Goal: Task Accomplishment & Management: Manage account settings

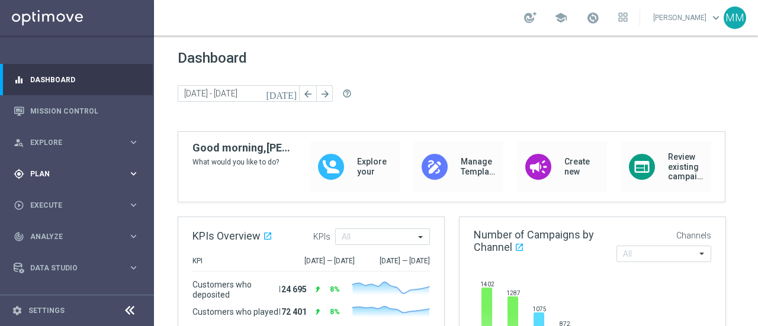
click at [68, 176] on span "Plan" at bounding box center [79, 174] width 98 height 7
click at [73, 198] on link "Target Groups" at bounding box center [77, 198] width 92 height 9
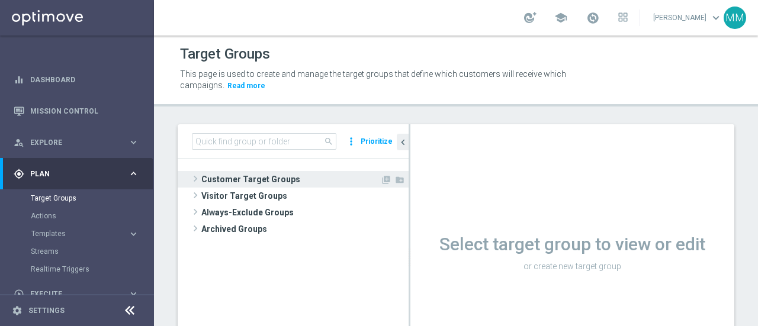
click at [266, 184] on span "Customer Target Groups" at bounding box center [290, 179] width 179 height 17
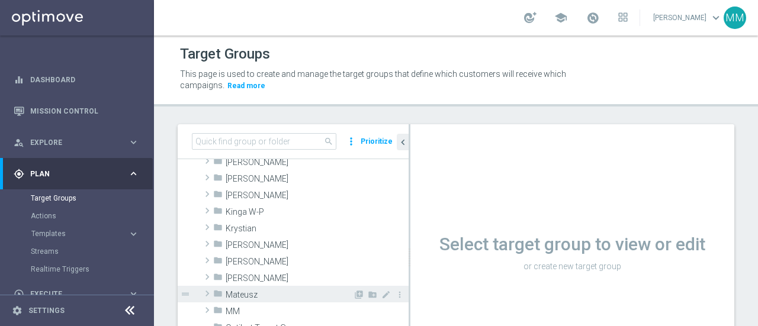
scroll to position [237, 0]
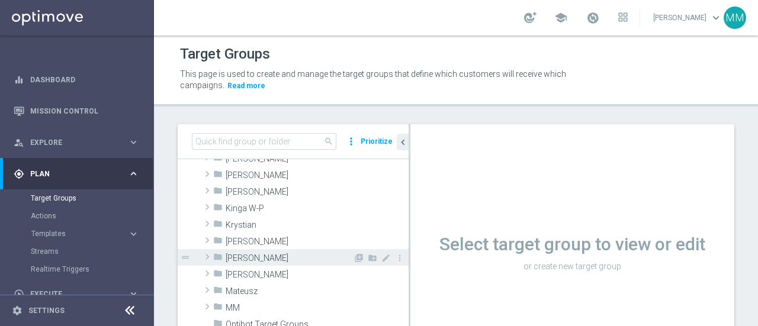
click at [246, 256] on span "[PERSON_NAME]" at bounding box center [289, 259] width 127 height 10
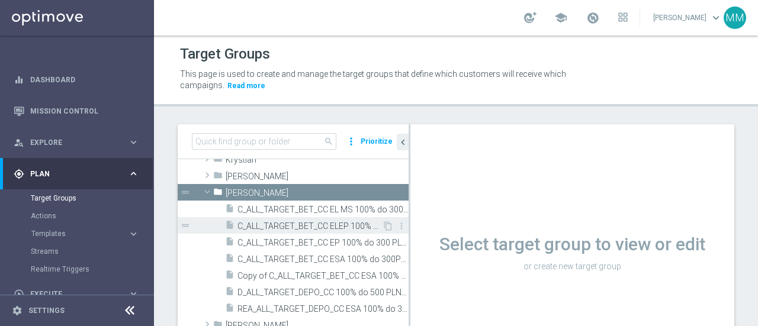
scroll to position [355, 0]
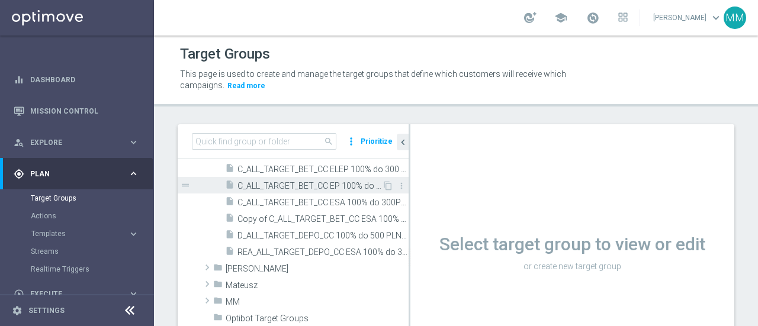
click at [351, 187] on span "C_ALL_TARGET_BET_CC EP 100% do 300 PLN_040825" at bounding box center [310, 186] width 145 height 10
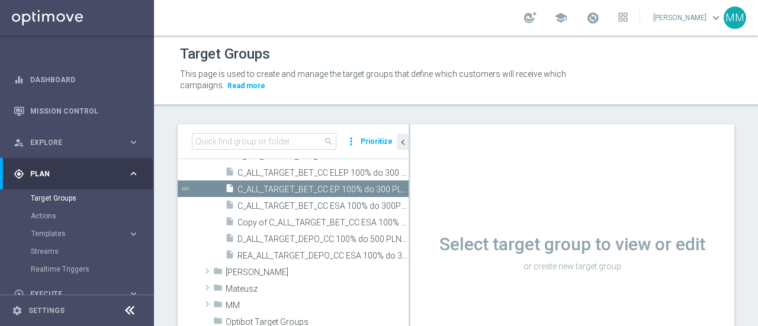
scroll to position [223, 0]
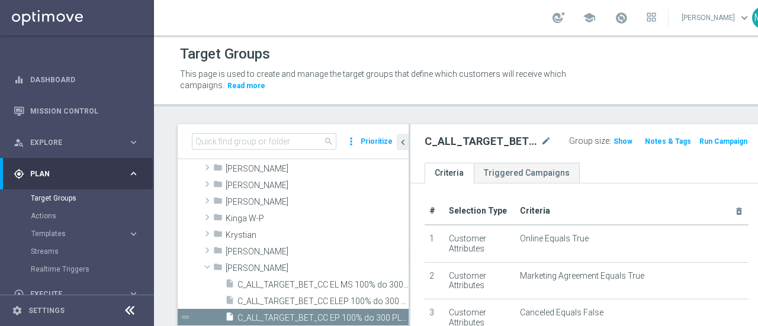
scroll to position [342, 0]
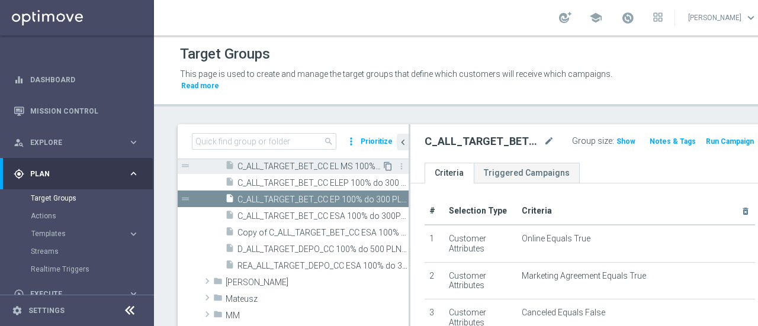
click at [383, 168] on icon "content_copy" at bounding box center [387, 166] width 9 height 9
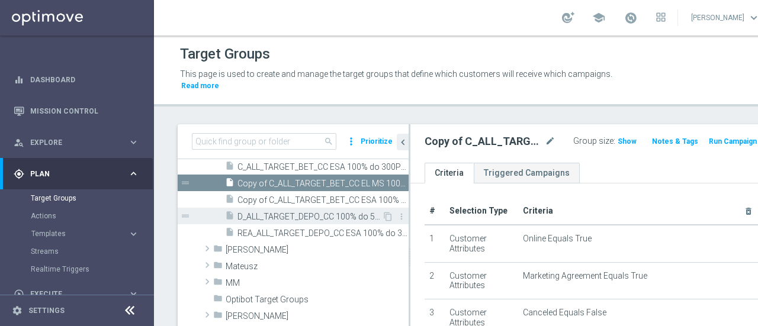
scroll to position [373, 0]
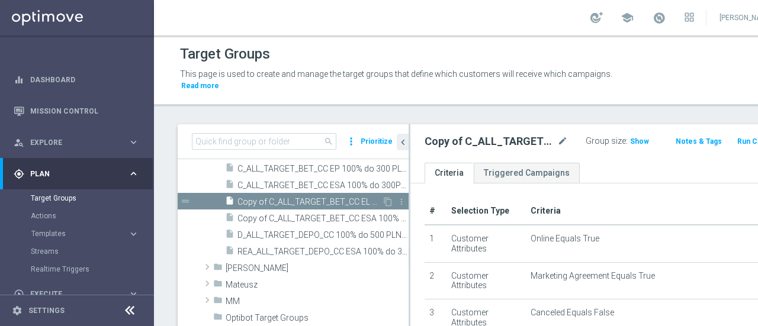
click at [353, 200] on span "Copy of C_ALL_TARGET_BET_CC EL MS 100% do 300 PLN_020925" at bounding box center [310, 202] width 145 height 10
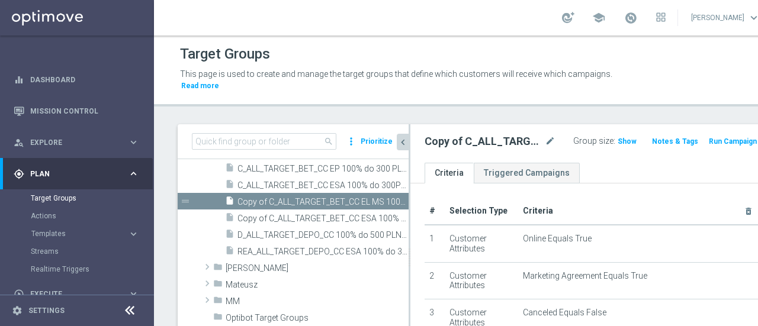
click at [402, 145] on icon "chevron_left" at bounding box center [402, 142] width 11 height 11
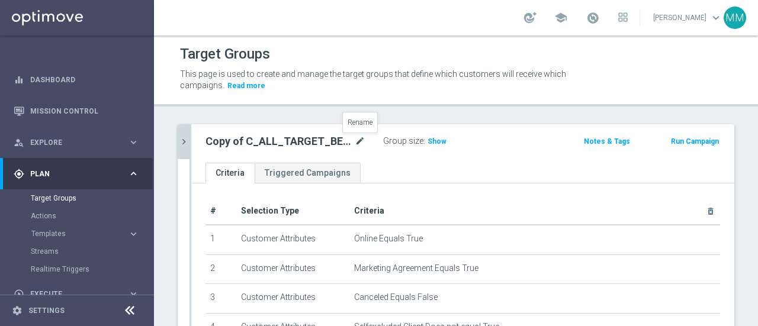
click at [362, 142] on icon "mode_edit" at bounding box center [360, 141] width 11 height 14
type input "D_ALL_TARGET_BET_CC EL MS 100% do 500 PLN_040925"
click at [403, 160] on div "D_ALL_TARGET_BET_CC EL MS 100% do 500 PLN_040925 Group size : Show Notes & Tags…" at bounding box center [462, 143] width 543 height 38
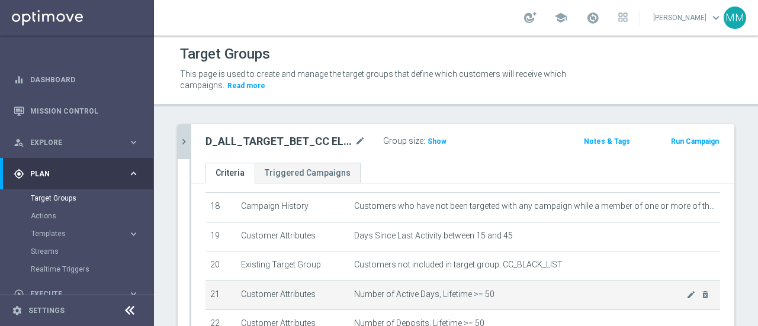
scroll to position [514, 0]
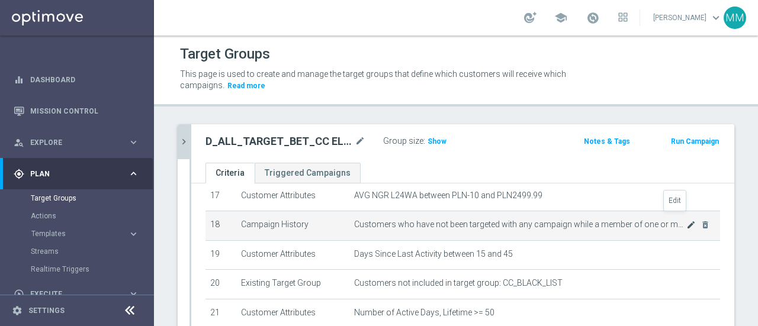
click at [686, 220] on icon "mode_edit" at bounding box center [690, 224] width 9 height 9
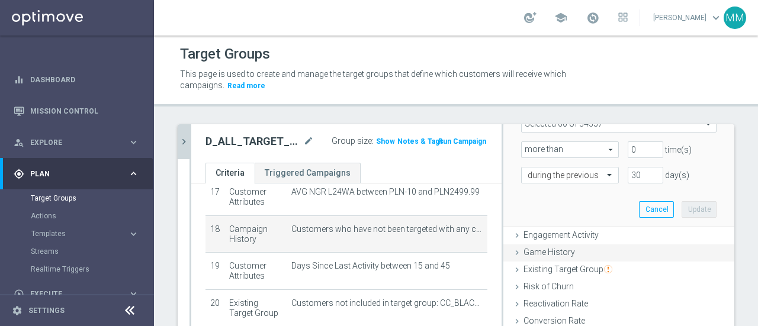
scroll to position [178, 0]
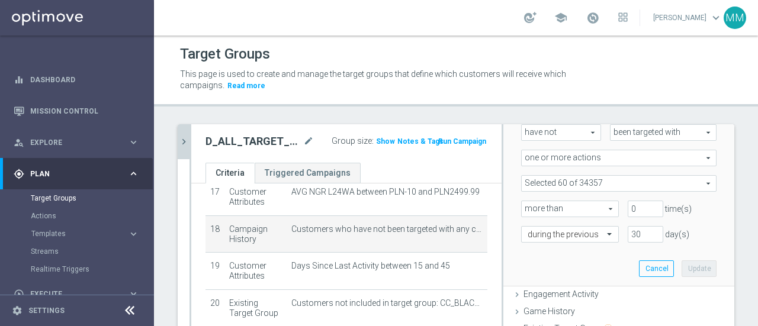
click at [615, 179] on span at bounding box center [619, 183] width 194 height 15
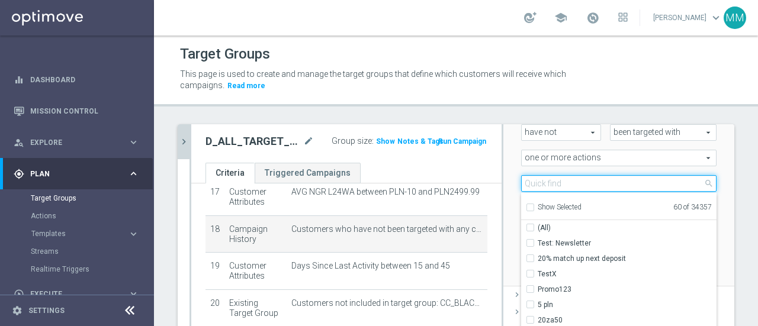
click at [624, 184] on input "search" at bounding box center [618, 183] width 195 height 17
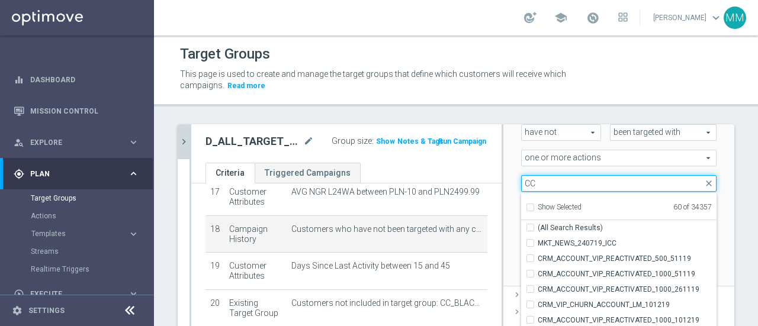
type input "CC"
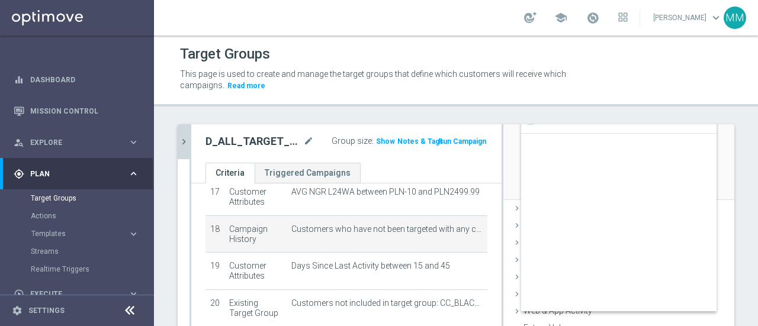
scroll to position [37013, 0]
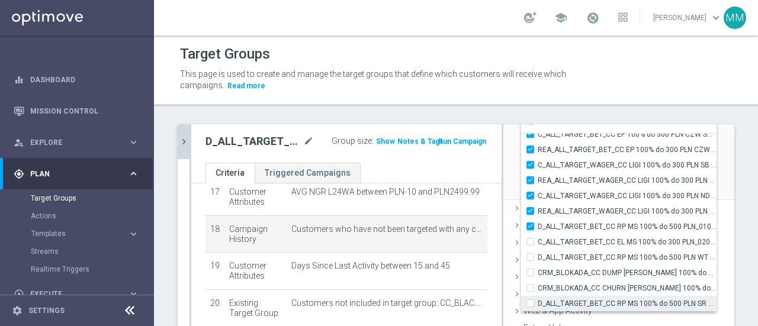
click at [530, 302] on input "D_ALL_TARGET_BET_CC RP MS 100% do 500 PLN SR PUSH_010925" at bounding box center [534, 304] width 8 height 8
checkbox input "true"
type input "Selected 61 of 34357"
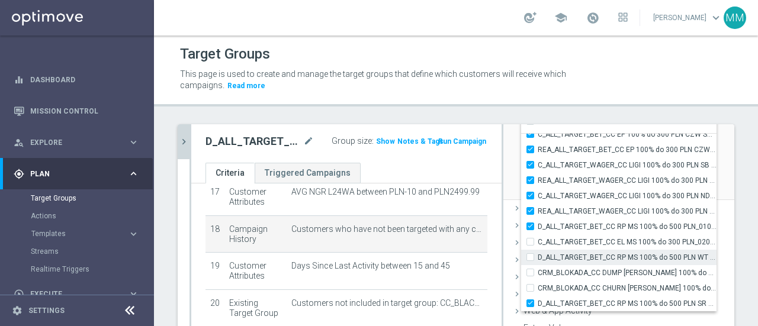
click at [524, 261] on div "D_ALL_TARGET_BET_CC RP MS 100% do 500 PLN WT PUSH_010925" at bounding box center [618, 257] width 195 height 15
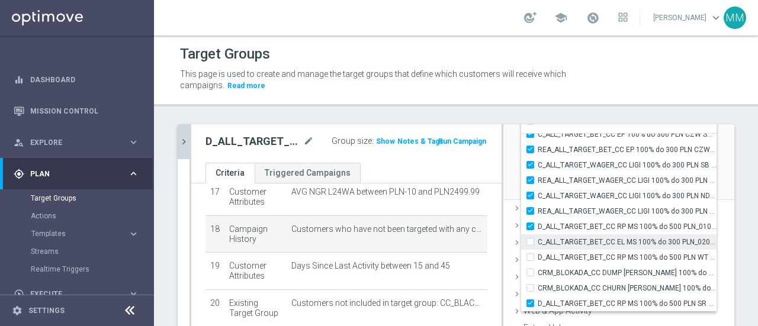
click at [530, 242] on input "C_ALL_TARGET_BET_CC EL MS 100% do 300 PLN_020925" at bounding box center [534, 242] width 8 height 8
checkbox input "true"
type input "Selected 62 of 34357"
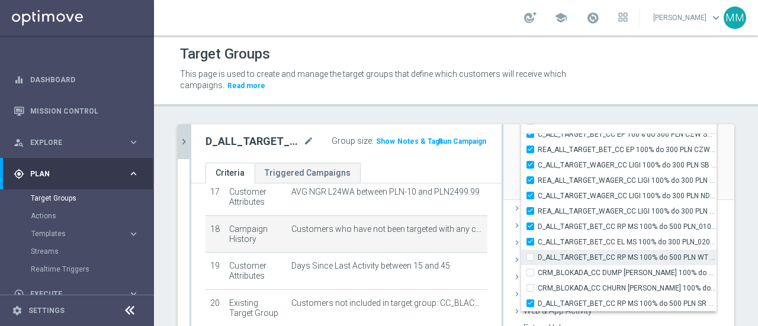
click at [530, 258] on input "D_ALL_TARGET_BET_CC RP MS 100% do 500 PLN WT PUSH_010925" at bounding box center [534, 258] width 8 height 8
checkbox input "true"
type input "Selected 63 of 34357"
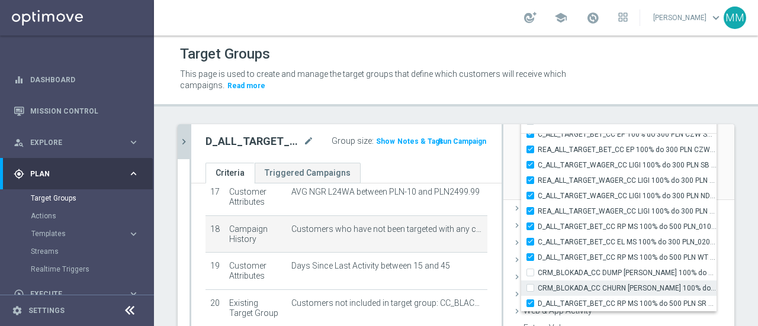
click at [530, 286] on input "CRM_BLOKADA_CC CHURN [PERSON_NAME] 100% do 300 PLN_040925" at bounding box center [534, 288] width 8 height 8
checkbox input "true"
type input "Selected 64 of 34357"
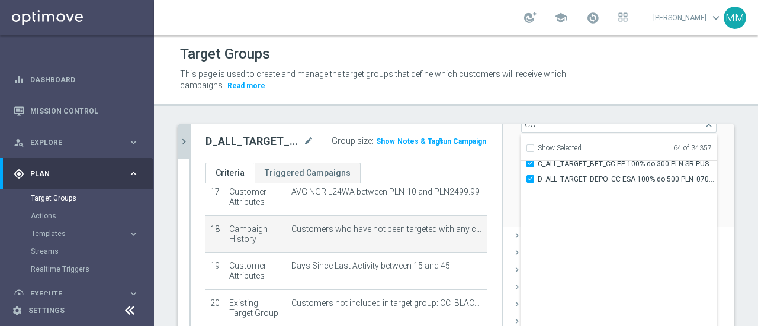
scroll to position [36073, 0]
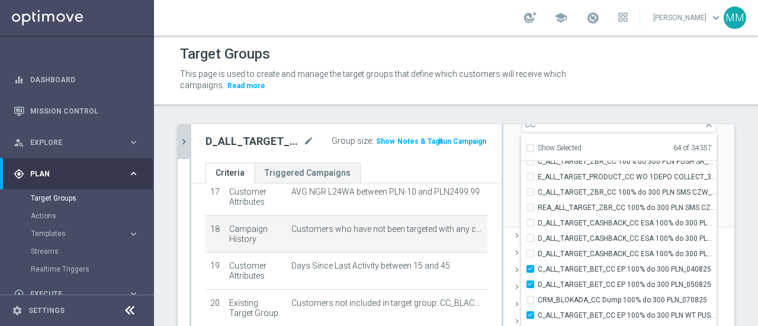
click at [714, 194] on div "Scenario Custom Custom arrow_drop_down search Select all customers who were hav…" at bounding box center [618, 115] width 231 height 226
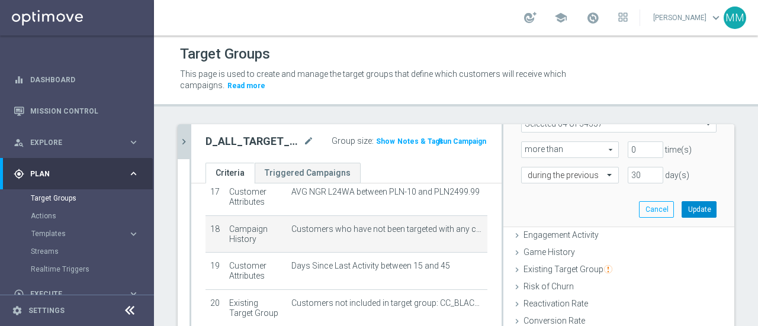
click at [694, 208] on button "Update" at bounding box center [699, 209] width 35 height 17
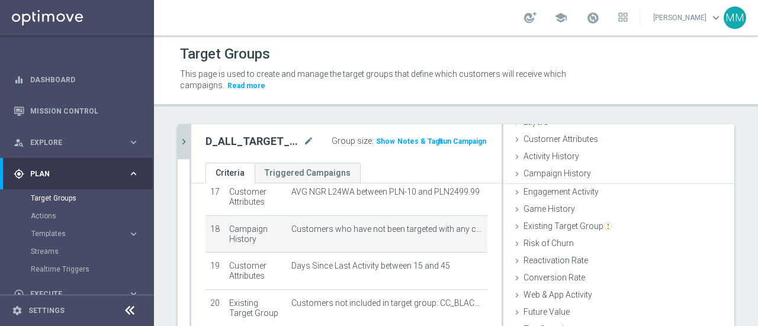
scroll to position [54, 0]
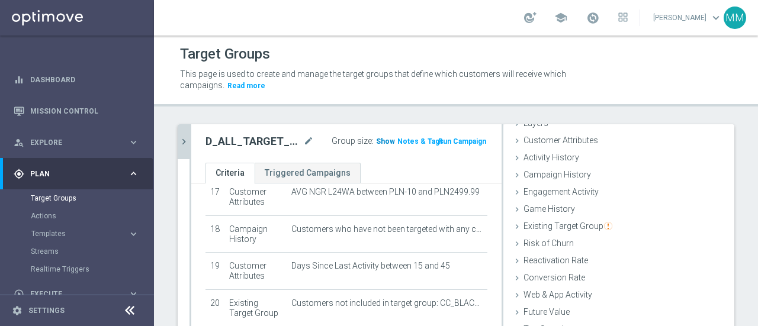
click at [380, 146] on h3 "Show" at bounding box center [385, 141] width 21 height 13
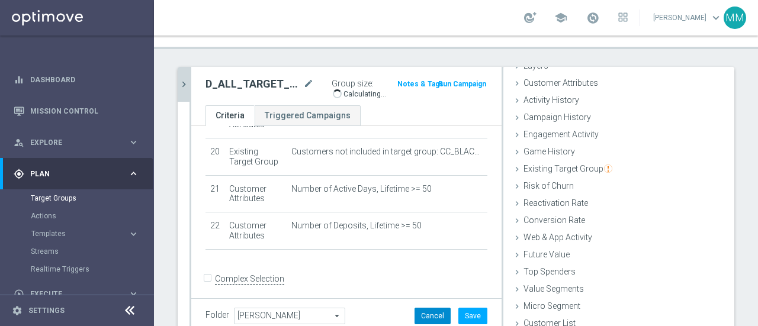
scroll to position [104, 0]
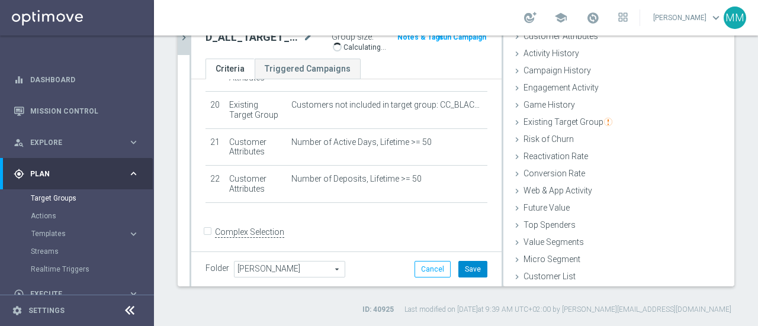
click at [458, 269] on button "Save" at bounding box center [472, 269] width 29 height 17
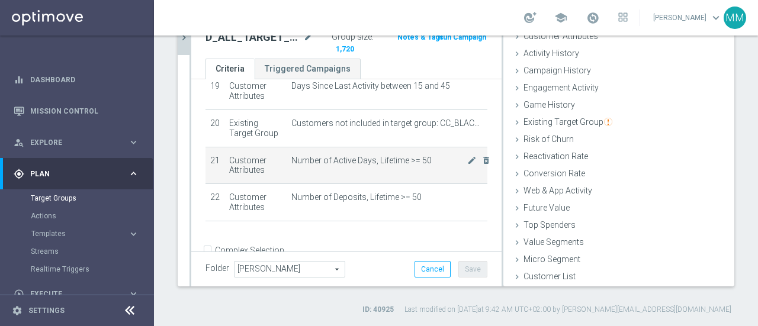
scroll to position [744, 0]
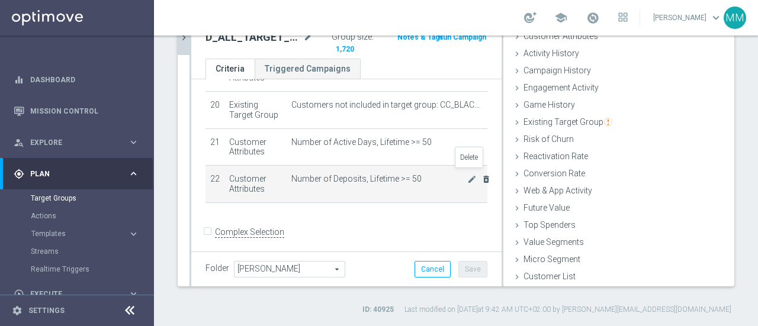
click at [482, 175] on icon "delete_forever" at bounding box center [486, 179] width 9 height 9
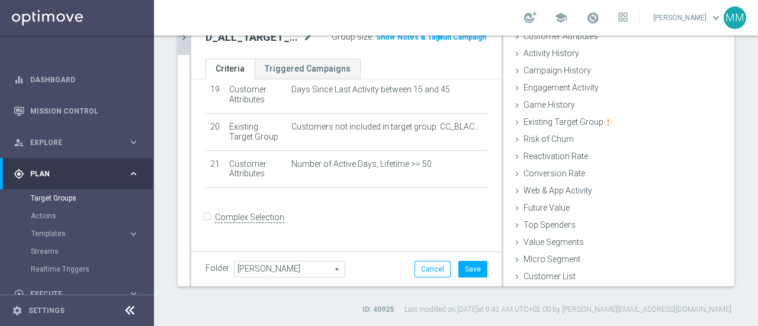
scroll to position [707, 0]
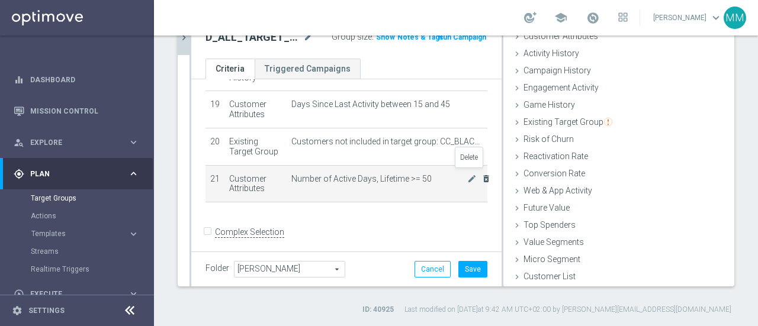
click at [482, 175] on icon "delete_forever" at bounding box center [486, 178] width 9 height 9
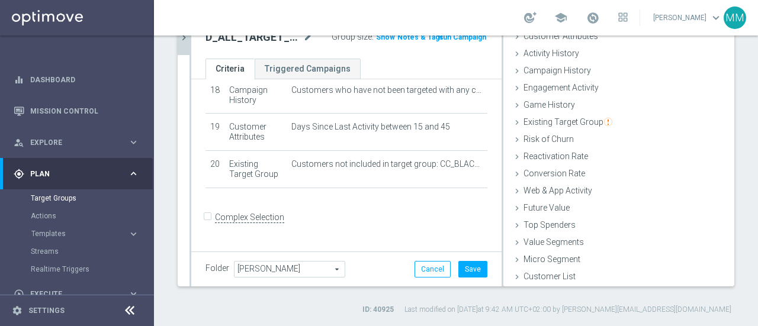
scroll to position [670, 0]
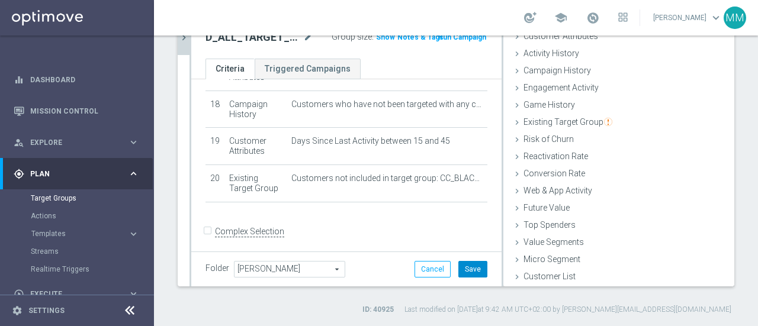
click at [465, 271] on button "Save" at bounding box center [472, 269] width 29 height 17
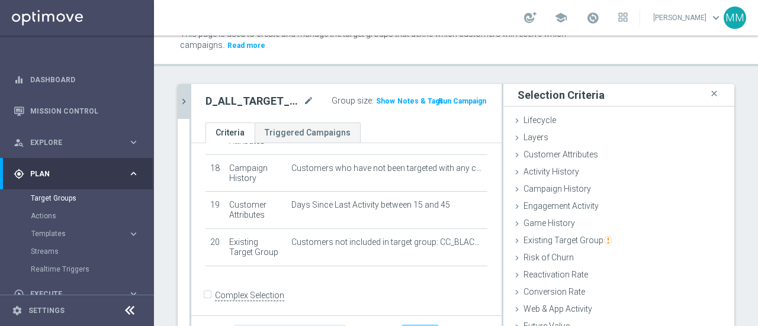
scroll to position [0, 0]
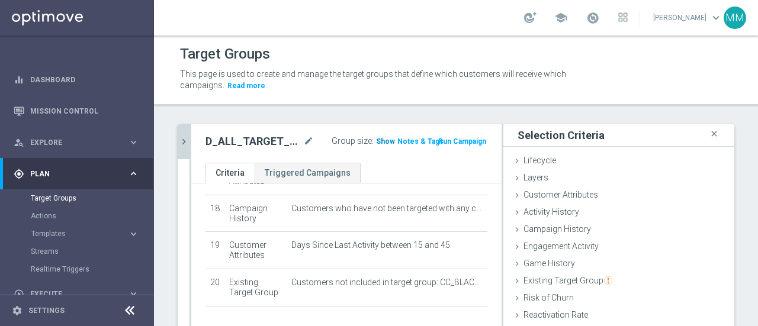
click at [377, 141] on span "Show" at bounding box center [385, 141] width 19 height 8
click at [71, 197] on link "Target Groups" at bounding box center [77, 198] width 92 height 9
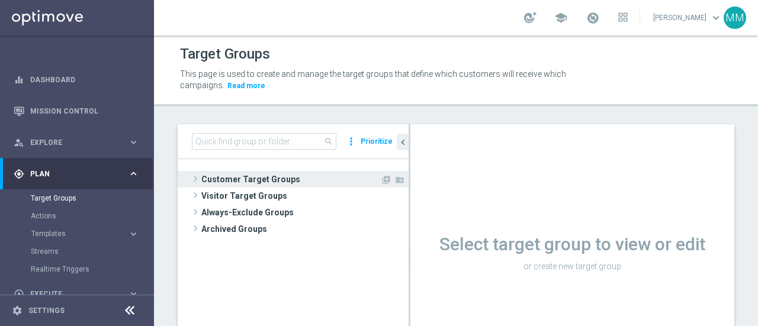
click at [241, 183] on span "Customer Target Groups" at bounding box center [290, 179] width 179 height 17
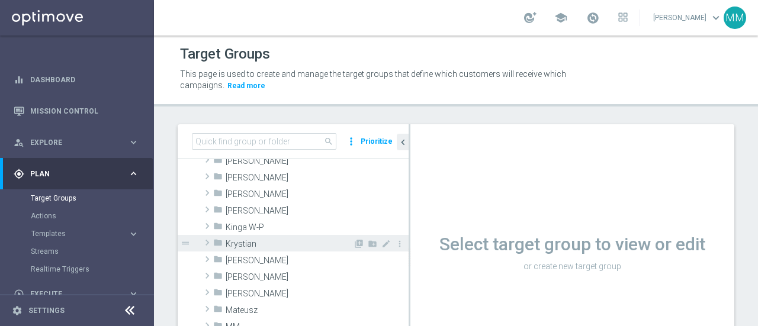
scroll to position [237, 0]
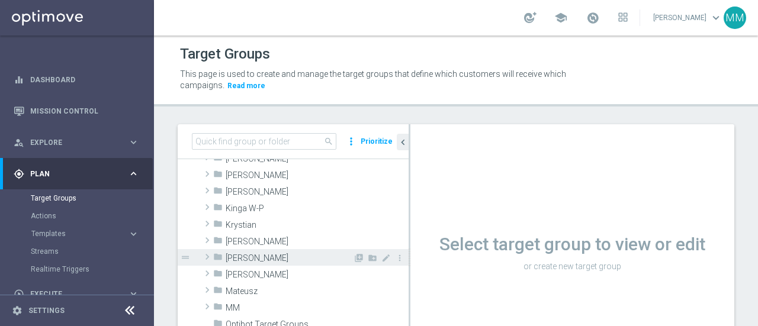
click at [248, 256] on span "[PERSON_NAME]" at bounding box center [289, 259] width 127 height 10
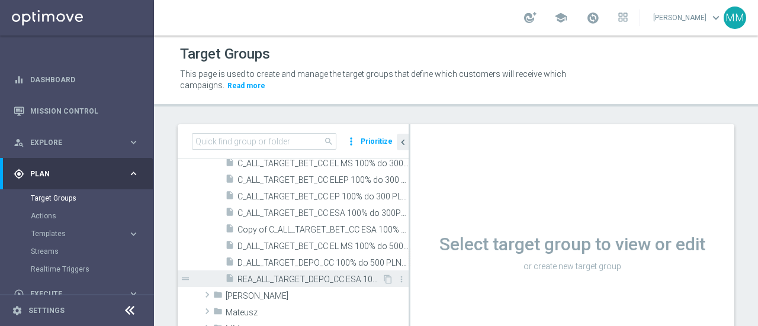
scroll to position [355, 0]
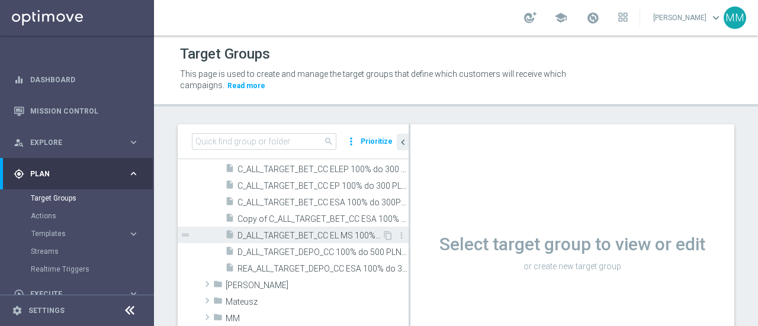
click at [261, 236] on span "D_ALL_TARGET_BET_CC EL MS 100% do 500 PLN_040925" at bounding box center [310, 236] width 145 height 10
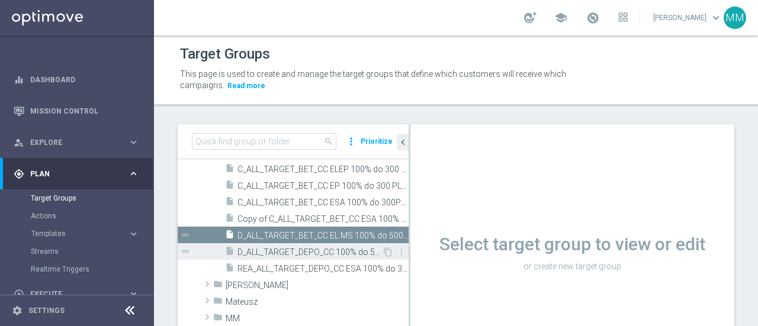
click at [252, 251] on span "D_ALL_TARGET_DEPO_CC 100% do 500 PLN_110825" at bounding box center [310, 253] width 145 height 10
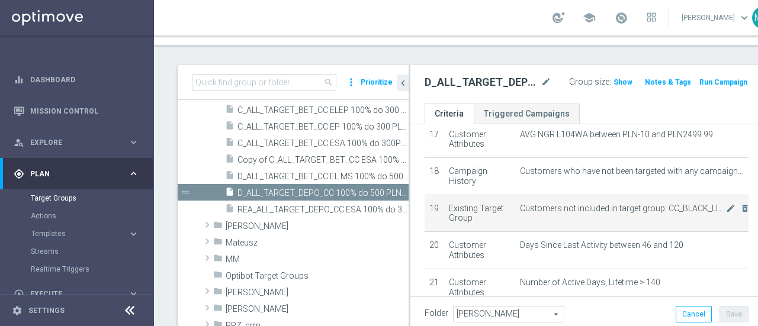
scroll to position [638, 0]
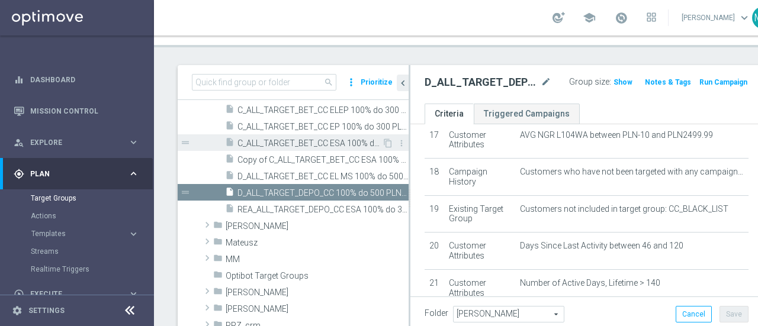
click at [315, 146] on span "C_ALL_TARGET_BET_CC ESA 100% do 300PLN_240725" at bounding box center [310, 144] width 145 height 10
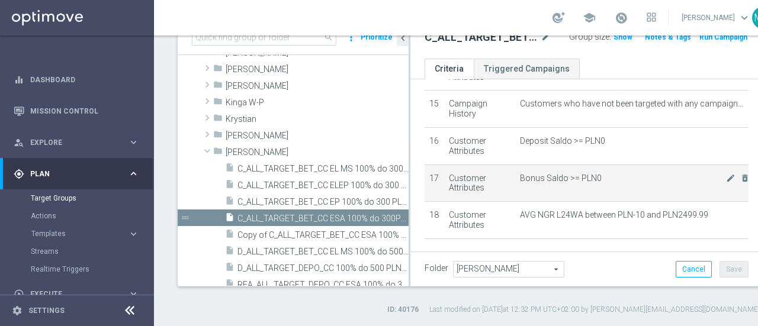
scroll to position [609, 0]
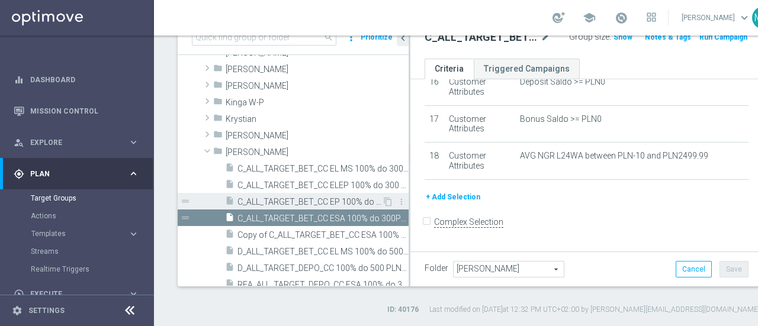
click at [336, 200] on span "C_ALL_TARGET_BET_CC EP 100% do 300 PLN_040825" at bounding box center [310, 202] width 145 height 10
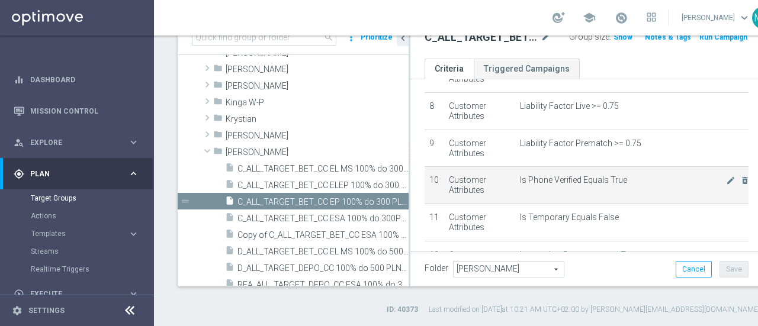
scroll to position [283, 0]
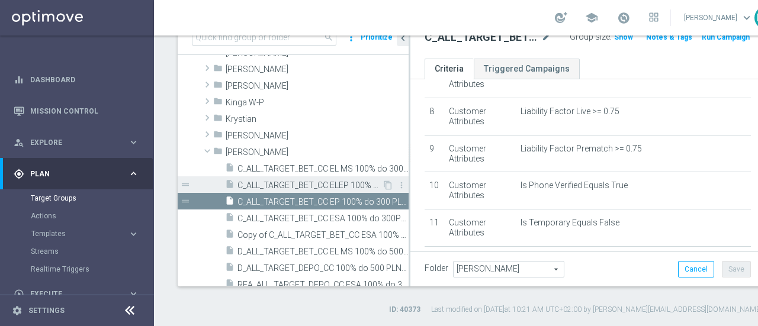
click at [332, 185] on span "C_ALL_TARGET_BET_CC ELEP 100% do 300 PLN_210725" at bounding box center [310, 186] width 145 height 10
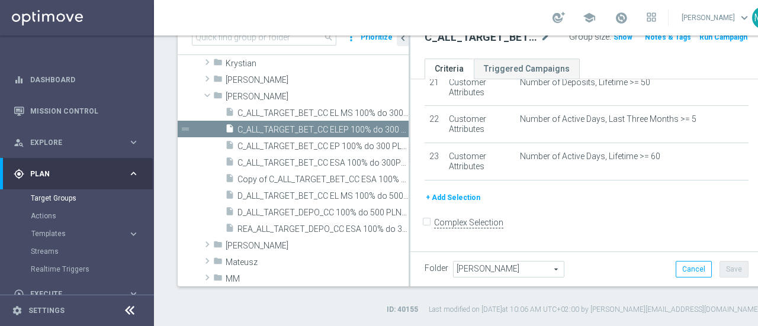
scroll to position [357, 0]
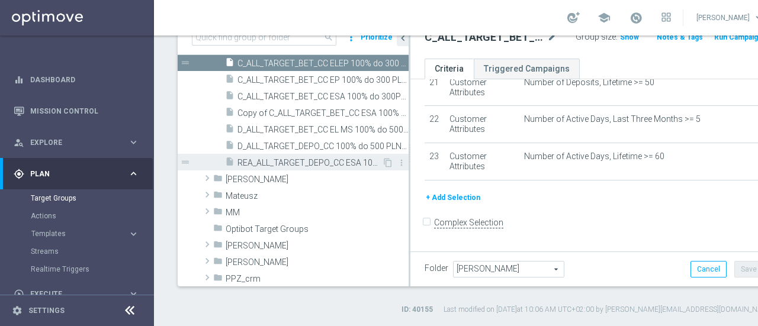
click at [303, 160] on span "REA_ALL_TARGET_DEPO_CC ESA 100% do 300 PLN_070825" at bounding box center [310, 163] width 145 height 10
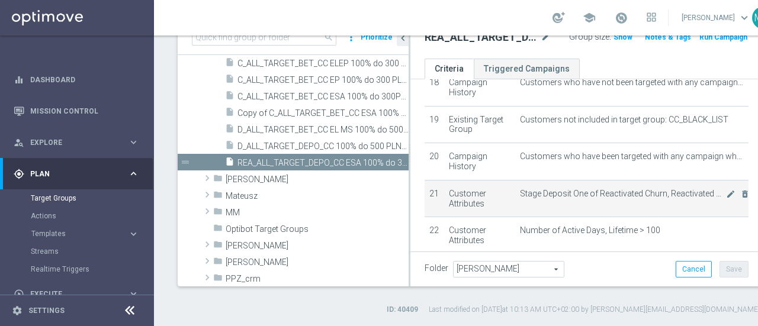
scroll to position [638, 0]
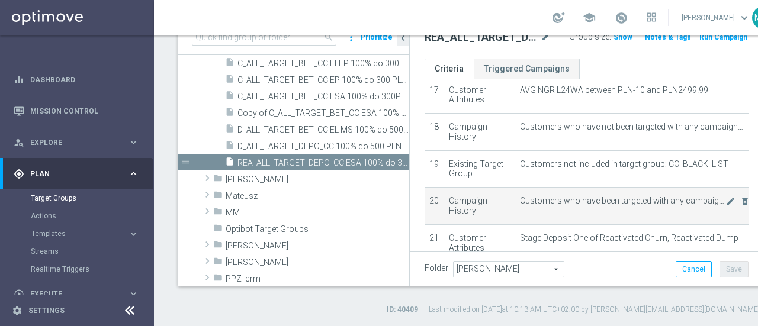
click at [604, 206] on span "Customers who have been targeted with any campaign while a member of action "CR…" at bounding box center [623, 201] width 206 height 10
click at [726, 206] on icon "mode_edit" at bounding box center [730, 201] width 9 height 9
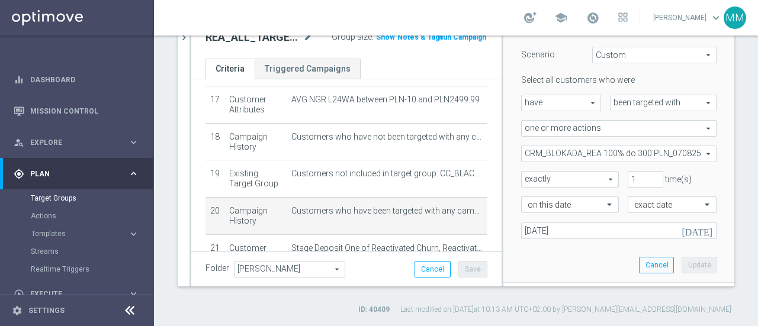
scroll to position [118, 0]
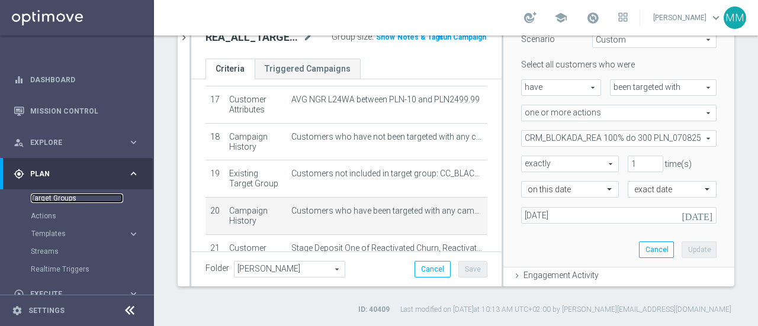
click at [81, 198] on link "Target Groups" at bounding box center [77, 198] width 92 height 9
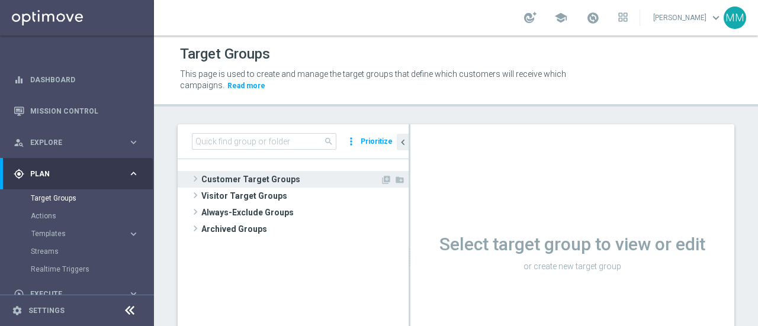
click at [244, 179] on span "Customer Target Groups" at bounding box center [290, 179] width 179 height 17
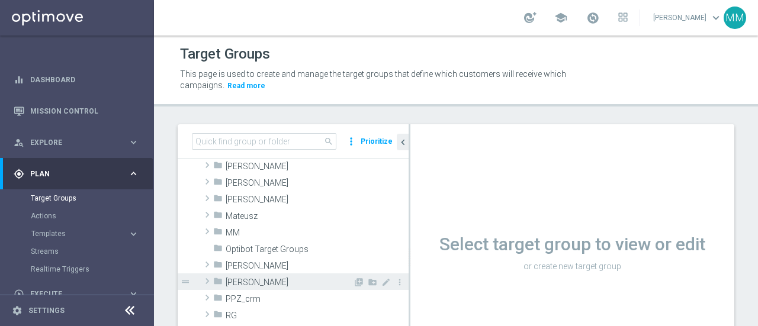
scroll to position [296, 0]
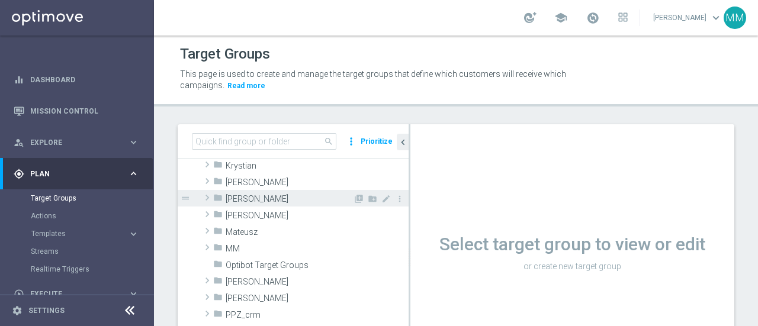
click at [240, 202] on span "[PERSON_NAME]" at bounding box center [289, 199] width 127 height 10
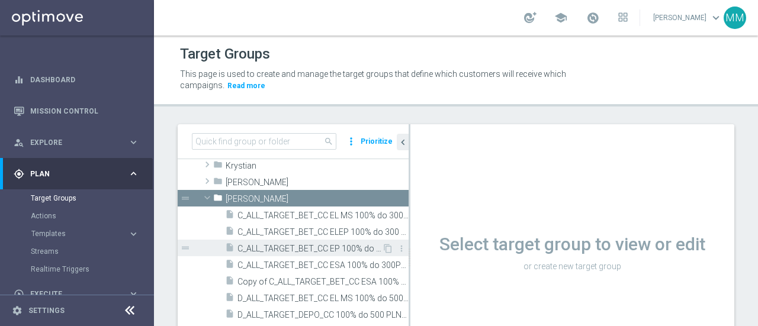
scroll to position [355, 0]
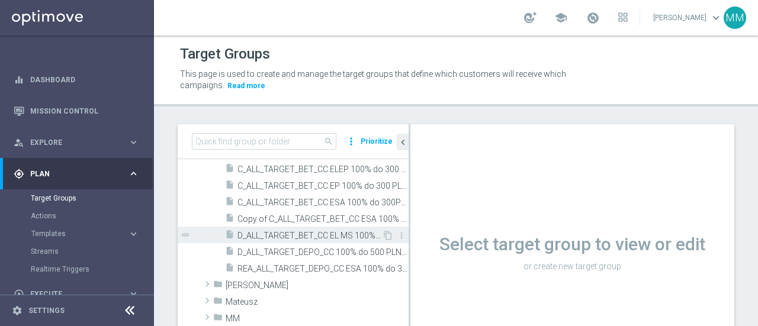
click at [329, 236] on span "D_ALL_TARGET_BET_CC EL MS 100% do 500 PLN_040925" at bounding box center [310, 236] width 145 height 10
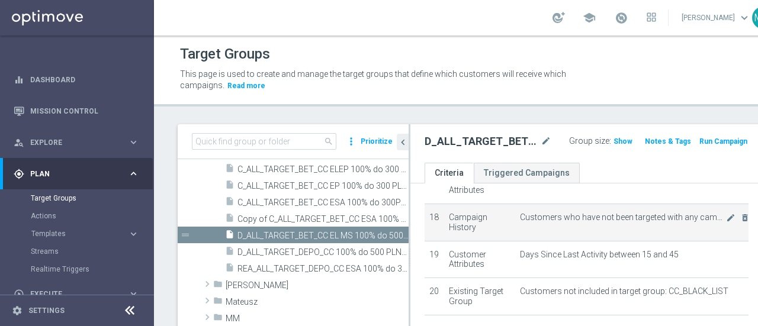
scroll to position [683, 0]
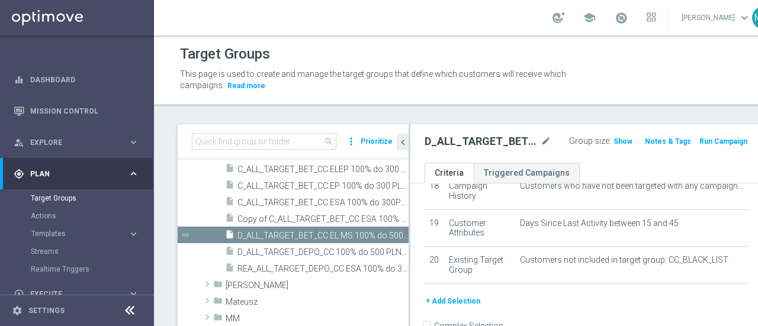
click at [454, 306] on button "+ Add Selection" at bounding box center [453, 301] width 57 height 13
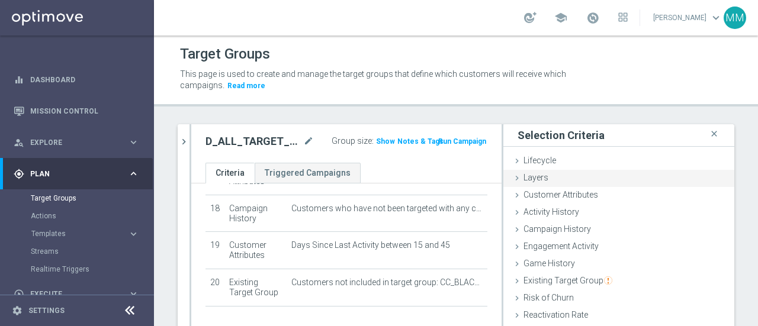
click at [534, 181] on span "Layers" at bounding box center [536, 177] width 25 height 9
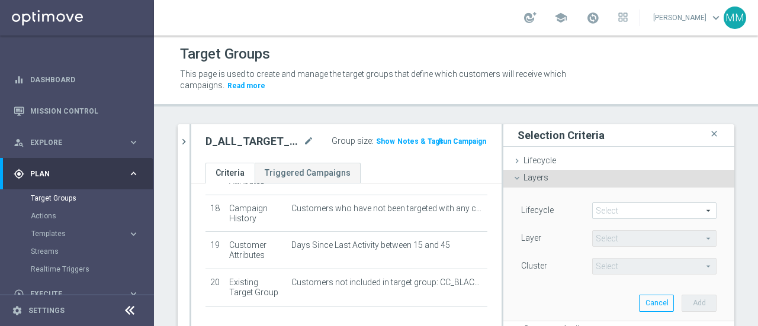
click at [617, 212] on span at bounding box center [654, 210] width 123 height 15
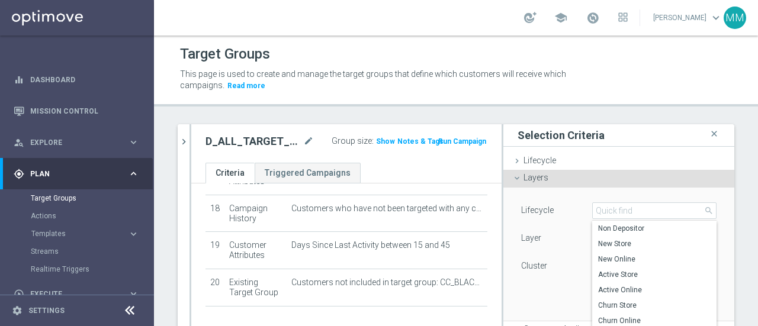
click at [543, 181] on div "Layers done" at bounding box center [618, 179] width 231 height 18
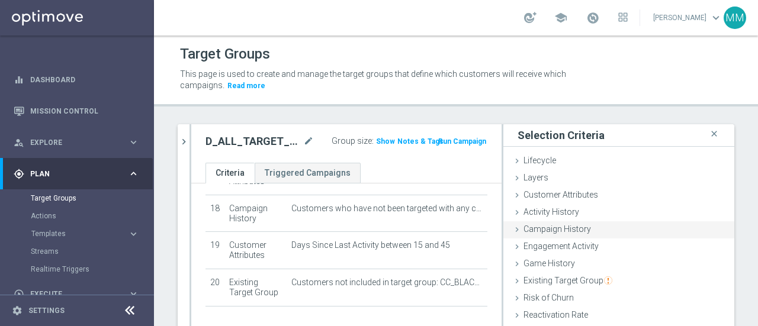
click at [558, 224] on span "Campaign History" at bounding box center [558, 228] width 68 height 9
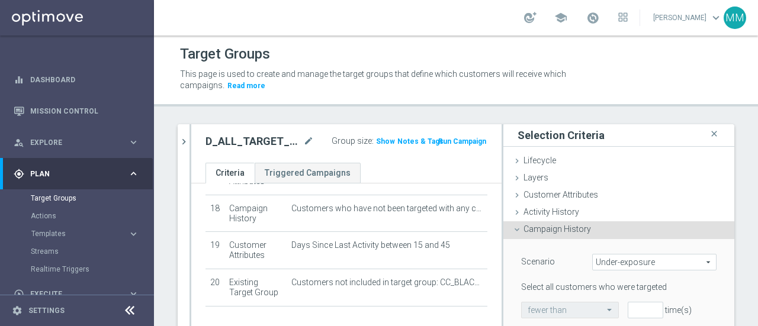
click at [611, 260] on span "Under-exposure" at bounding box center [654, 262] width 123 height 15
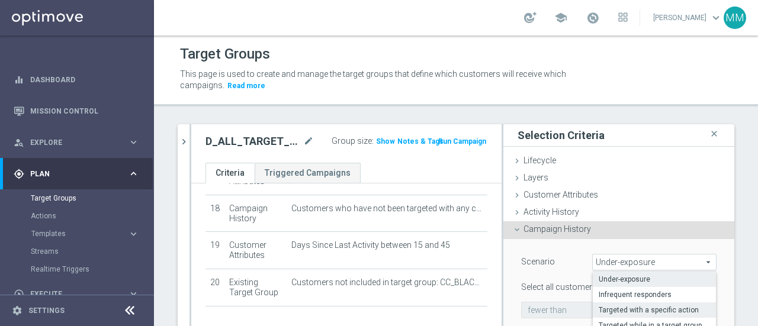
scroll to position [178, 0]
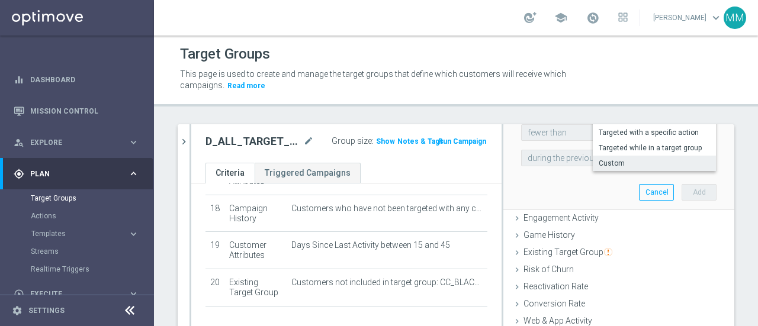
click at [605, 160] on span "Custom" at bounding box center [654, 163] width 111 height 9
type input "Custom"
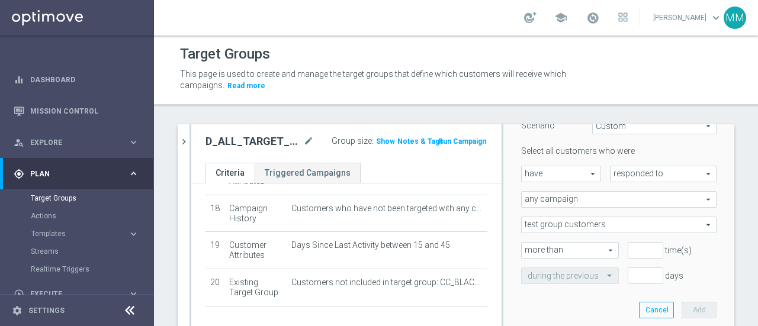
scroll to position [118, 0]
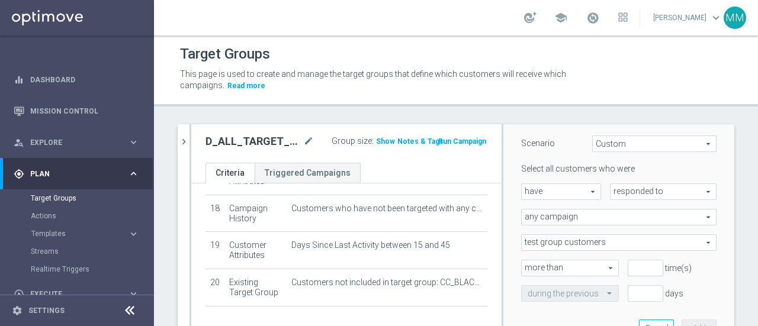
click at [618, 190] on span "responded to" at bounding box center [663, 191] width 105 height 15
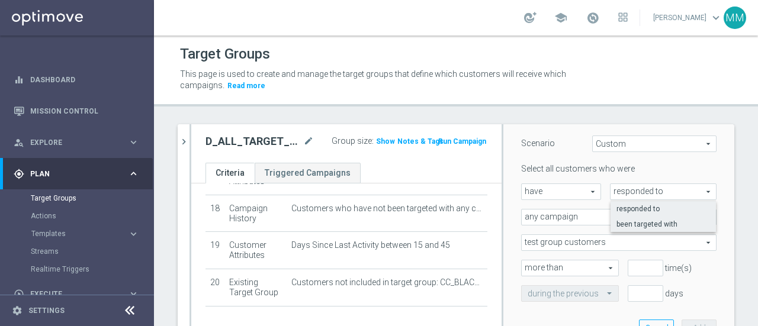
click at [629, 220] on span "been targeted with" at bounding box center [664, 224] width 94 height 9
type input "been targeted with"
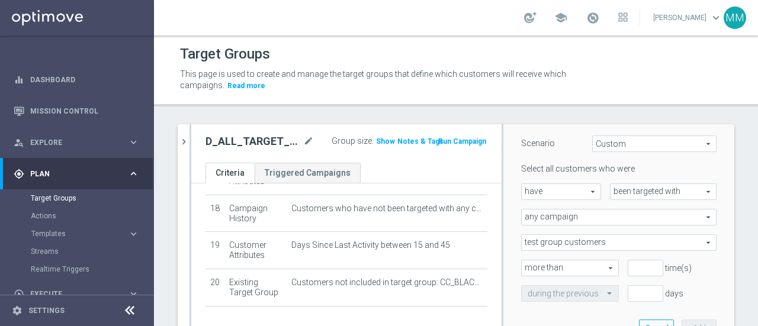
click at [576, 216] on span "any campaign" at bounding box center [619, 217] width 194 height 15
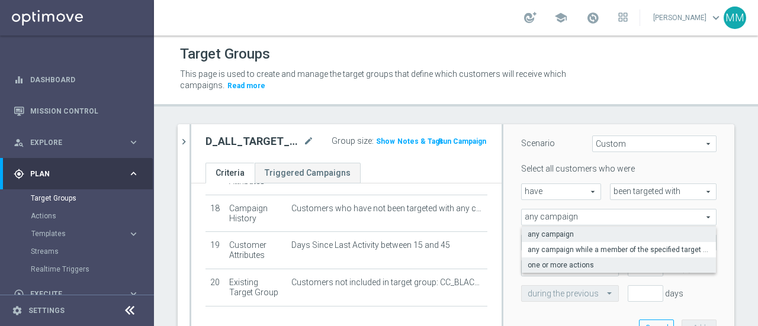
click at [583, 261] on span "one or more actions" at bounding box center [619, 265] width 182 height 9
type input "one or more actions"
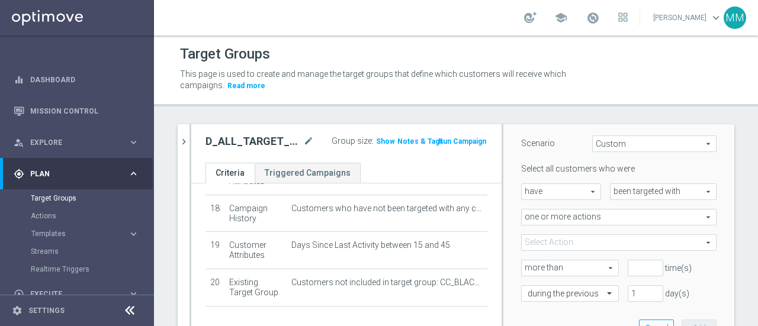
click at [579, 242] on span at bounding box center [619, 242] width 194 height 15
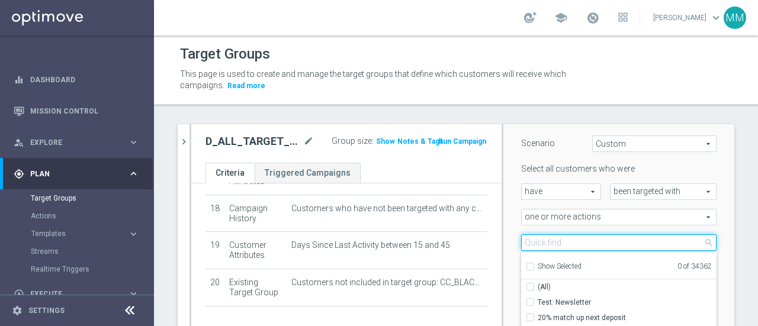
click at [561, 235] on input "search" at bounding box center [618, 243] width 195 height 17
paste input "CRM_BLOKADA_CC DUMP [PERSON_NAME] 100% do 500 PLN_040925"
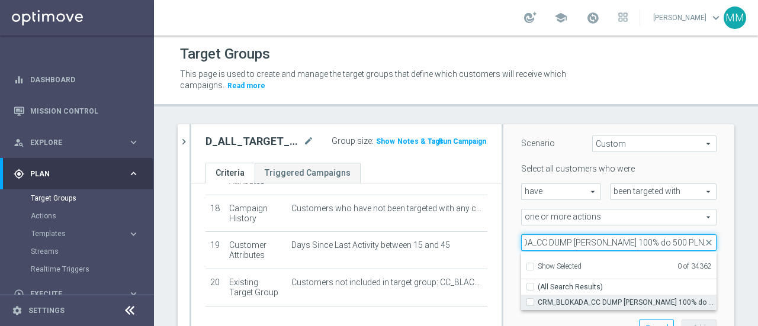
type input "CRM_BLOKADA_CC DUMP [PERSON_NAME] 100% do 500 PLN_040925"
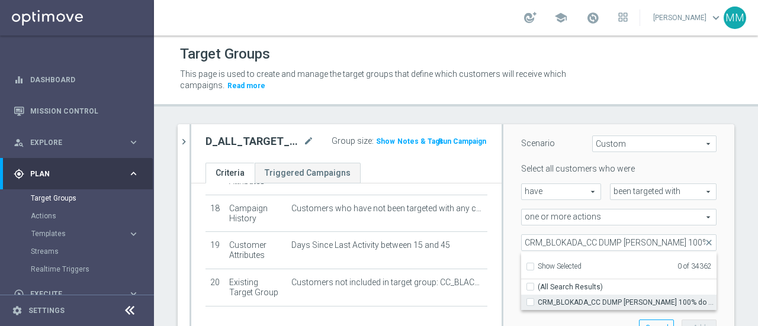
click at [538, 304] on label "CRM_BLOKADA_CC DUMP [PERSON_NAME] 100% do 500 PLN_040925" at bounding box center [627, 302] width 179 height 15
click at [530, 304] on input "CRM_BLOKADA_CC DUMP [PERSON_NAME] 100% do 500 PLN_040925" at bounding box center [534, 303] width 8 height 8
checkbox input "true"
type input "CRM_BLOKADA_CC DUMP [PERSON_NAME] 100% do 500 PLN_040925"
checkbox input "true"
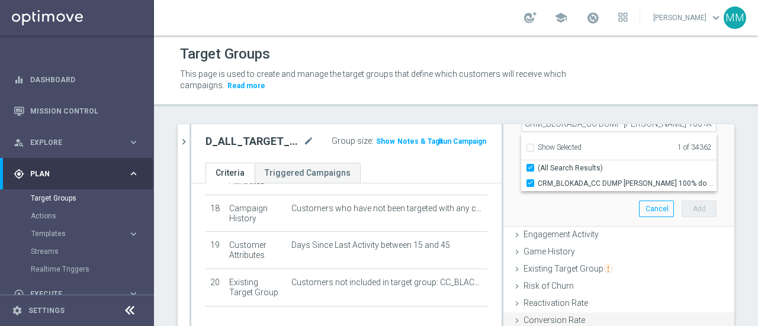
scroll to position [220, 0]
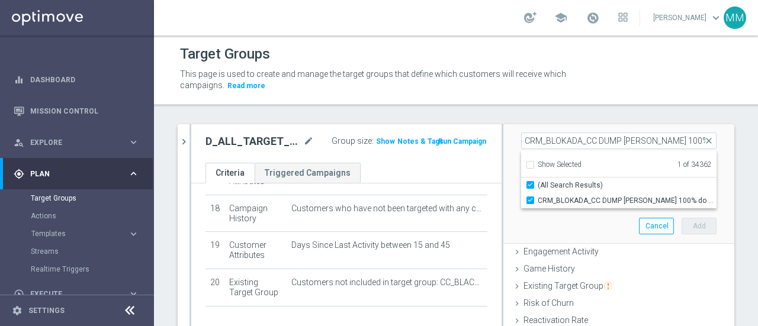
click at [713, 192] on div "Scenario Custom Custom arrow_drop_down search Select all customers who were hav…" at bounding box center [618, 132] width 231 height 226
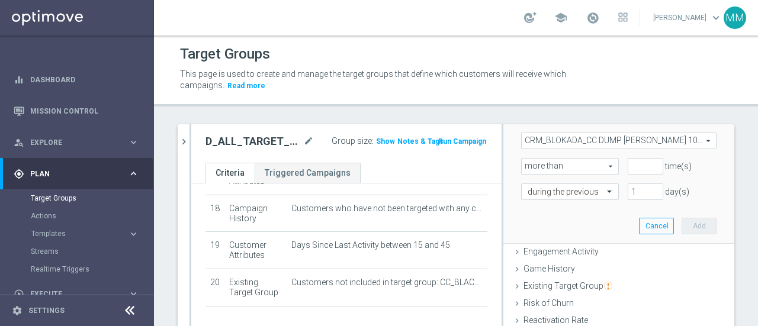
scroll to position [161, 0]
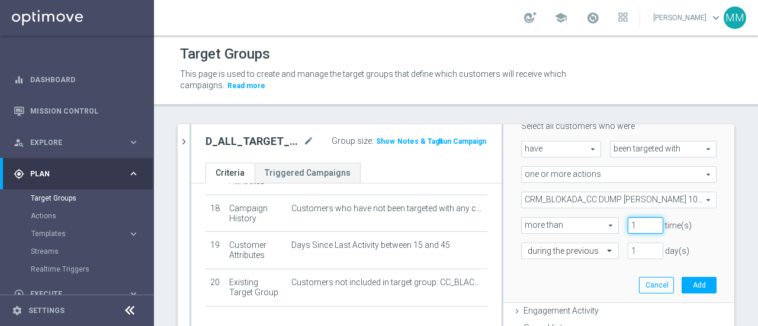
type input "1"
click at [640, 223] on input "1" at bounding box center [646, 225] width 36 height 17
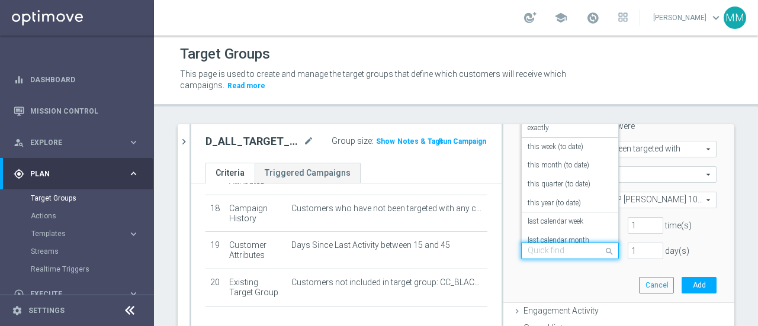
click at [604, 250] on span at bounding box center [611, 251] width 15 height 16
click at [550, 131] on div "exactly" at bounding box center [570, 128] width 85 height 19
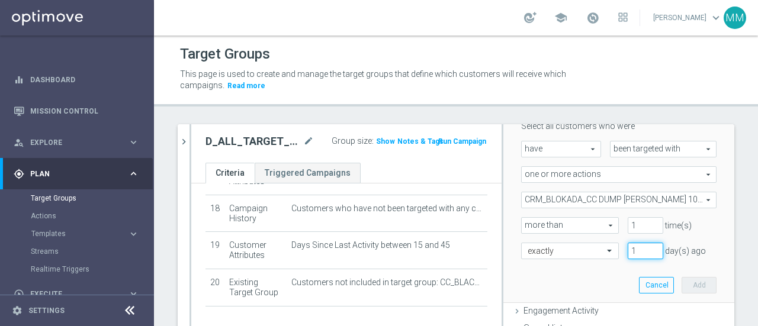
type input "1"
click at [640, 246] on input "1" at bounding box center [646, 251] width 36 height 17
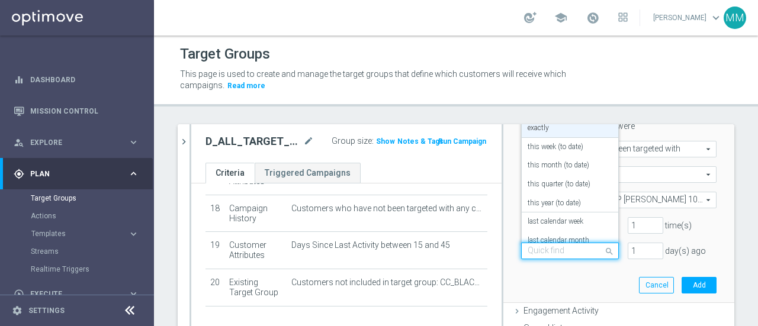
click at [583, 251] on div at bounding box center [570, 251] width 97 height 11
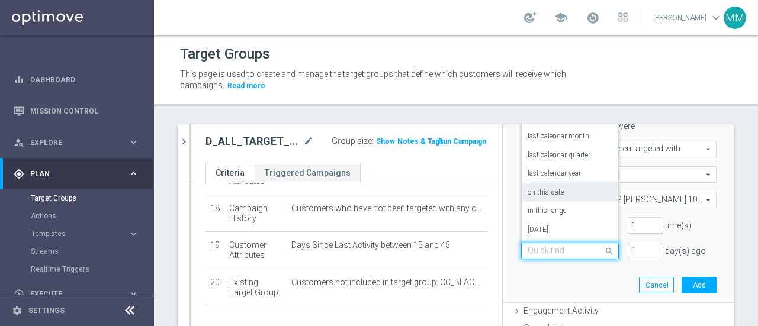
click at [547, 194] on label "on this date" at bounding box center [546, 192] width 36 height 9
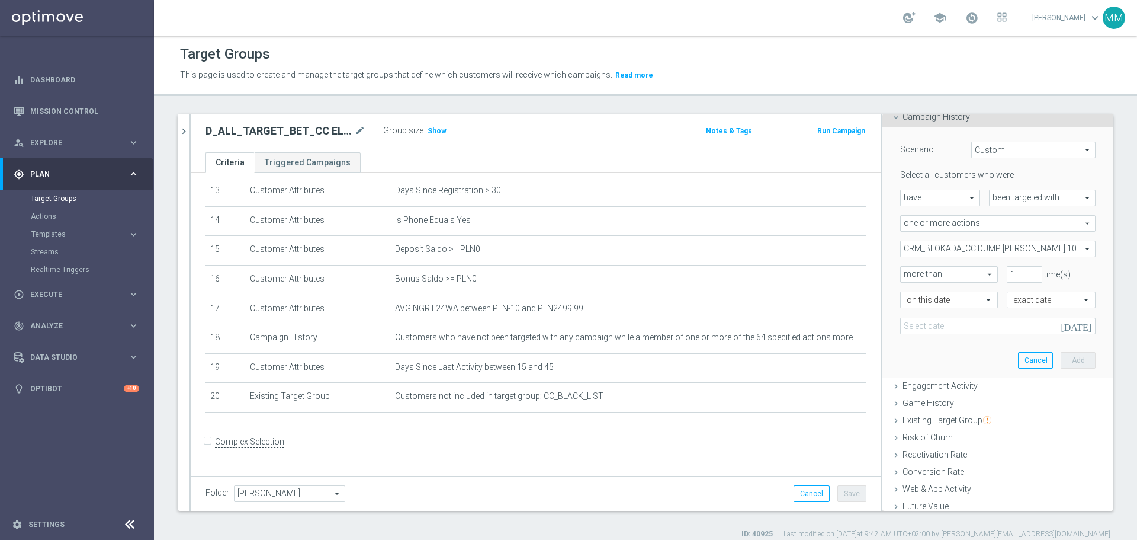
scroll to position [43, 0]
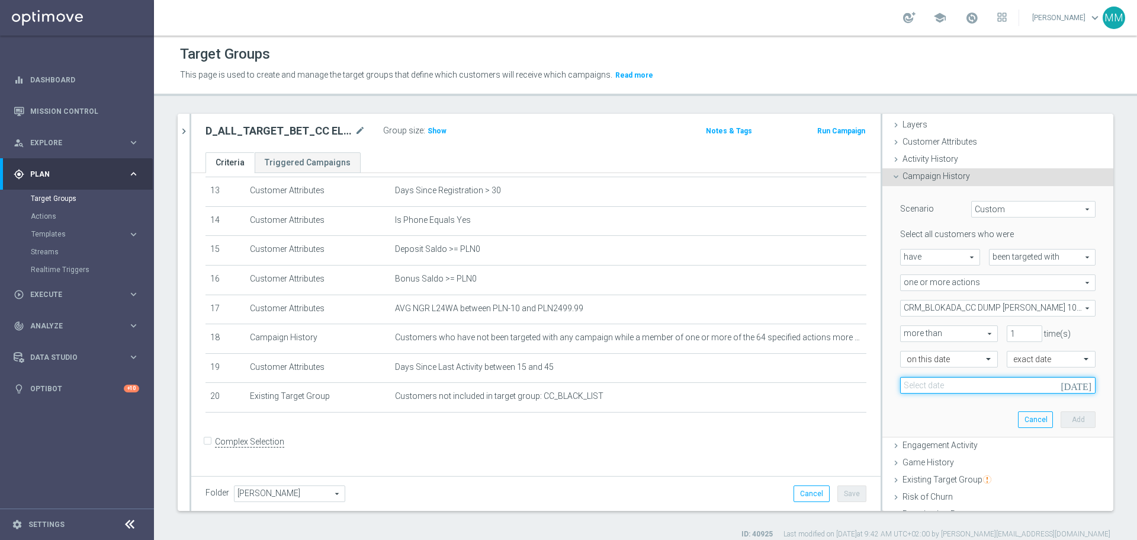
click at [758, 326] on input at bounding box center [997, 385] width 195 height 17
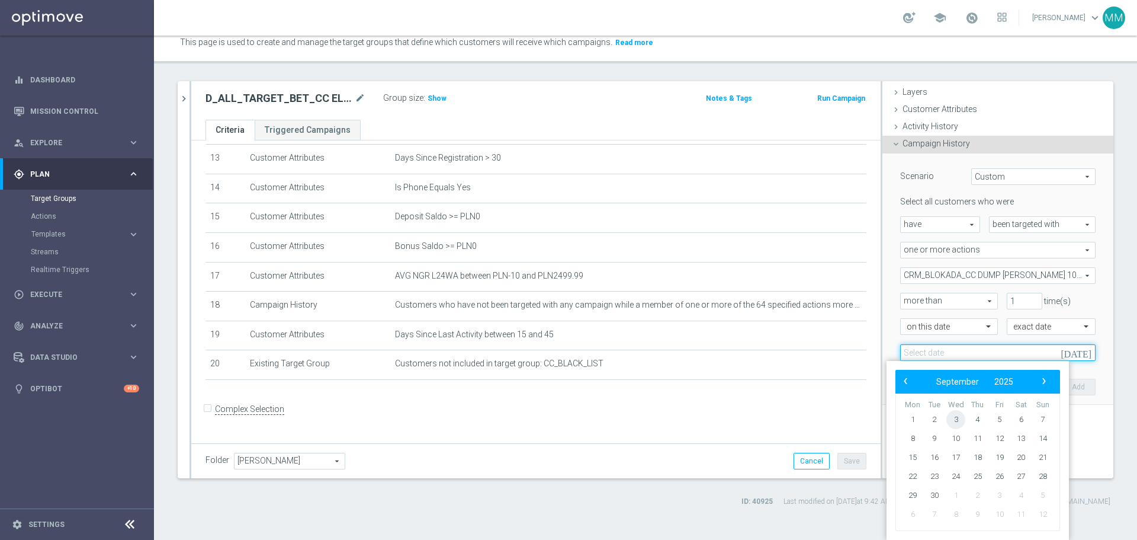
scroll to position [0, 0]
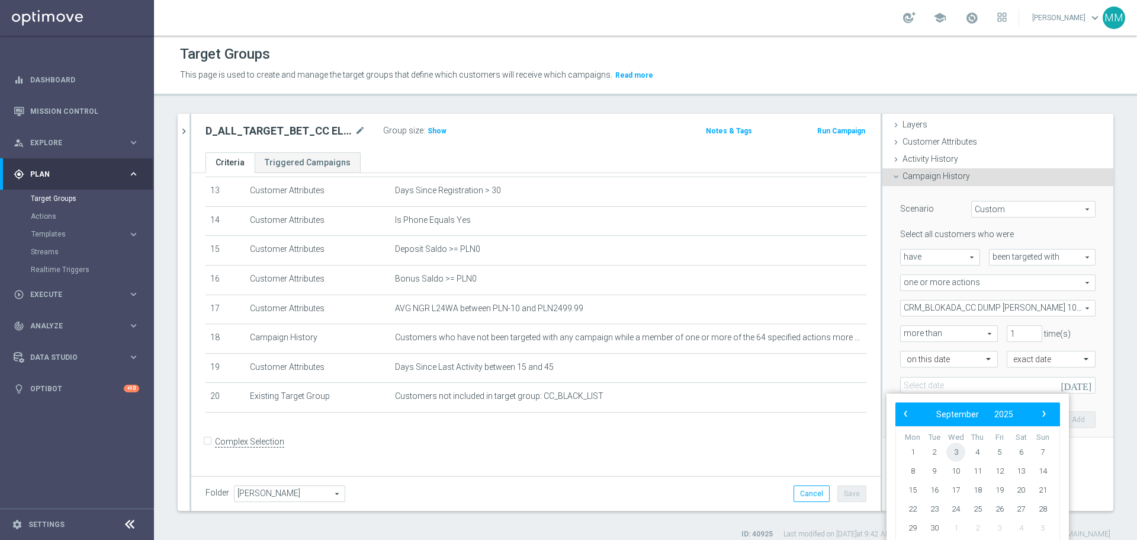
click at [758, 326] on span "3" at bounding box center [955, 451] width 19 height 19
type input "[DATE]"
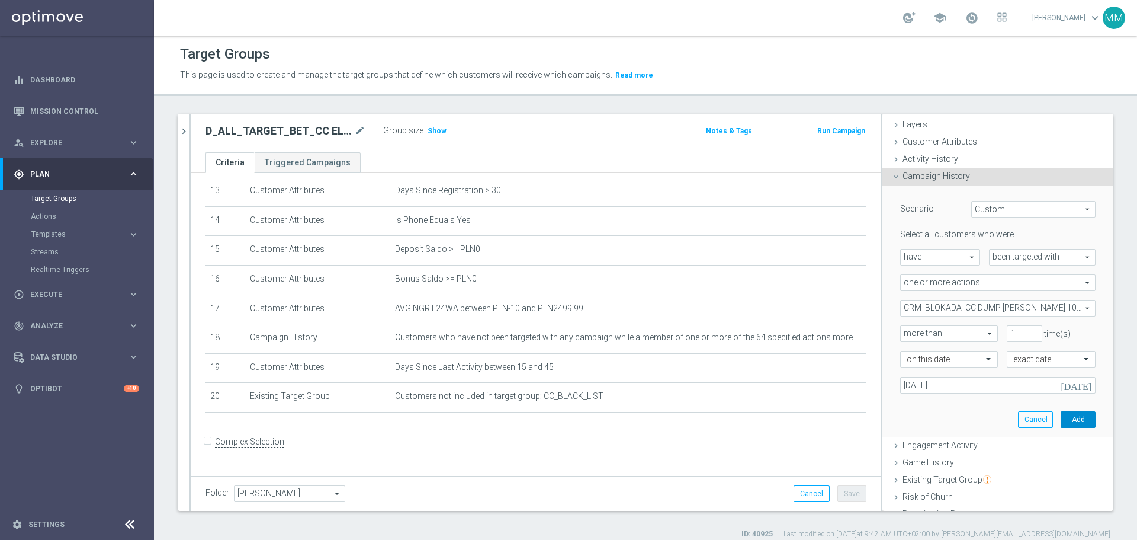
click at [758, 326] on button "Add" at bounding box center [1078, 419] width 35 height 17
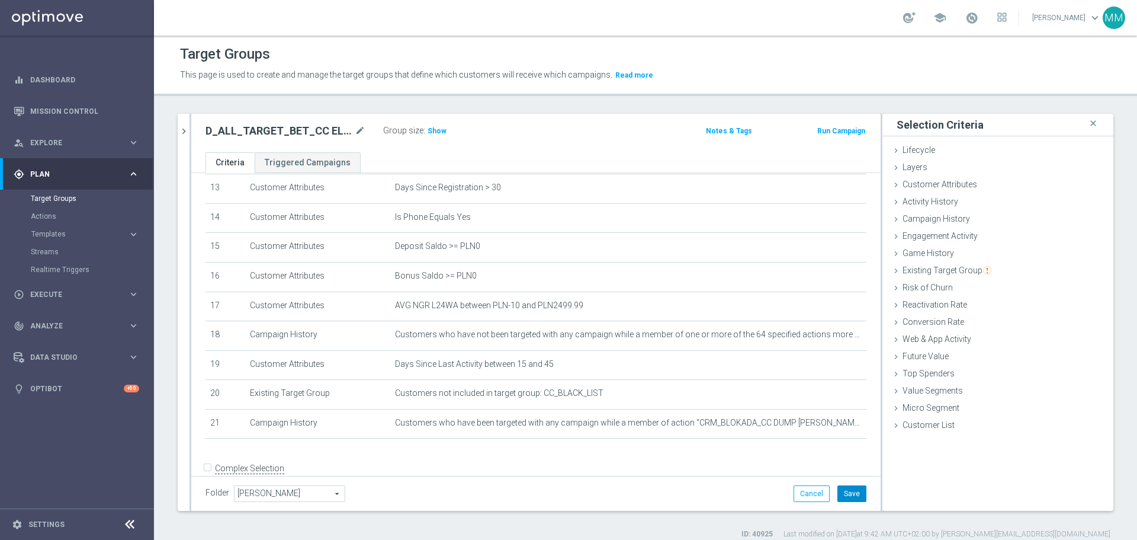
click at [758, 326] on button "Save" at bounding box center [852, 493] width 29 height 17
click at [436, 129] on span "Show" at bounding box center [437, 131] width 19 height 8
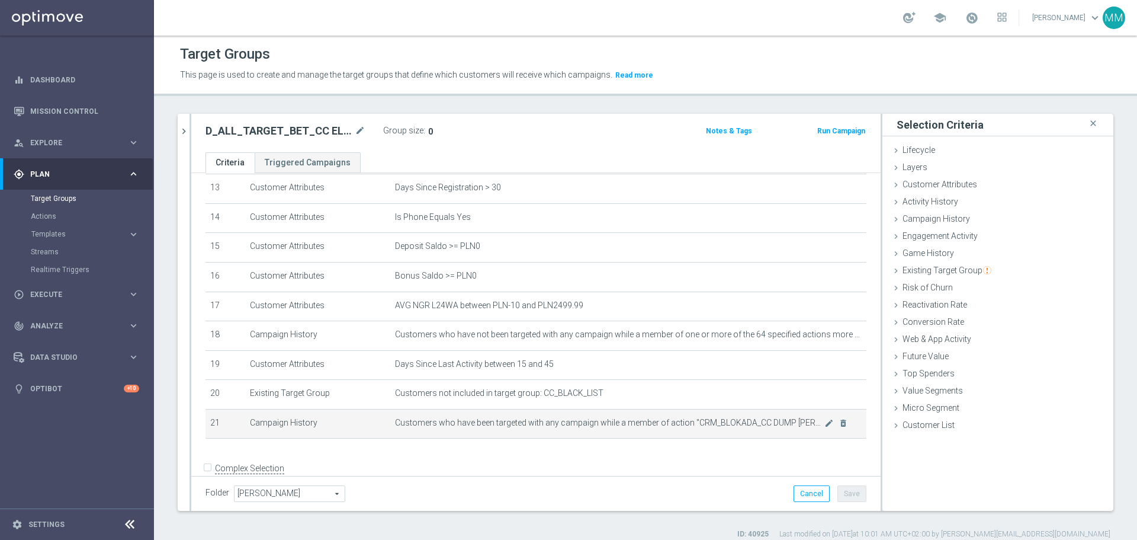
click at [758, 326] on td "Customers who have been targeted with any campaign while a member of action "CR…" at bounding box center [628, 424] width 476 height 30
click at [758, 326] on icon "mode_edit" at bounding box center [828, 422] width 9 height 9
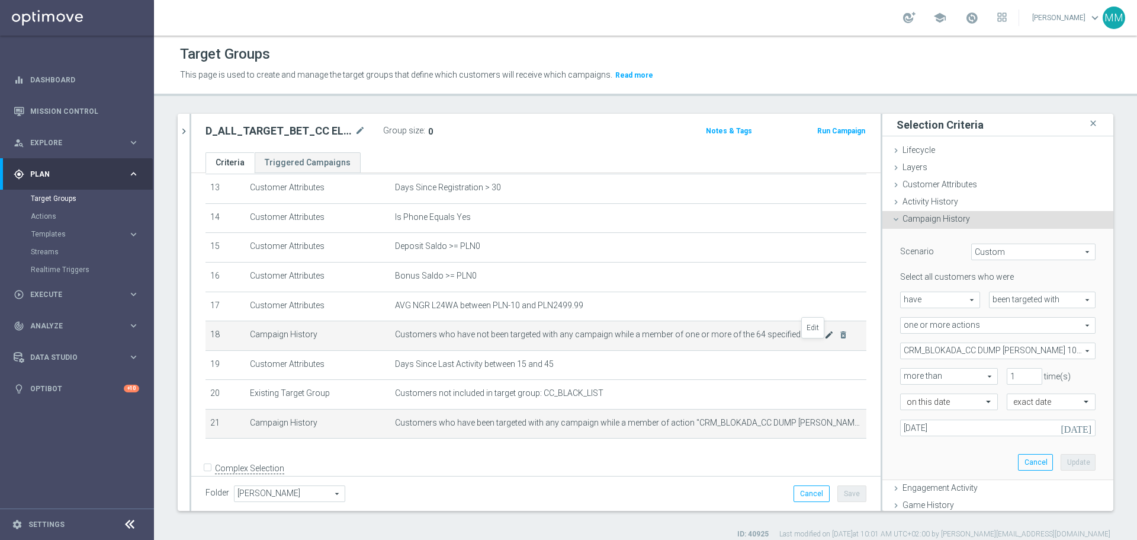
click at [758, 326] on icon "mode_edit" at bounding box center [828, 334] width 9 height 9
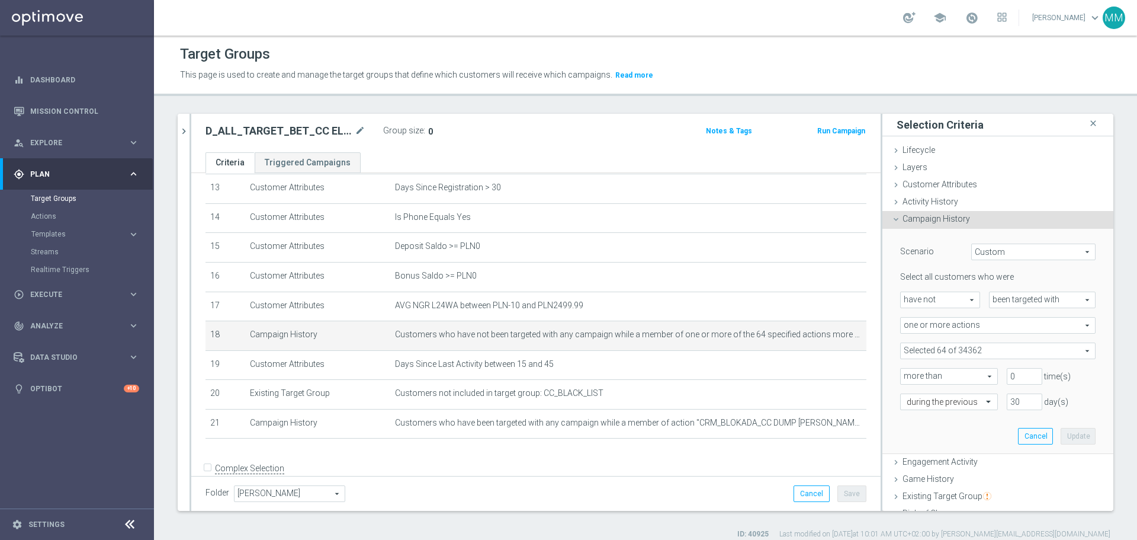
click at [758, 326] on span at bounding box center [998, 350] width 194 height 15
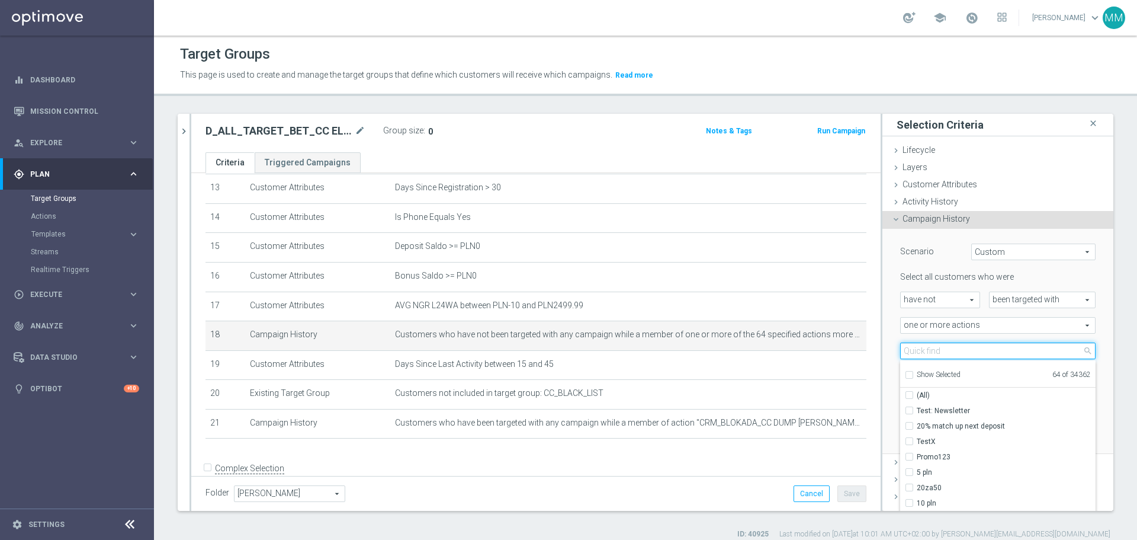
click at [758, 326] on input "search" at bounding box center [997, 350] width 195 height 17
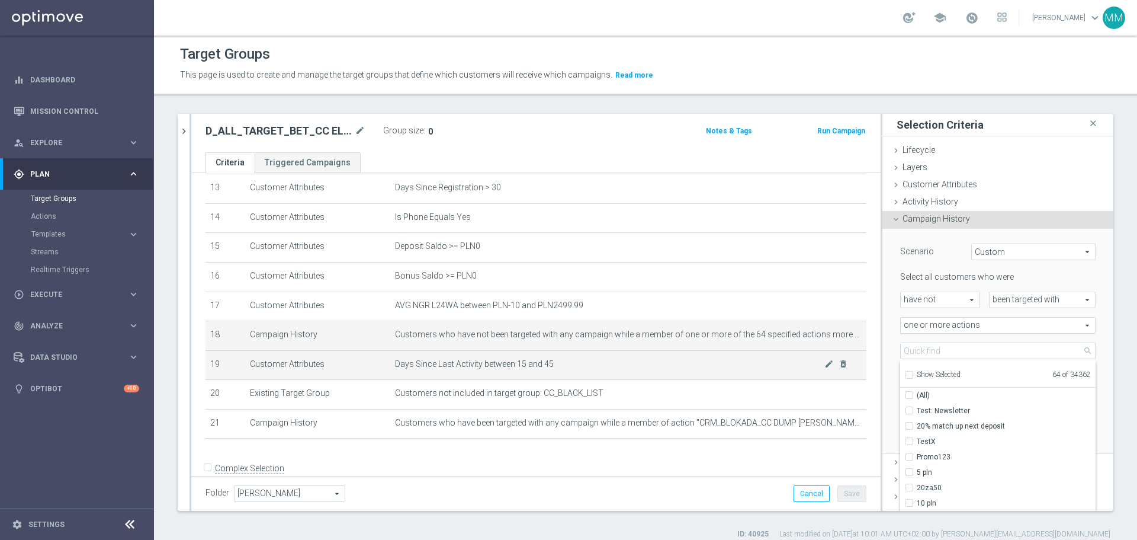
click at [591, 326] on span "Days Since Last Activity between 15 and 45" at bounding box center [609, 364] width 429 height 10
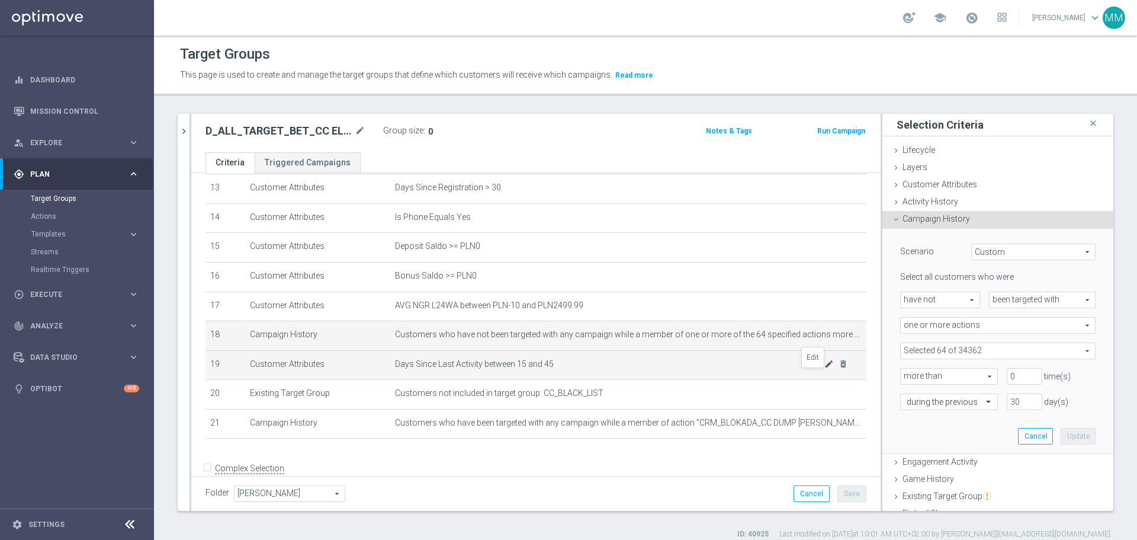
click at [758, 326] on icon "mode_edit" at bounding box center [828, 363] width 9 height 9
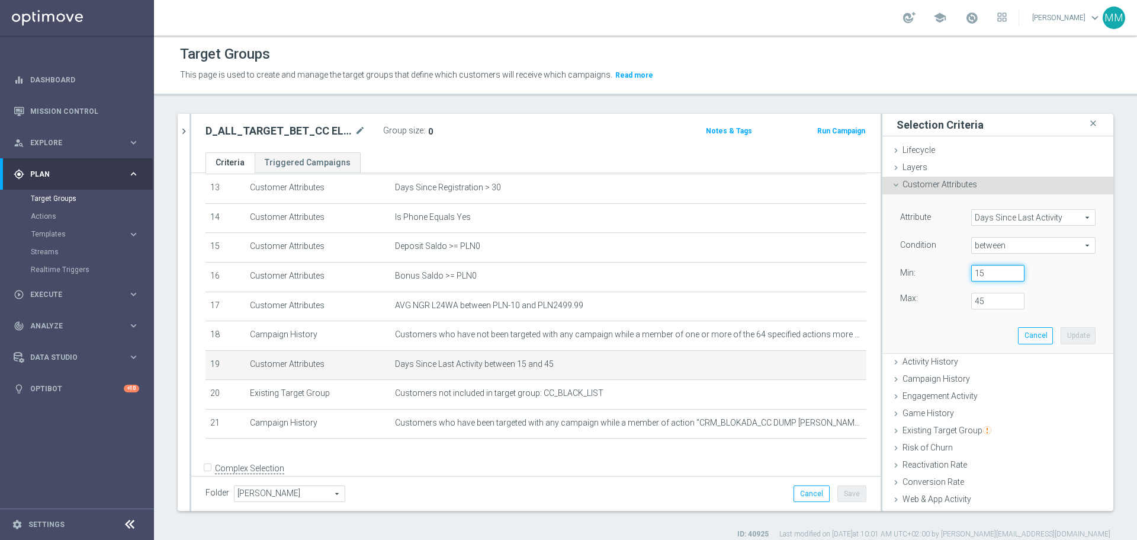
drag, startPoint x: 982, startPoint y: 271, endPoint x: 946, endPoint y: 276, distance: 35.9
click at [758, 276] on div "Value Min: 15" at bounding box center [997, 274] width 213 height 19
type input "45"
drag, startPoint x: 965, startPoint y: 300, endPoint x: 942, endPoint y: 306, distance: 23.8
click at [758, 306] on div "Max: 45" at bounding box center [997, 301] width 213 height 17
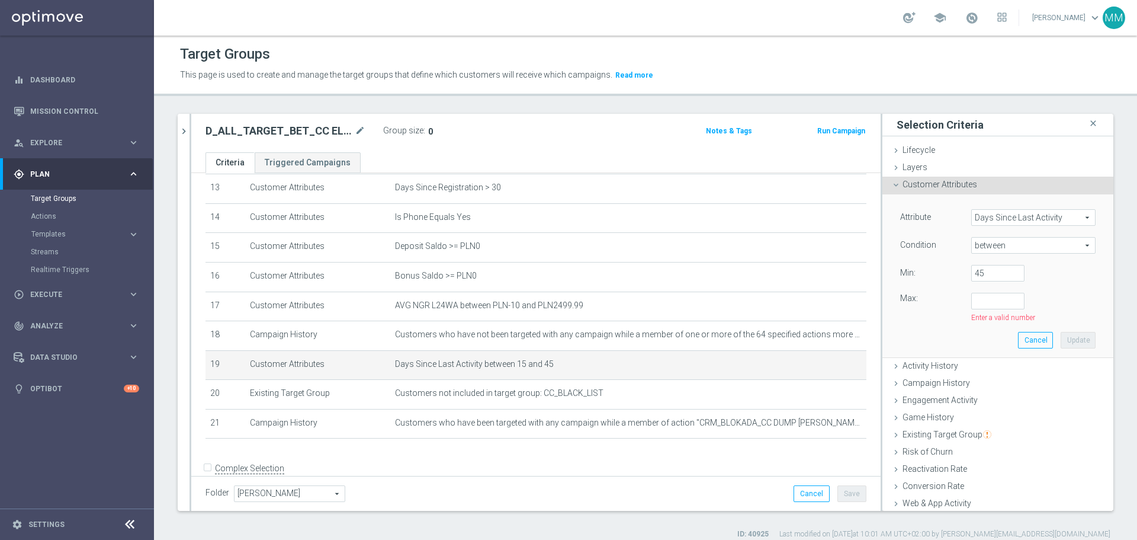
click at [758, 243] on span "between" at bounding box center [1033, 245] width 123 height 15
click at [758, 326] on span ">=" at bounding box center [1033, 339] width 113 height 9
type input ">="
click at [758, 242] on span ">=" at bounding box center [1033, 245] width 123 height 15
click at [758, 326] on span ">=" at bounding box center [1033, 339] width 113 height 9
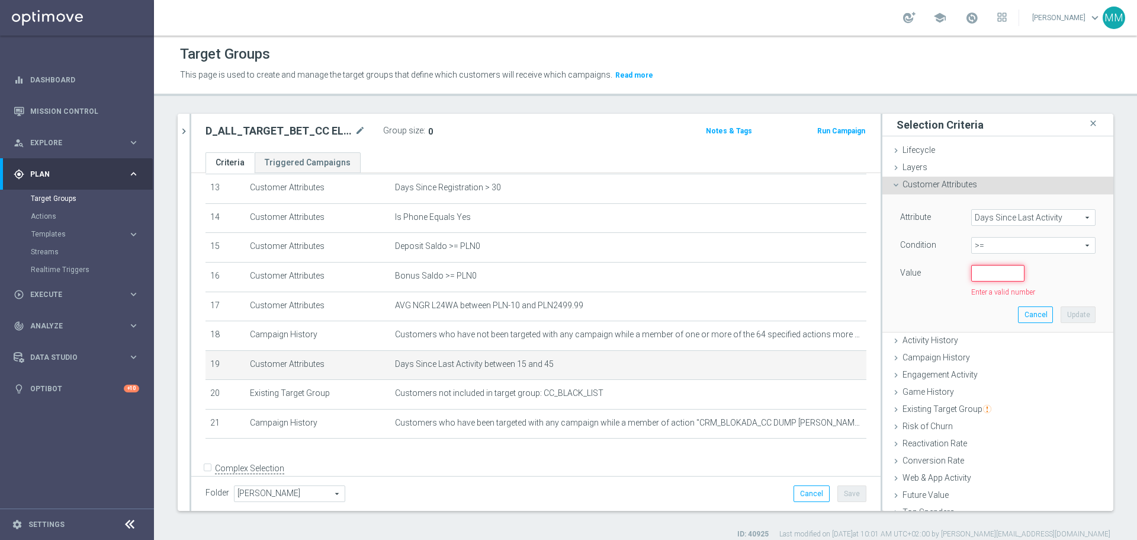
click at [758, 273] on input "number" at bounding box center [997, 273] width 53 height 17
type input "46"
click at [758, 312] on button "Update" at bounding box center [1078, 309] width 35 height 17
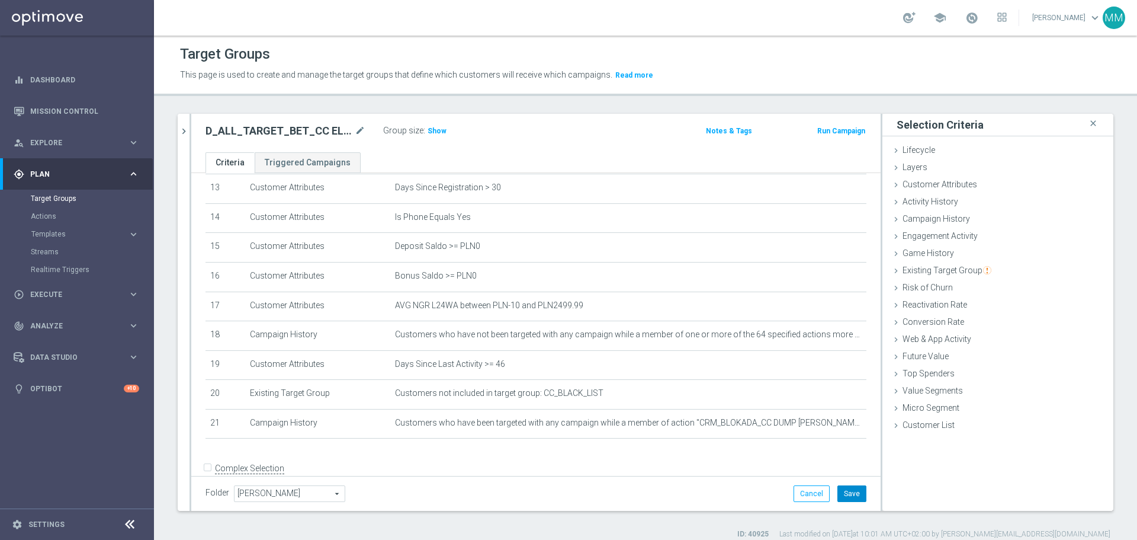
click at [758, 326] on button "Save" at bounding box center [852, 493] width 29 height 17
click at [438, 129] on span "Show" at bounding box center [437, 131] width 19 height 8
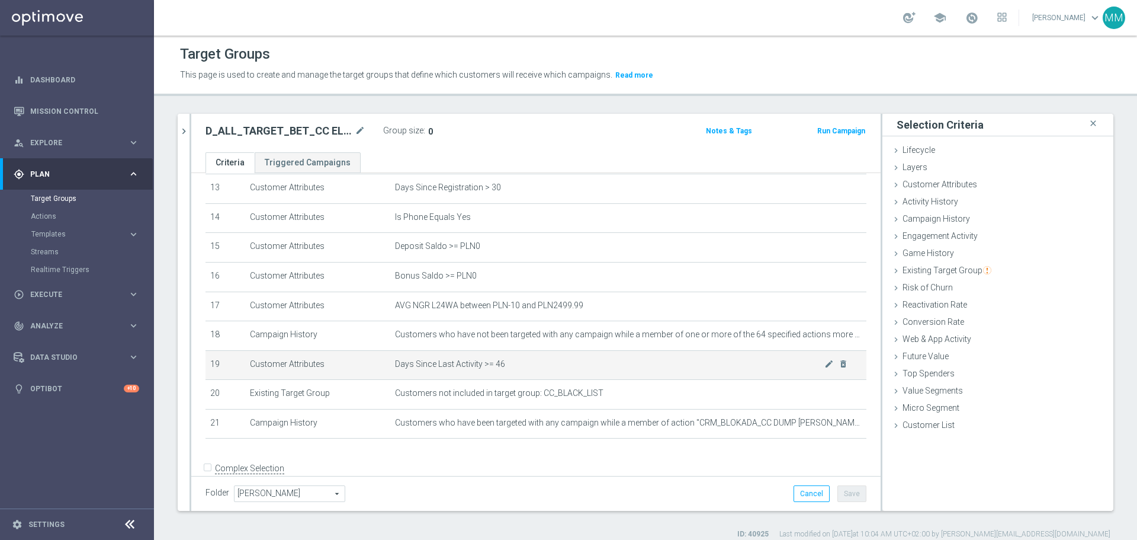
click at [571, 326] on td "Days Since Last Activity >= 46 mode_edit delete_forever" at bounding box center [628, 365] width 476 height 30
click at [758, 326] on icon "mode_edit" at bounding box center [828, 363] width 9 height 9
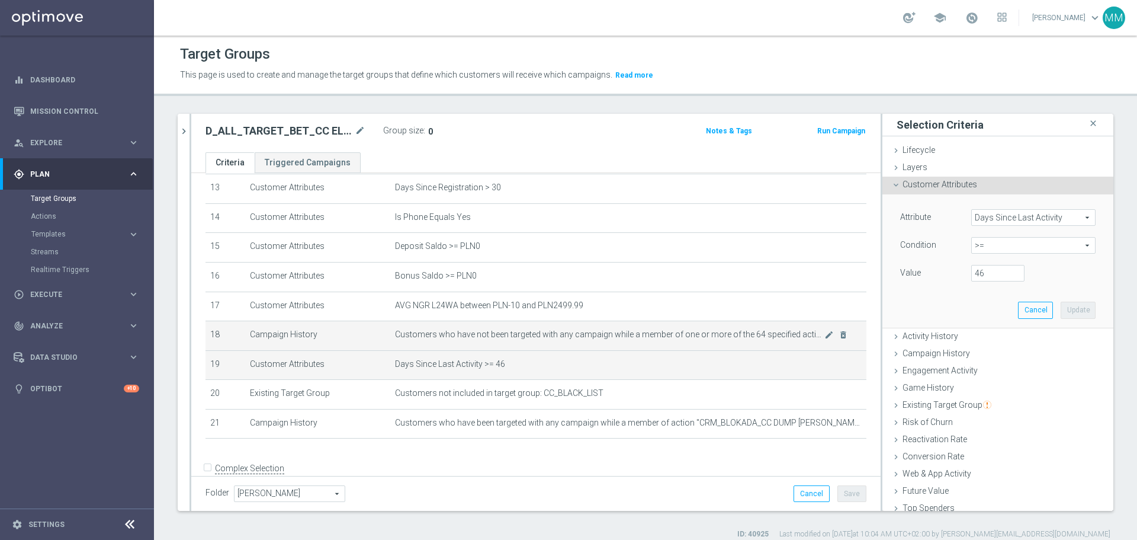
click at [451, 326] on span "Customers who have not been targeted with any campaign while a member of one or…" at bounding box center [609, 334] width 429 height 10
click at [758, 326] on icon "mode_edit" at bounding box center [828, 334] width 9 height 9
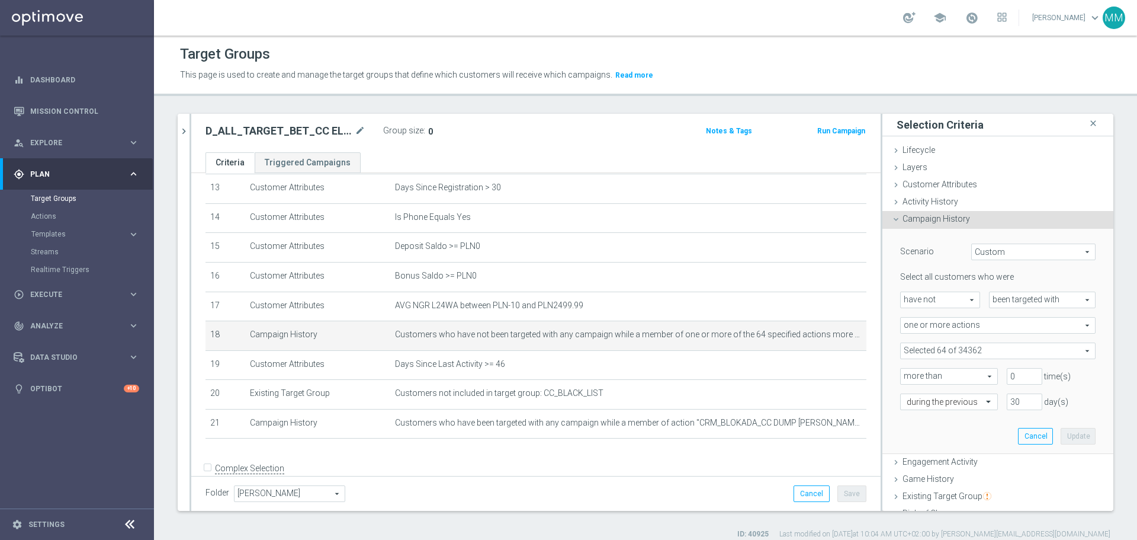
click at [758, 326] on span at bounding box center [998, 350] width 194 height 15
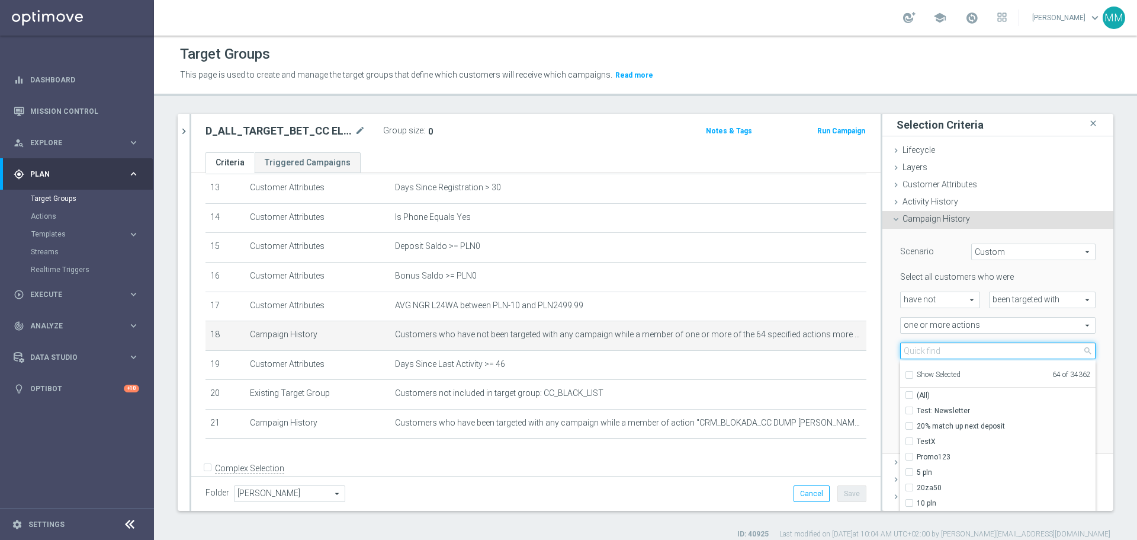
click at [758, 326] on input "search" at bounding box center [997, 350] width 195 height 17
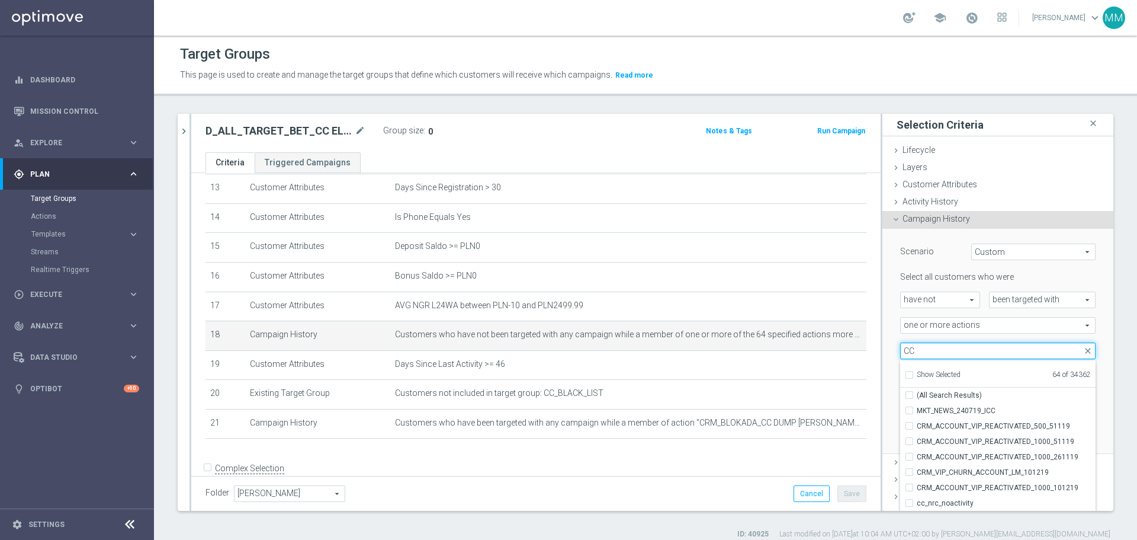
type input "CC"
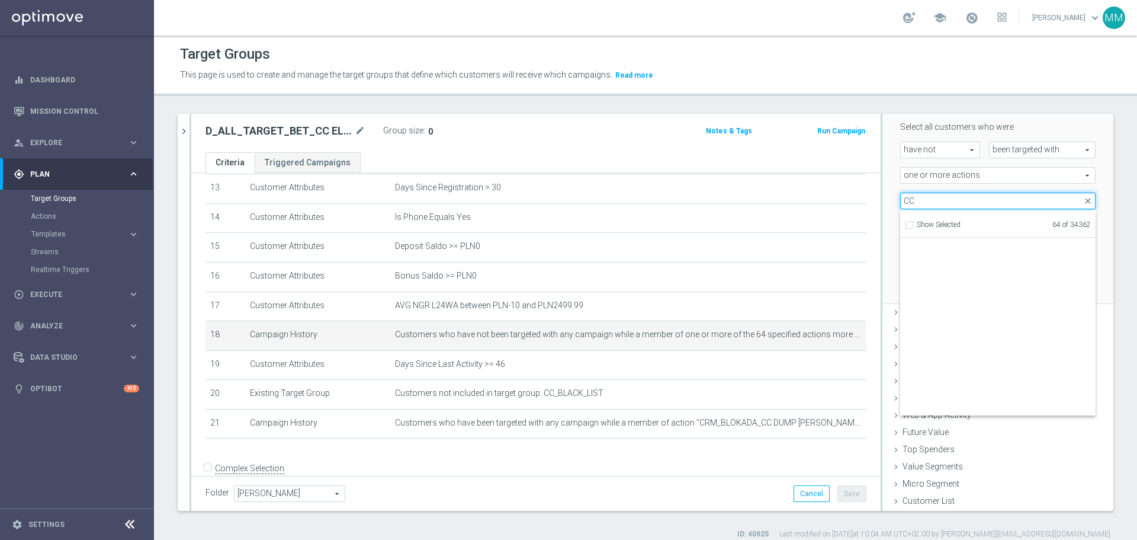
scroll to position [37028, 0]
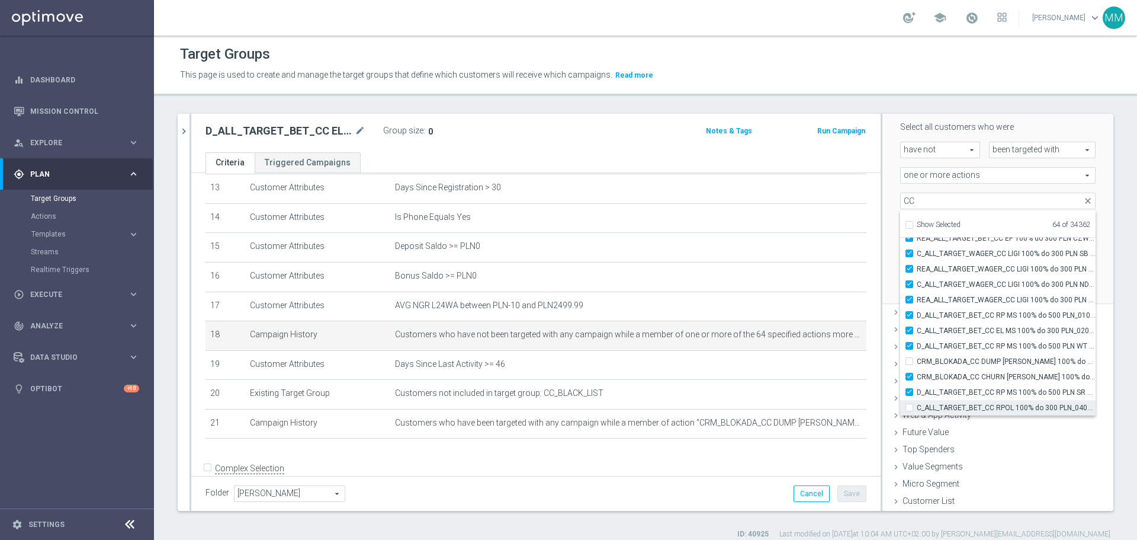
click at [758, 326] on label "C_ALL_TARGET_BET_CC RPOL 100% do 300 PLN_040925" at bounding box center [1006, 407] width 179 height 15
click at [758, 326] on input "C_ALL_TARGET_BET_CC RPOL 100% do 300 PLN_040925" at bounding box center [913, 407] width 8 height 8
checkbox input "true"
type input "Selected 65 of 34362"
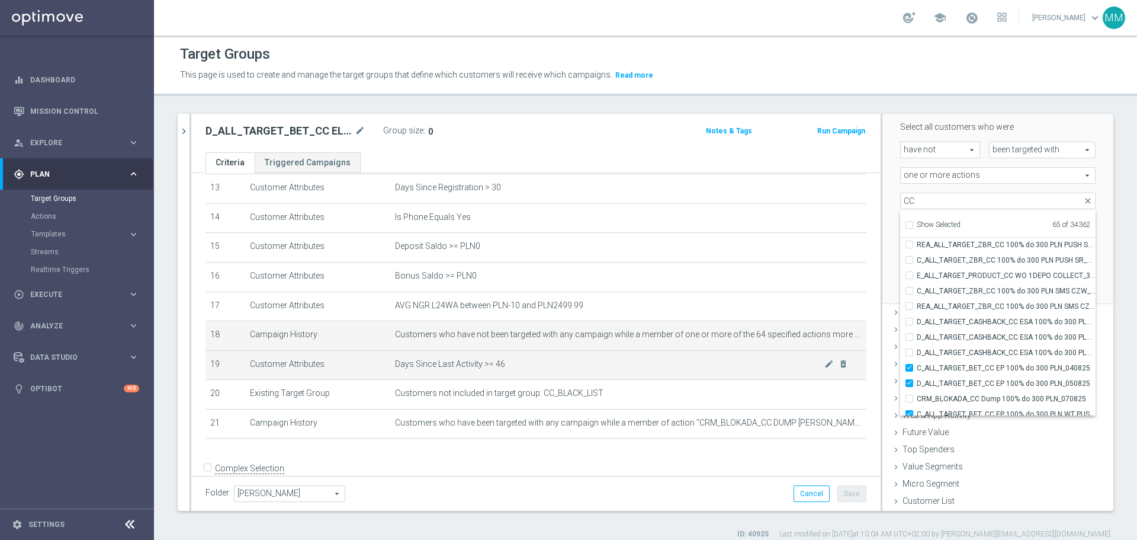
scroll to position [36047, 0]
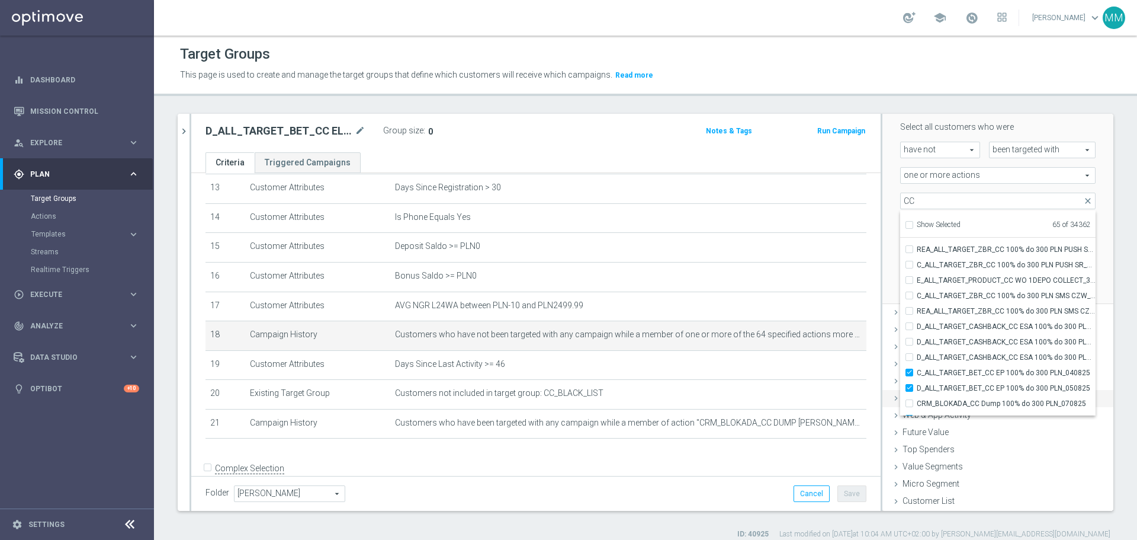
click at [758, 326] on div "Reactivation Rate done" at bounding box center [998, 382] width 231 height 18
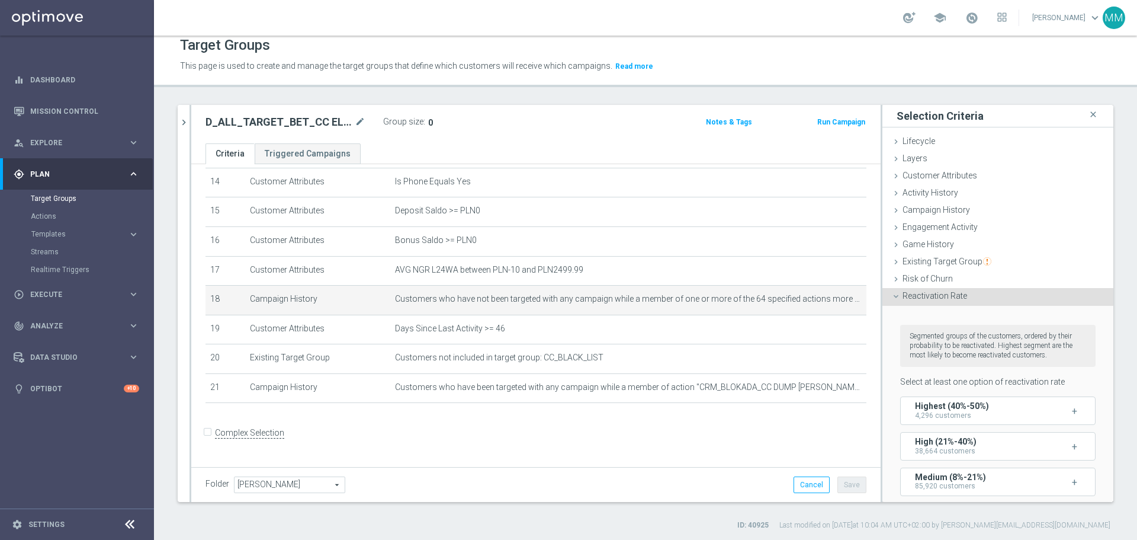
scroll to position [11, 0]
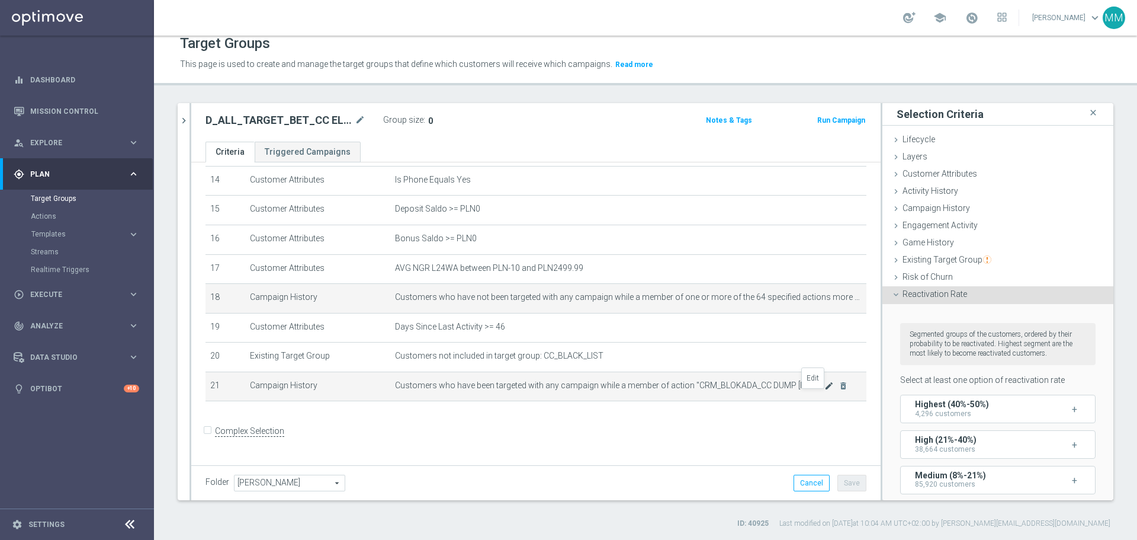
click at [758, 326] on icon "mode_edit" at bounding box center [828, 385] width 9 height 9
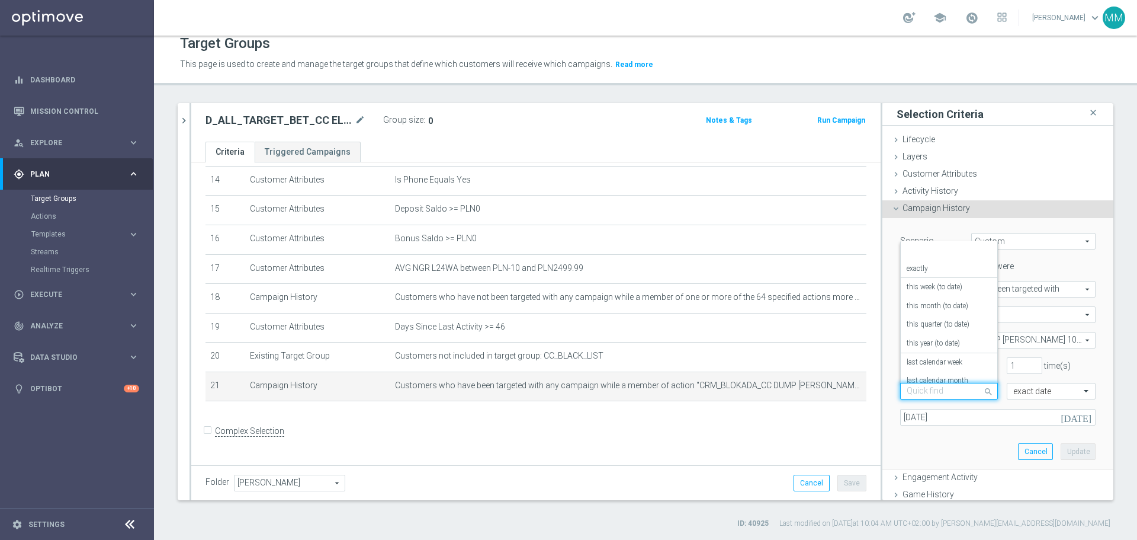
click at [758, 326] on span at bounding box center [990, 391] width 15 height 16
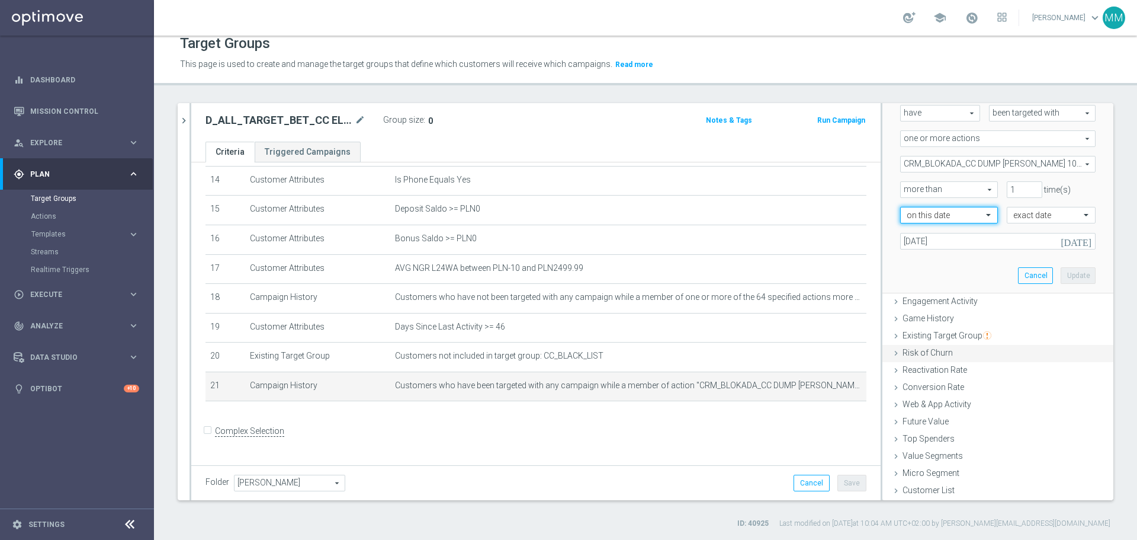
scroll to position [0, 0]
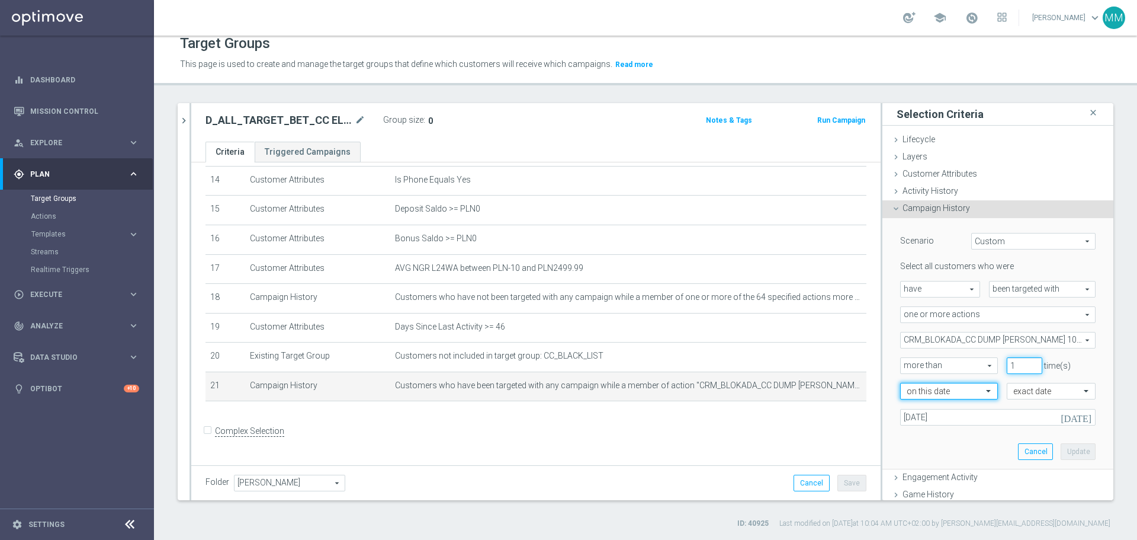
click at [758, 326] on input "1" at bounding box center [1025, 365] width 36 height 17
type input "0"
click at [758, 326] on input "0" at bounding box center [1025, 365] width 36 height 17
click at [758, 326] on span "more than" at bounding box center [949, 365] width 97 height 15
click at [758, 326] on span "exactly" at bounding box center [949, 413] width 85 height 9
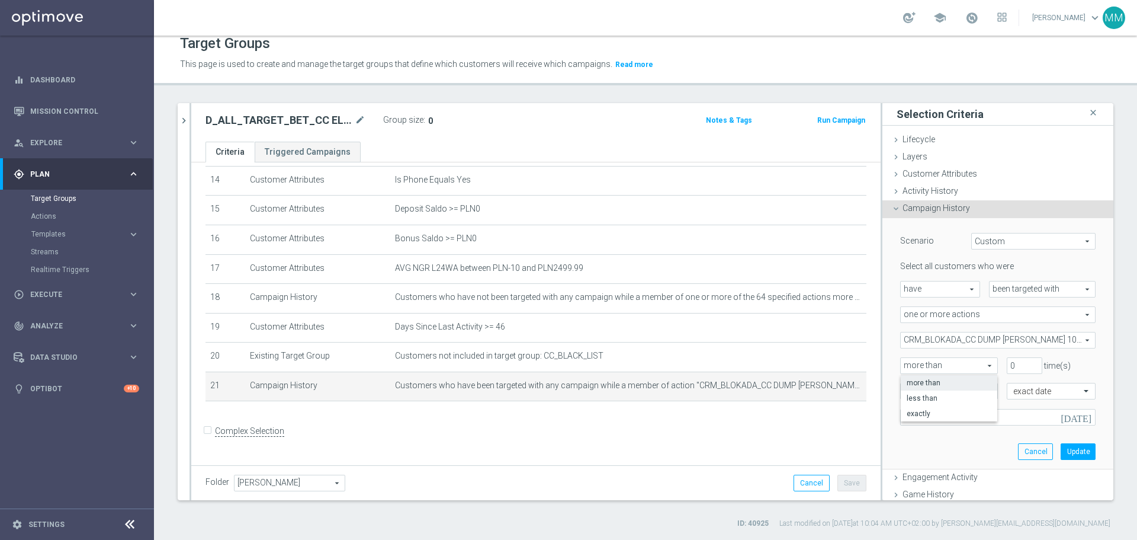
type input "exactly"
type input "1"
click at [758, 326] on input "1" at bounding box center [1025, 365] width 36 height 17
click at [758, 326] on button "Update" at bounding box center [1078, 451] width 35 height 17
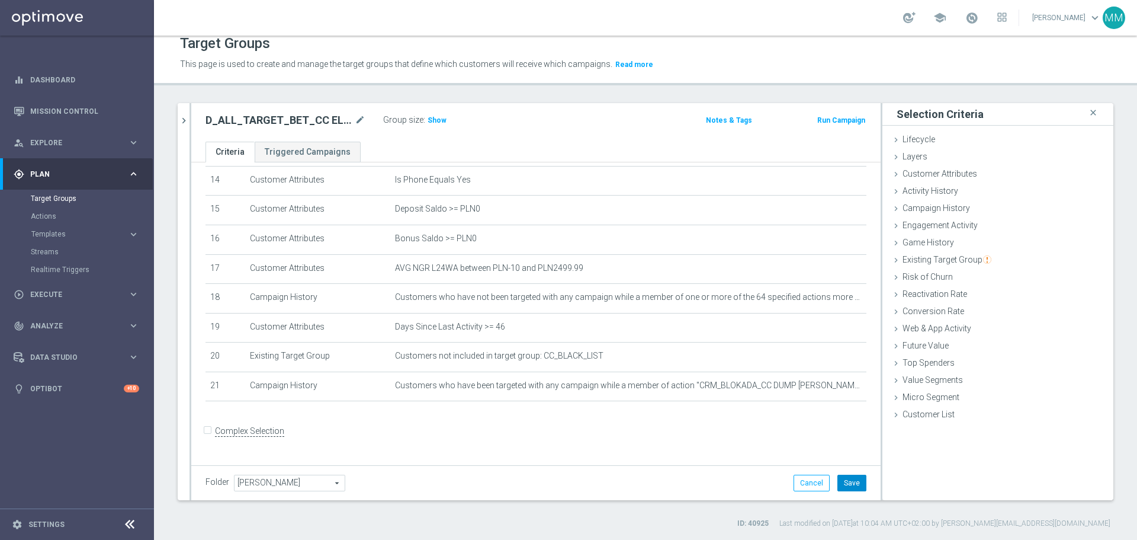
click at [758, 326] on button "Save" at bounding box center [852, 482] width 29 height 17
click at [436, 122] on span "Show" at bounding box center [437, 120] width 19 height 8
click at [758, 142] on span "Lifecycle" at bounding box center [919, 138] width 33 height 9
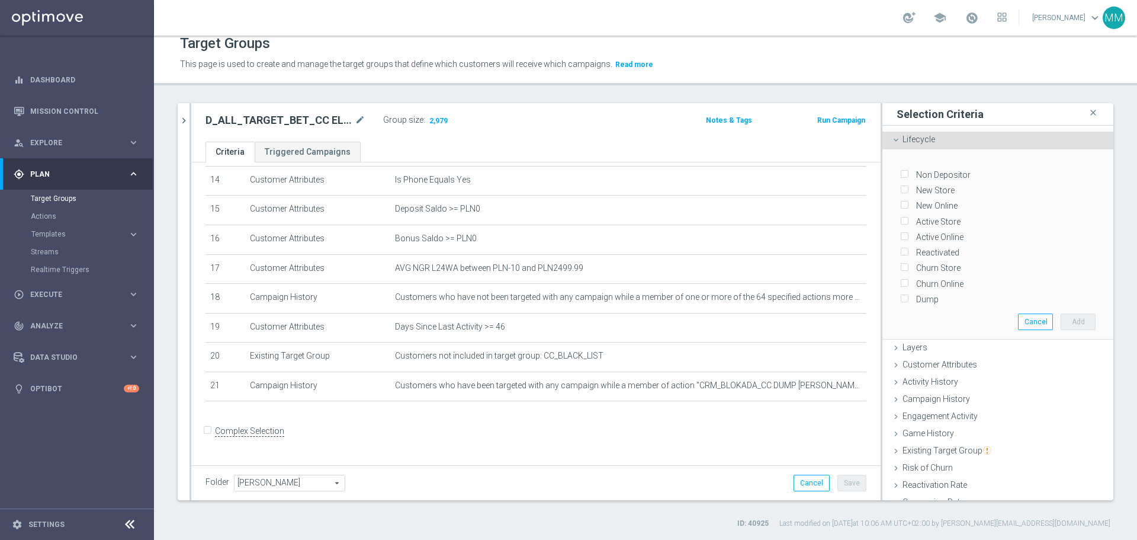
click at [758, 142] on span "Lifecycle" at bounding box center [919, 138] width 33 height 9
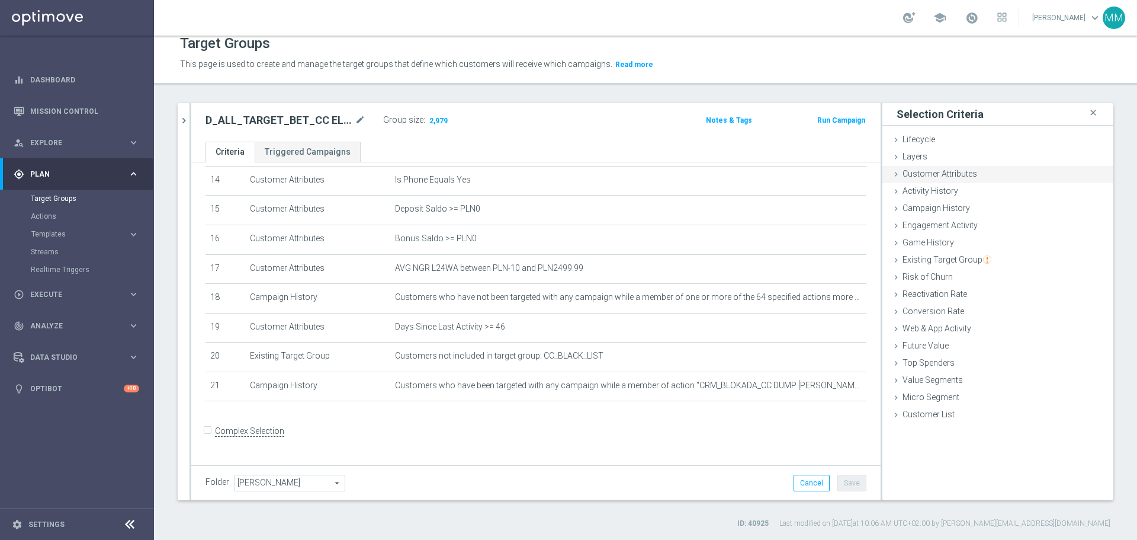
click at [758, 176] on span "Customer Attributes" at bounding box center [940, 173] width 75 height 9
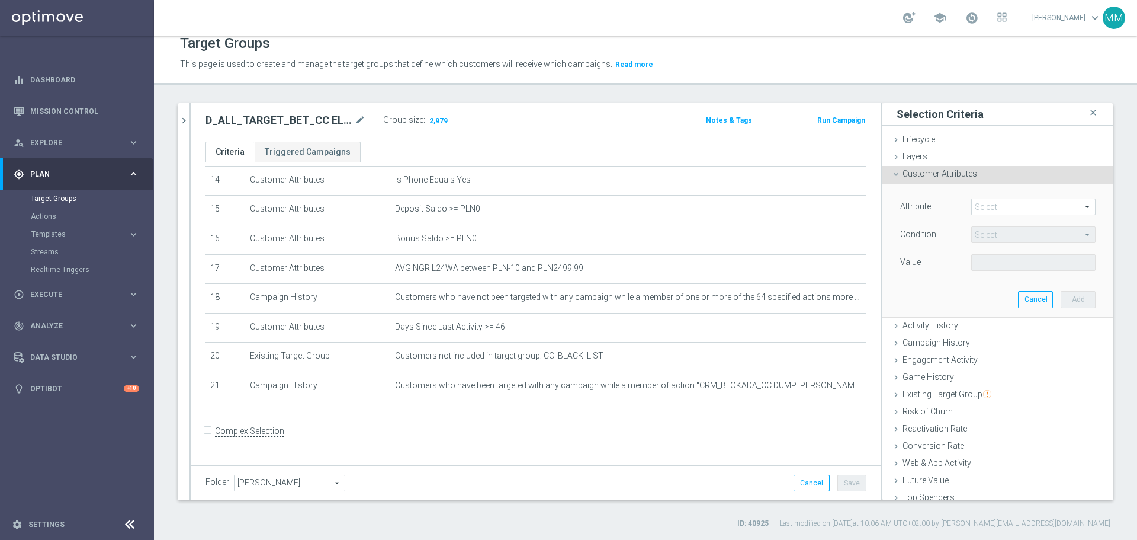
click at [758, 206] on span at bounding box center [1033, 206] width 123 height 15
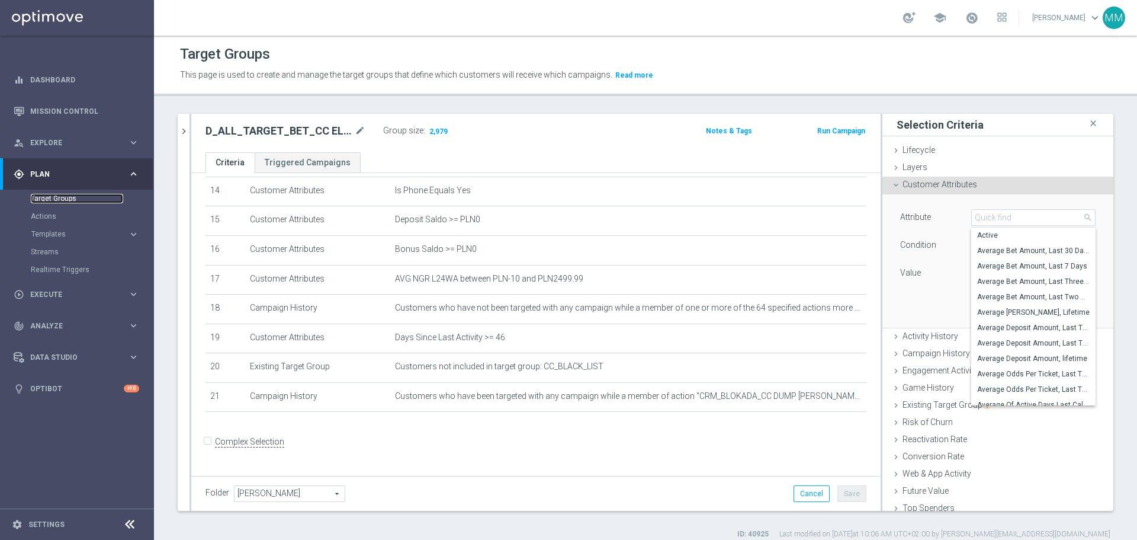
click at [73, 197] on link "Target Groups" at bounding box center [77, 198] width 92 height 9
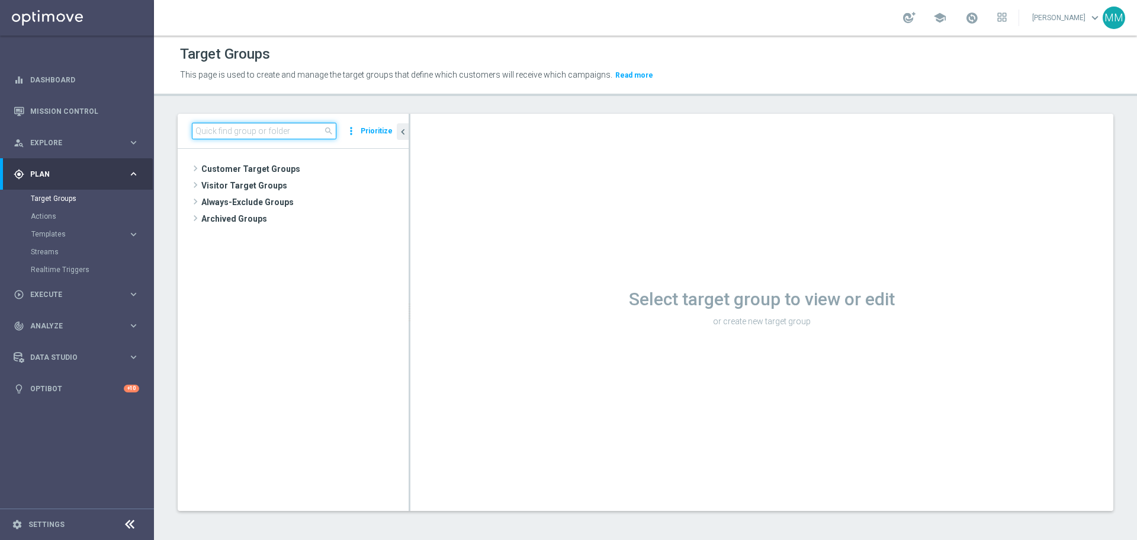
click at [259, 128] on input at bounding box center [264, 131] width 145 height 17
paste input "CRM_BLOKADA_CC DUMP [PERSON_NAME] 100% do 500 PLN_040925"
type input "CRM_BLOKADA_CC DUMP [PERSON_NAME] 100% do 500 PLN_040925"
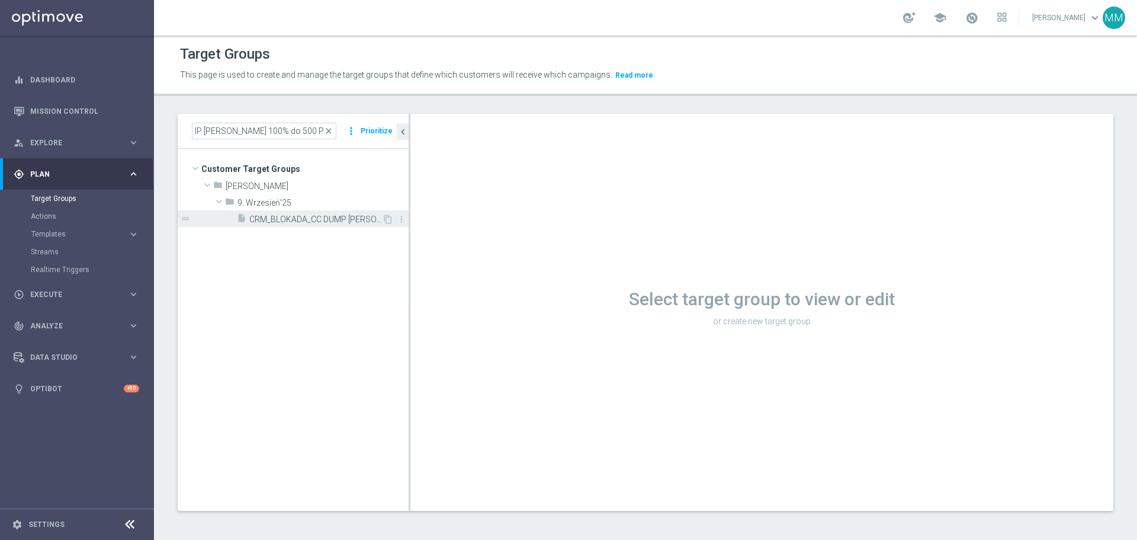
scroll to position [0, 0]
click at [285, 216] on span "CRM_BLOKADA_CC DUMP [PERSON_NAME] 100% do 500 PLN_040925" at bounding box center [315, 219] width 133 height 10
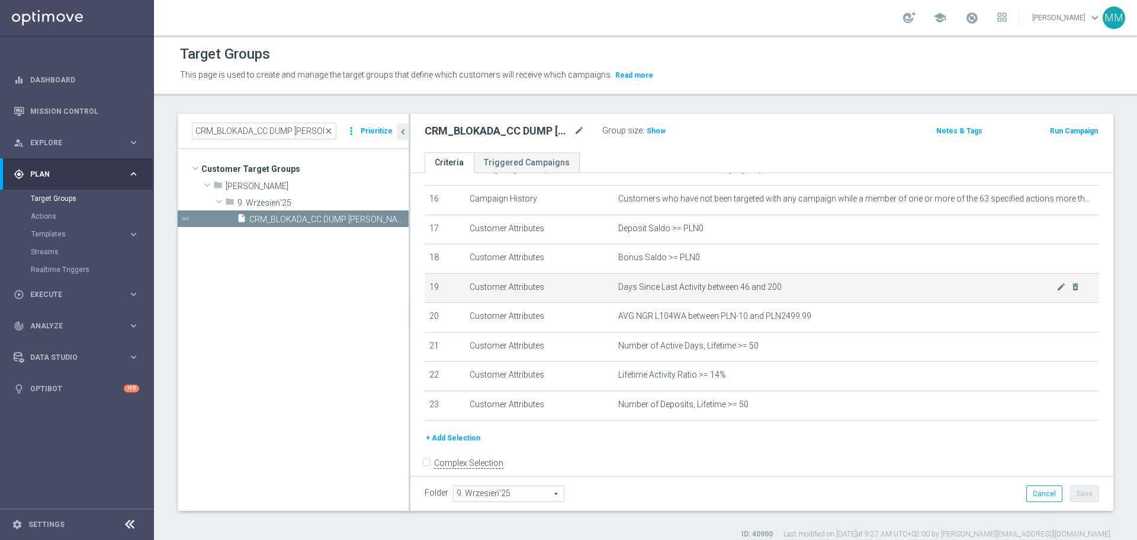
scroll to position [495, 0]
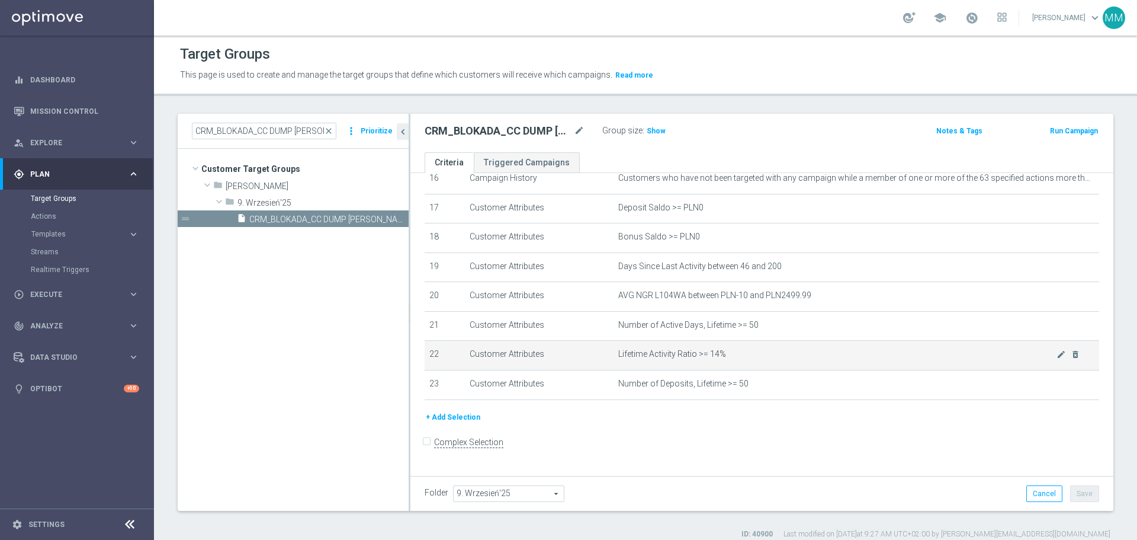
click at [602, 326] on td "Customer Attributes" at bounding box center [539, 356] width 149 height 30
click at [758, 326] on icon "mode_edit" at bounding box center [1061, 353] width 9 height 9
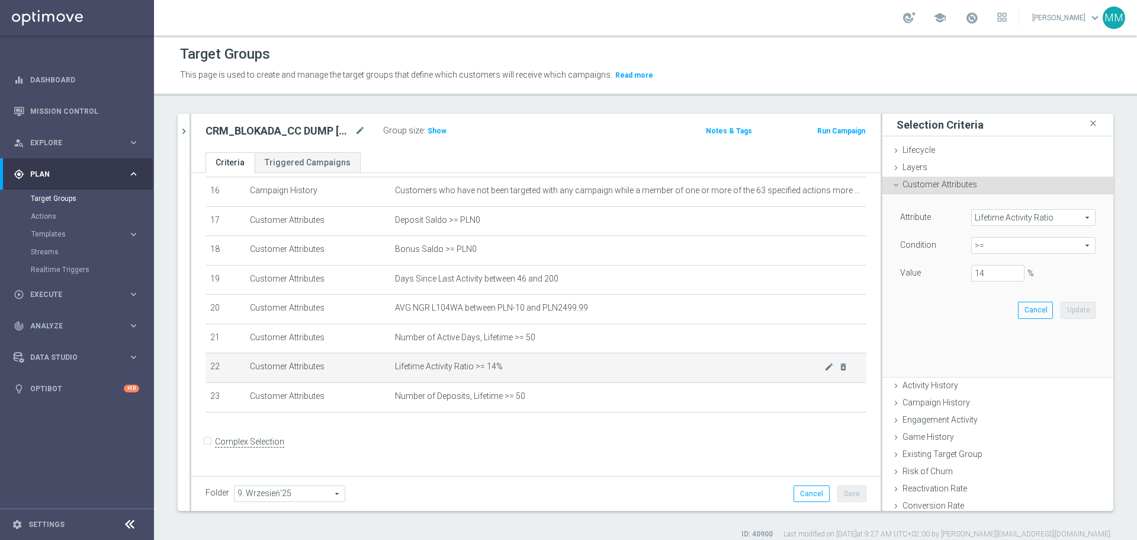
scroll to position [482, 0]
click at [76, 198] on link "Target Groups" at bounding box center [77, 198] width 92 height 9
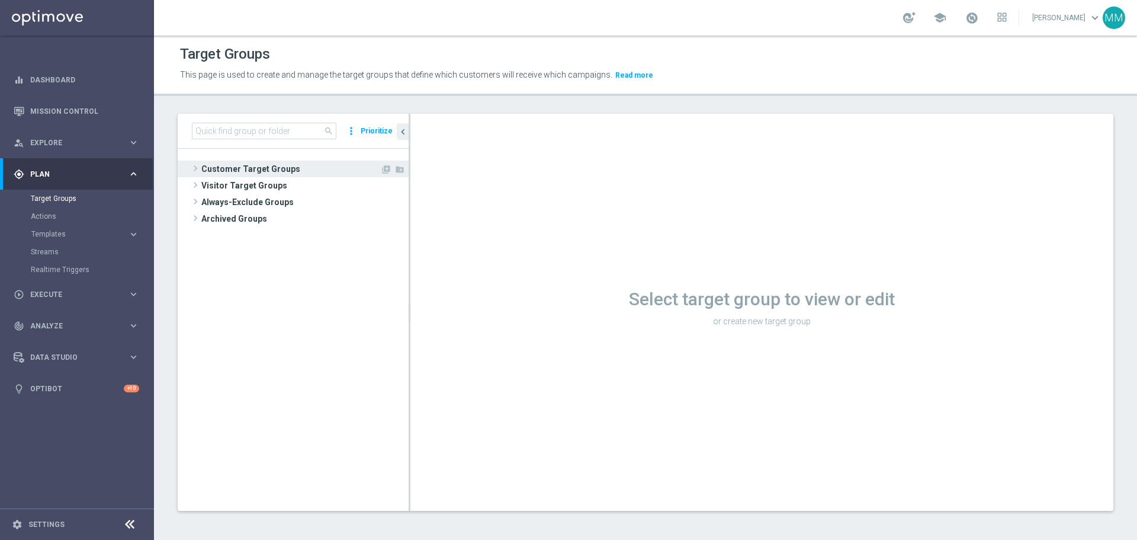
click at [248, 169] on span "Customer Target Groups" at bounding box center [290, 169] width 179 height 17
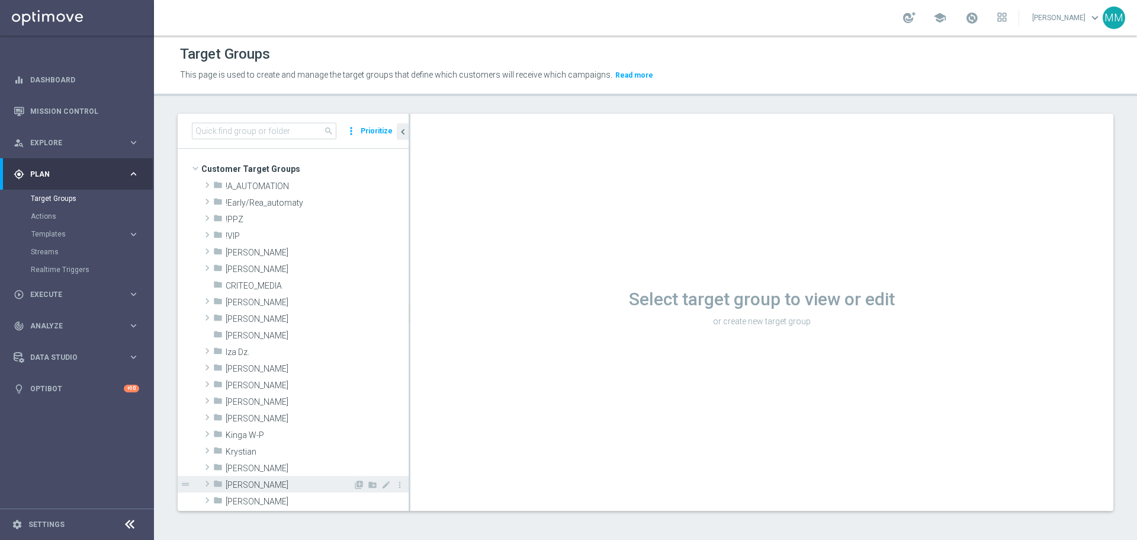
click at [250, 326] on span "[PERSON_NAME]" at bounding box center [289, 485] width 127 height 10
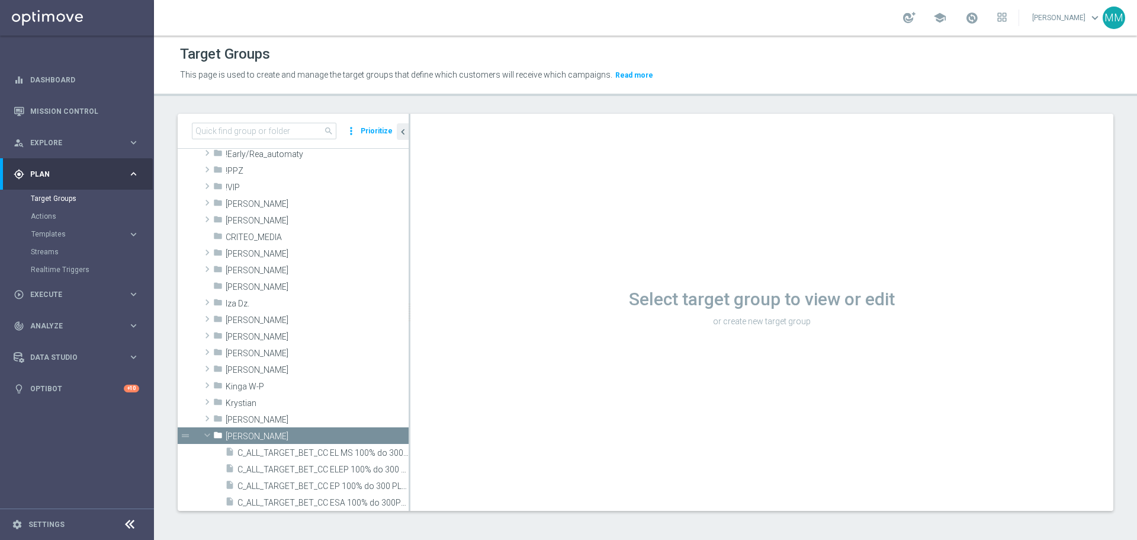
scroll to position [118, 0]
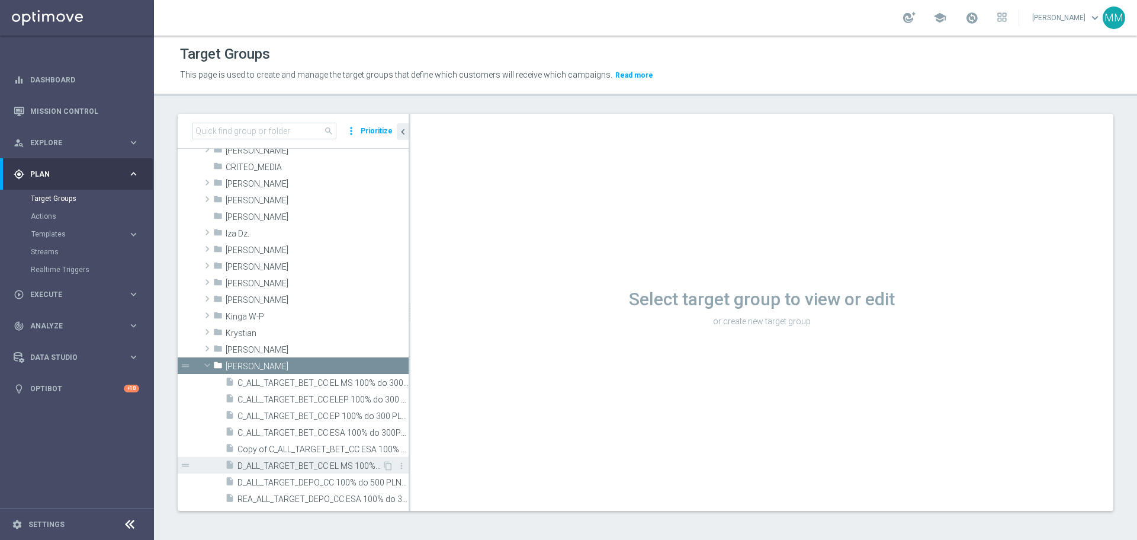
click at [328, 326] on span "D_ALL_TARGET_BET_CC EL MS 100% do 500 PLN_040925" at bounding box center [310, 466] width 145 height 10
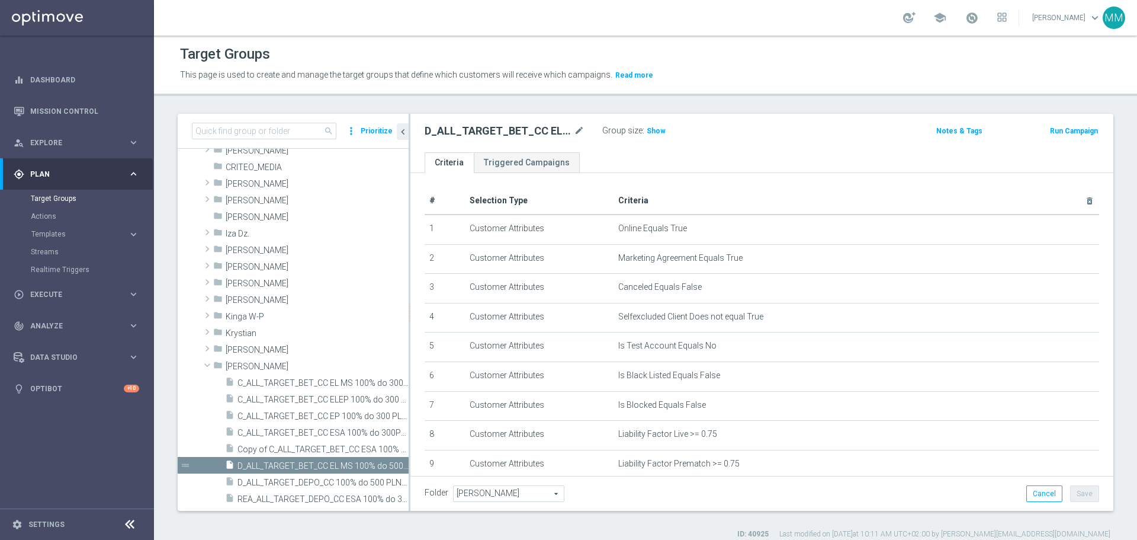
click at [494, 134] on h2 "D_ALL_TARGET_BET_CC EL MS 100% do 500 PLN_040925" at bounding box center [498, 131] width 147 height 14
click at [497, 132] on h2 "D_ALL_TARGET_BET_CC EL MS 100% do 500 PLN_040925" at bounding box center [498, 131] width 147 height 14
click at [504, 128] on h2 "D_ALL_TARGET_BET_CC EL MS 100% do 500 PLN_040925" at bounding box center [498, 131] width 147 height 14
copy h2 "D_ALL_TARGET_BET_CC"
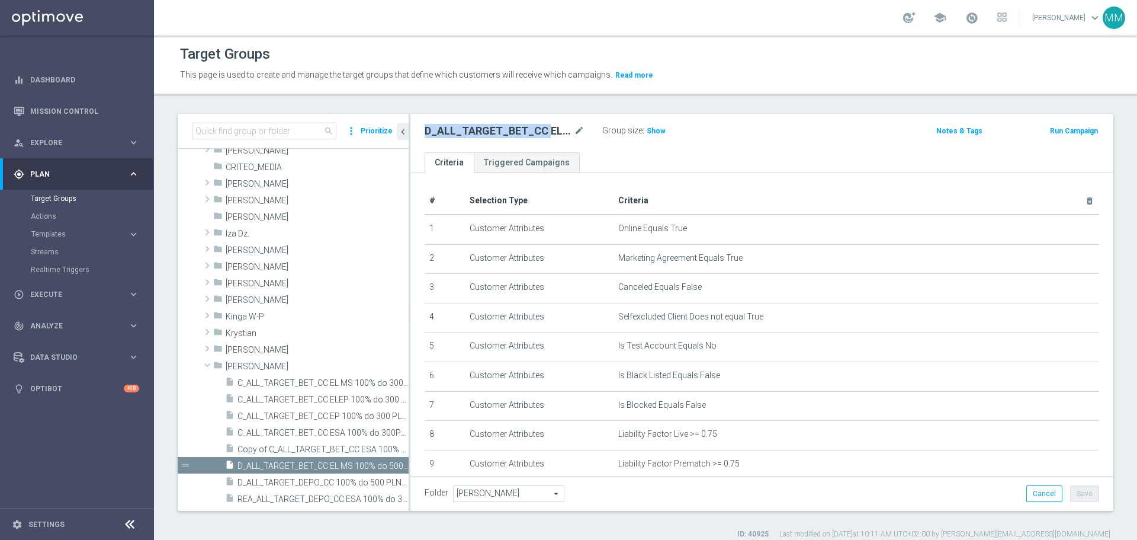
copy h2 "D_ALL_TARGET_BET_CC"
click at [504, 133] on h2 "D_ALL_TARGET_BET_CC EL MS 100% do 500 PLN_040925" at bounding box center [498, 131] width 147 height 14
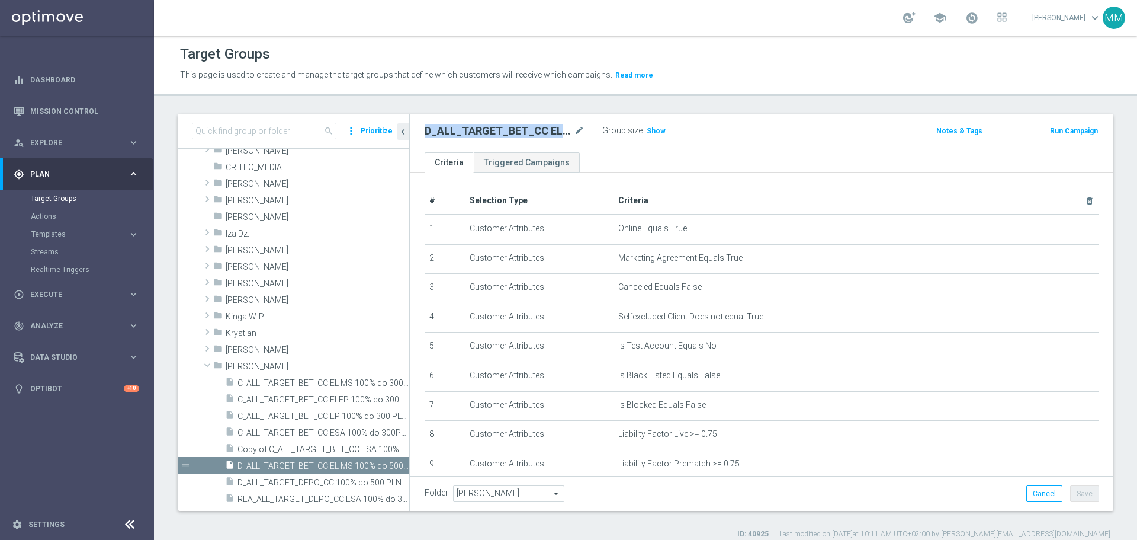
copy div "D_ALL_TARGET_BET_CC EL MS 100% do 500 PLN_040925"
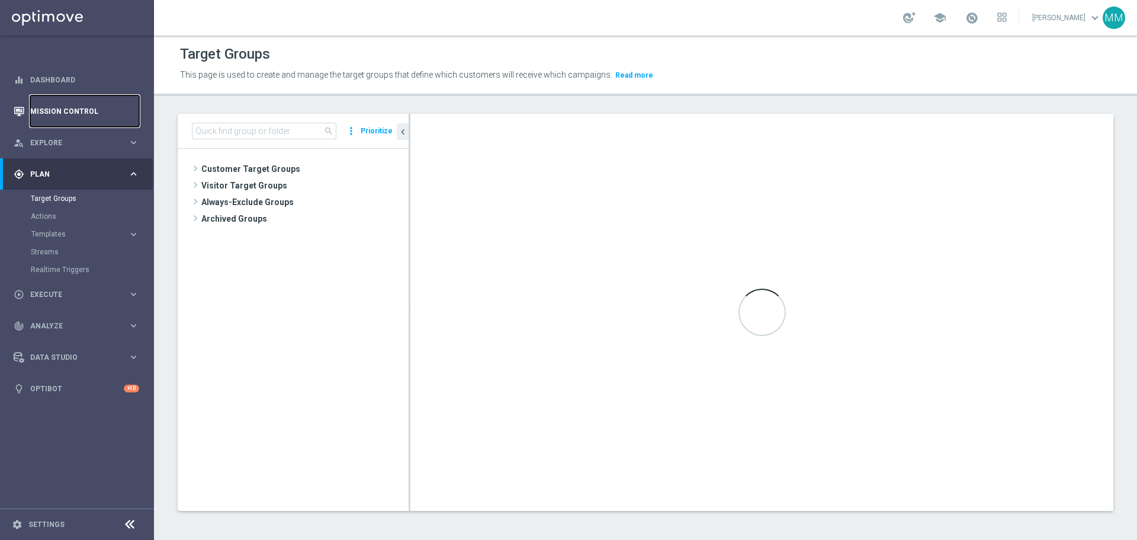
click at [59, 117] on link "Mission Control" at bounding box center [84, 110] width 109 height 31
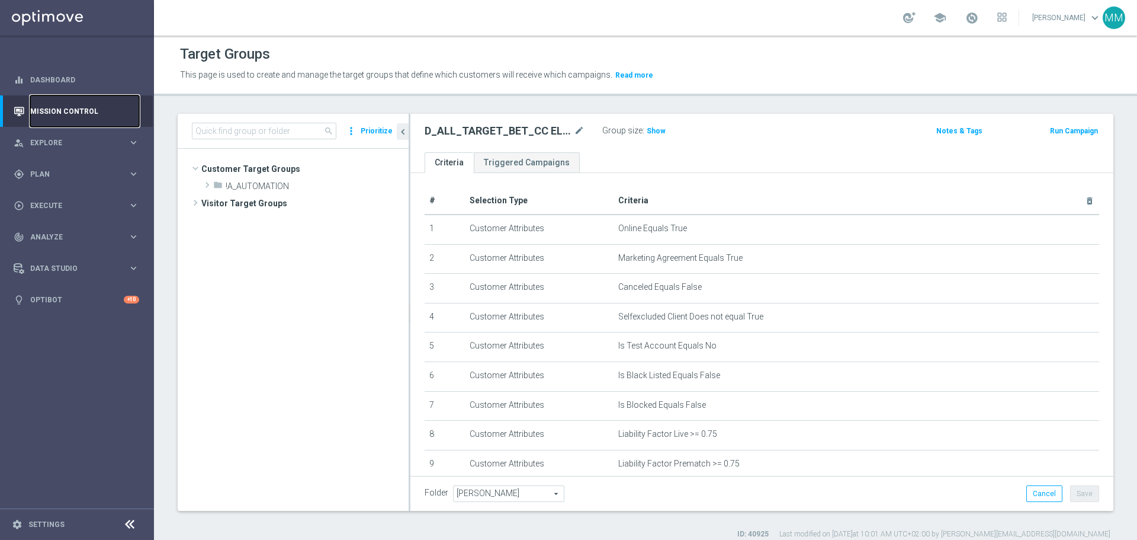
scroll to position [204, 0]
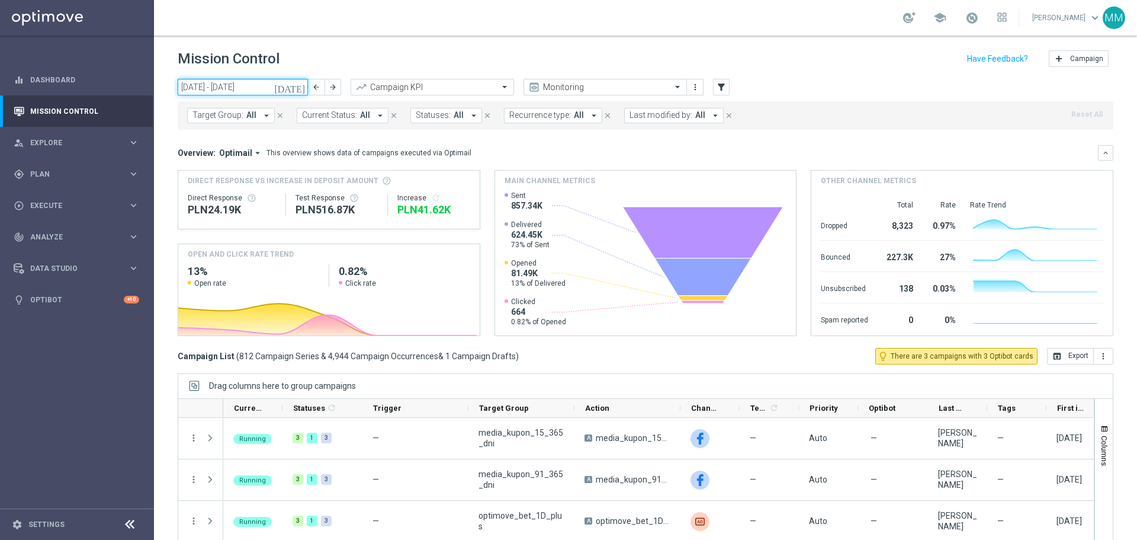
click at [245, 89] on input "[DATE] - [DATE]" at bounding box center [243, 87] width 130 height 17
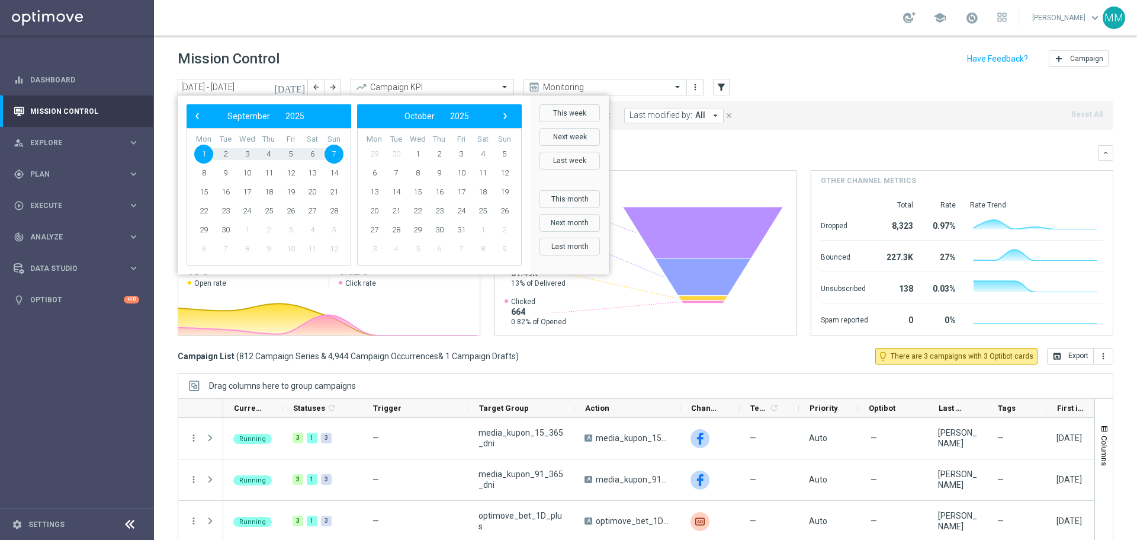
click at [396, 53] on div "Mission Control add Campaign" at bounding box center [646, 58] width 936 height 23
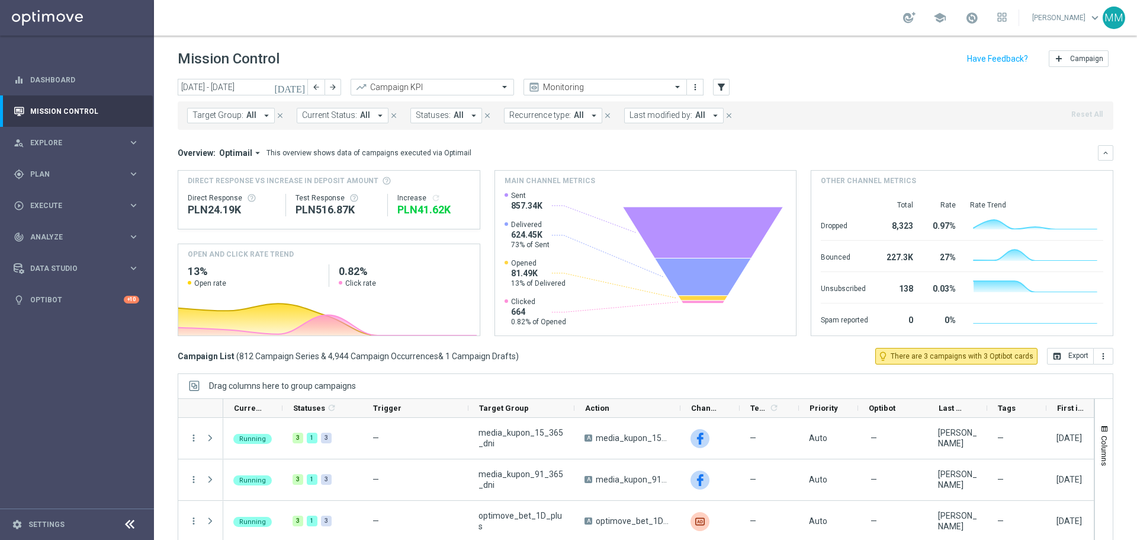
click at [219, 118] on span "Target Group:" at bounding box center [217, 115] width 51 height 10
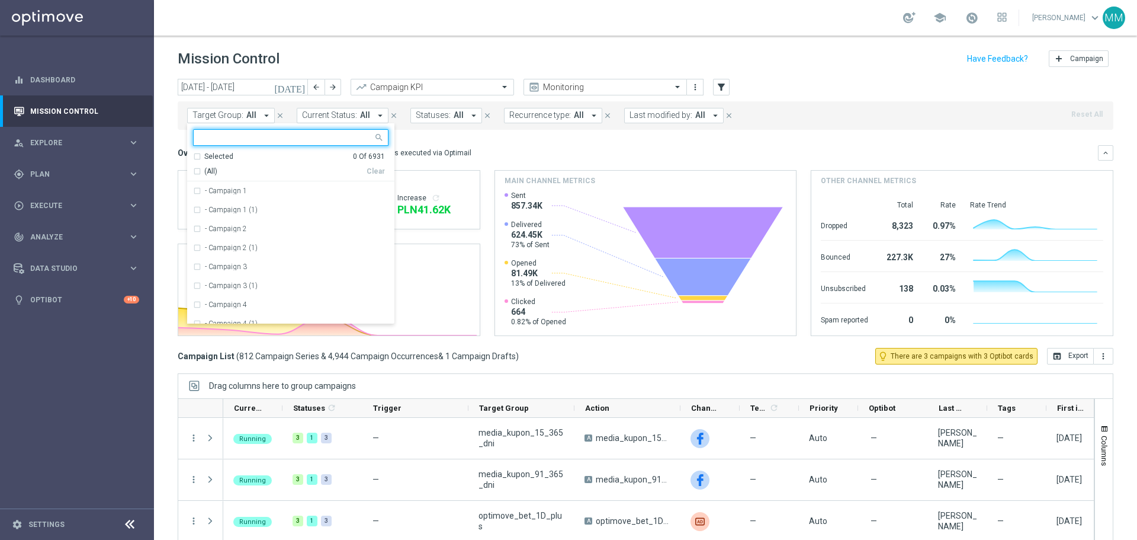
click at [233, 136] on input "text" at bounding box center [287, 138] width 174 height 10
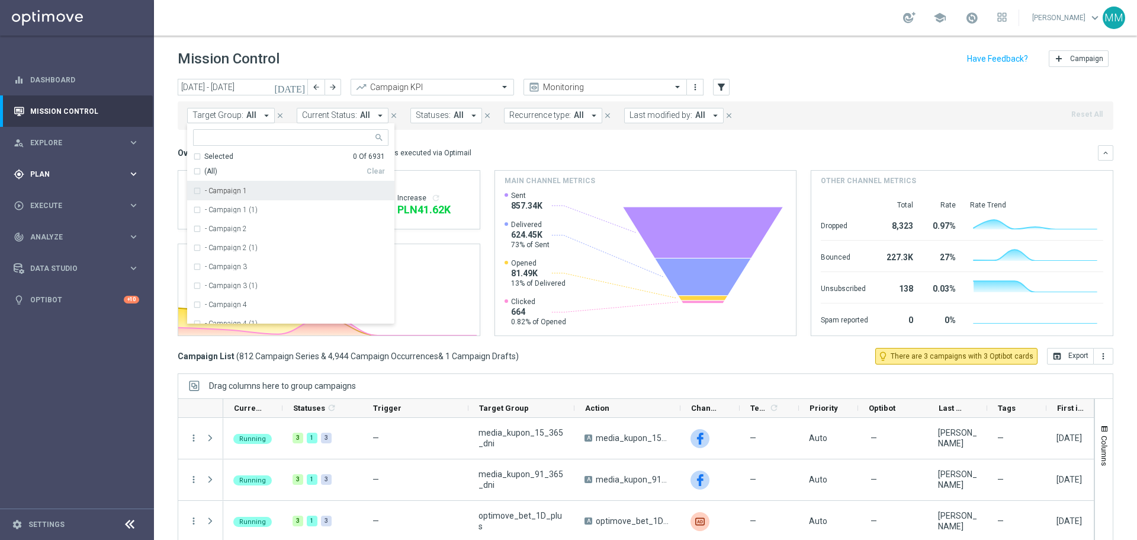
click at [69, 174] on span "Plan" at bounding box center [79, 174] width 98 height 7
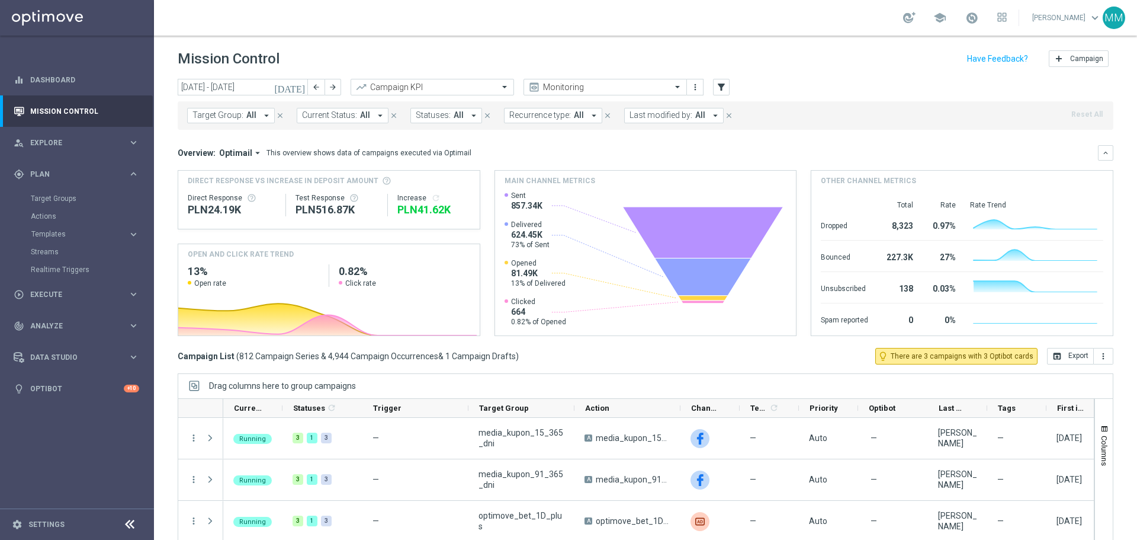
click at [76, 204] on div "Target Groups" at bounding box center [92, 199] width 122 height 18
click at [69, 199] on link "Target Groups" at bounding box center [77, 198] width 92 height 9
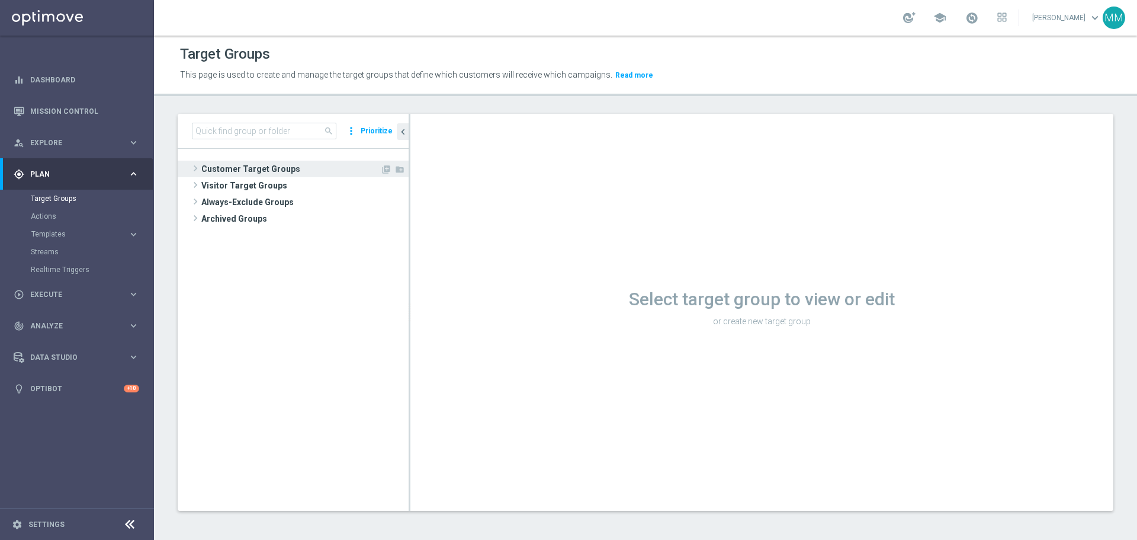
click at [245, 168] on span "Customer Target Groups" at bounding box center [290, 169] width 179 height 17
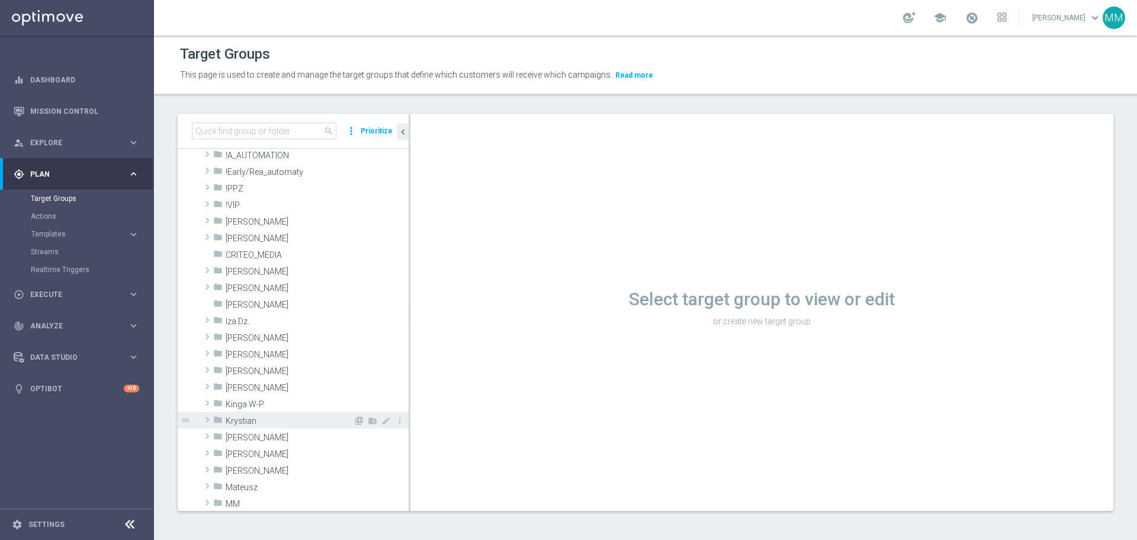
scroll to position [59, 0]
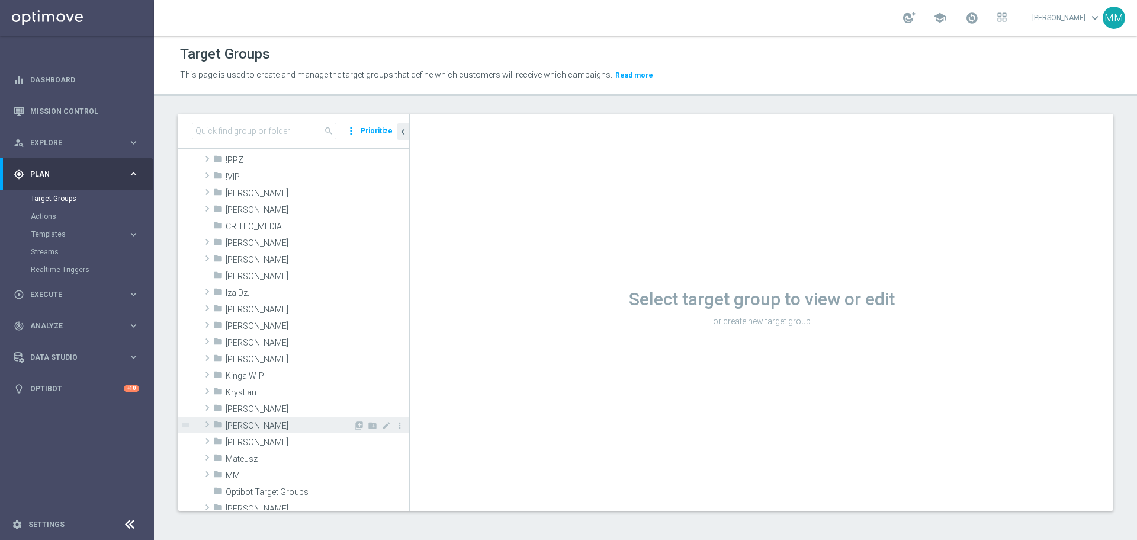
click at [256, 431] on div "folder [PERSON_NAME]" at bounding box center [283, 424] width 140 height 17
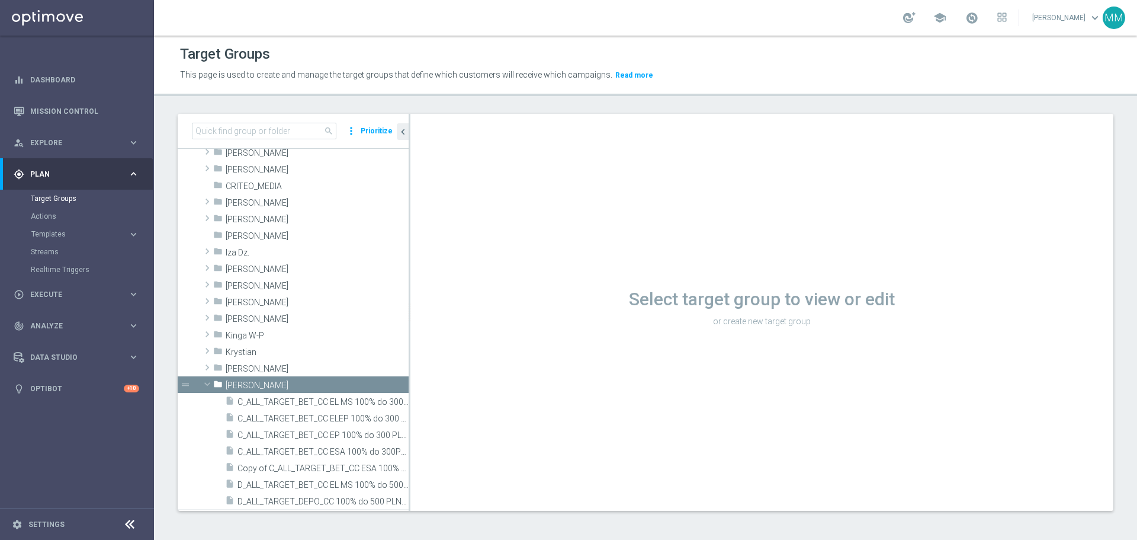
scroll to position [178, 0]
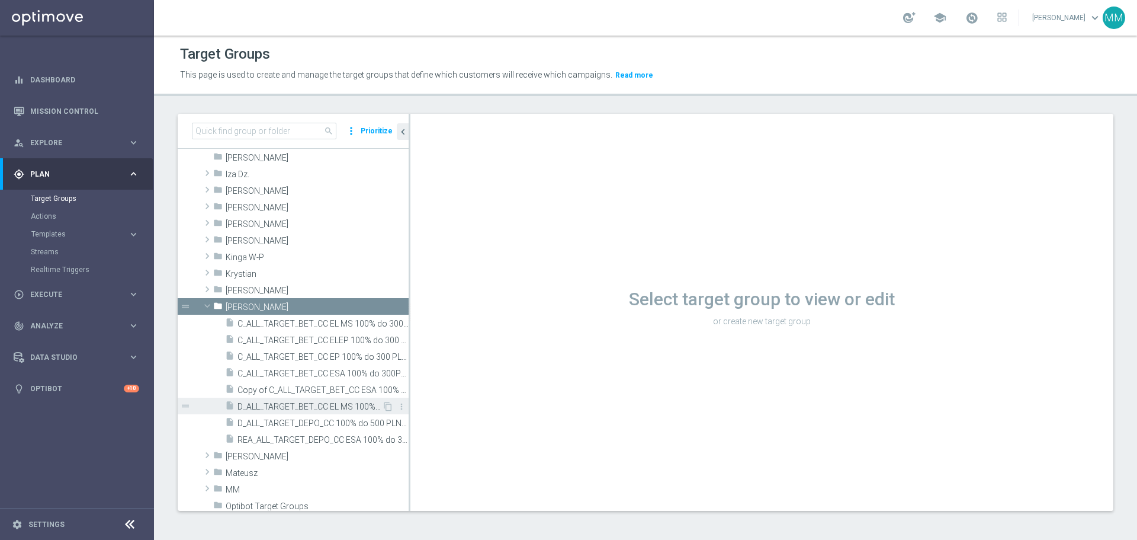
click at [325, 407] on span "D_ALL_TARGET_BET_CC EL MS 100% do 500 PLN_040925" at bounding box center [310, 407] width 145 height 10
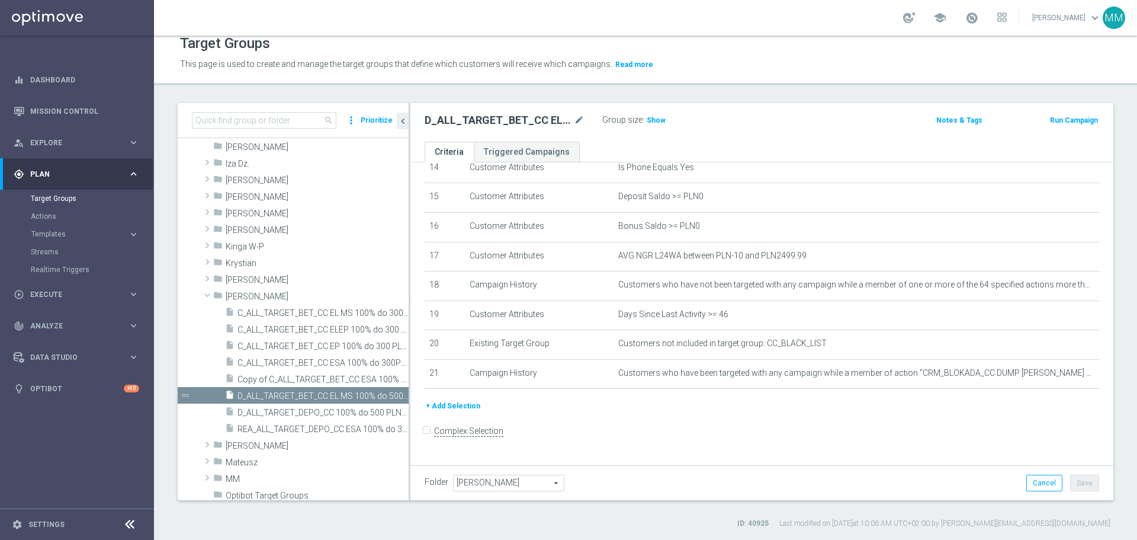
scroll to position [435, 0]
click at [449, 412] on button "+ Add Selection" at bounding box center [453, 405] width 57 height 13
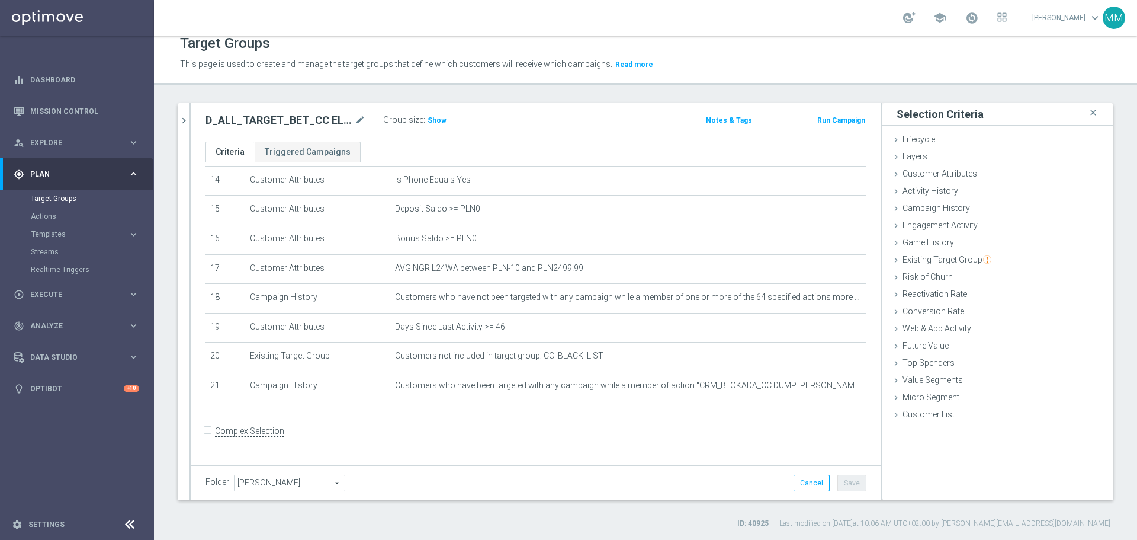
scroll to position [422, 0]
click at [944, 174] on span "Customer Attributes" at bounding box center [940, 173] width 75 height 9
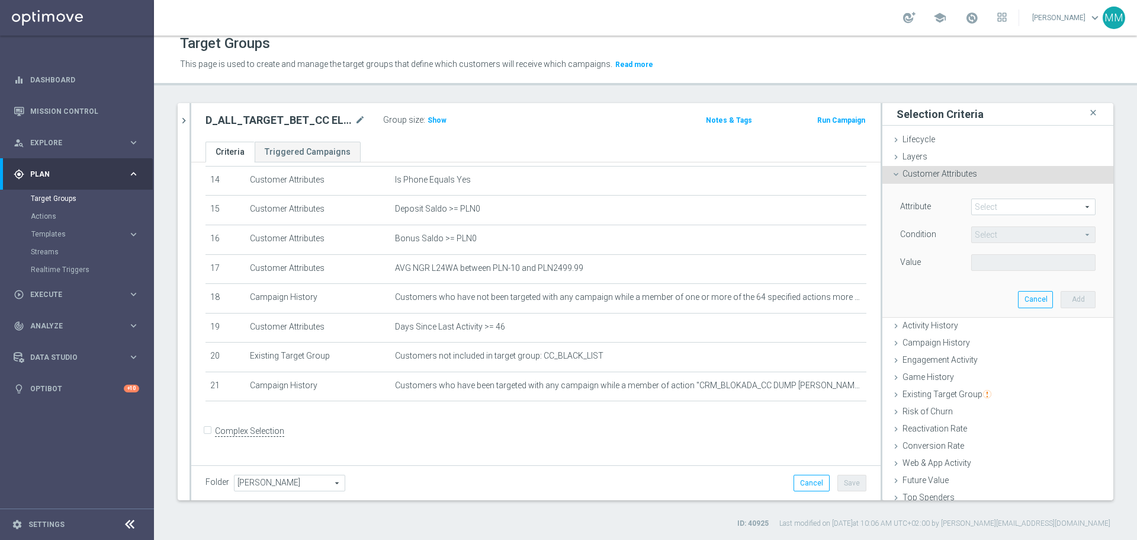
click at [1074, 208] on span at bounding box center [1033, 206] width 123 height 15
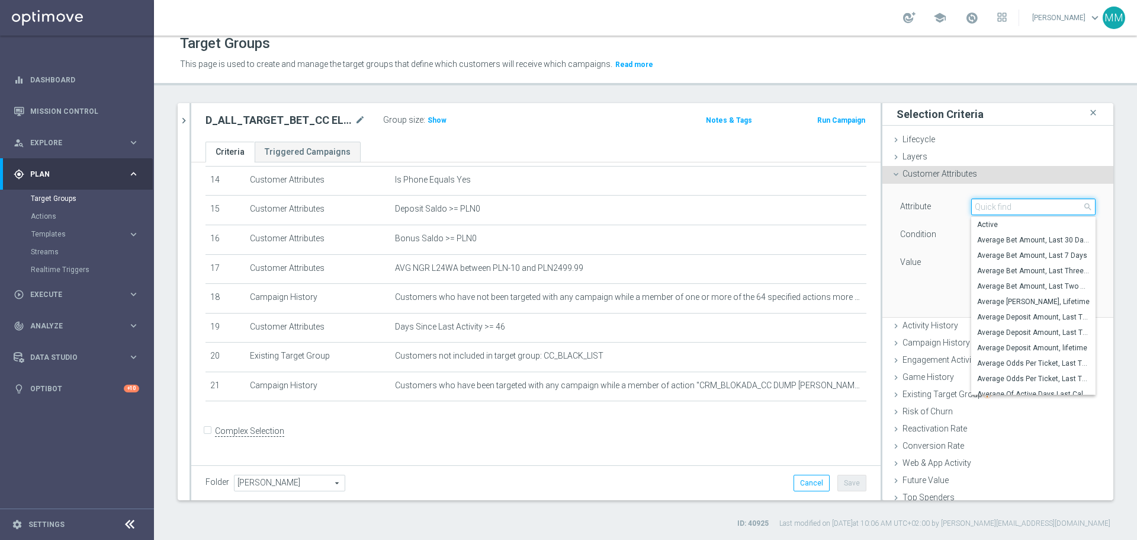
click at [1019, 210] on input "search" at bounding box center [1033, 206] width 124 height 17
drag, startPoint x: 947, startPoint y: 209, endPoint x: 935, endPoint y: 206, distance: 12.8
click at [941, 210] on div "Attribute Select arrow_drop_down li close Average Bet Amount, Lifetime Average …" at bounding box center [997, 207] width 213 height 19
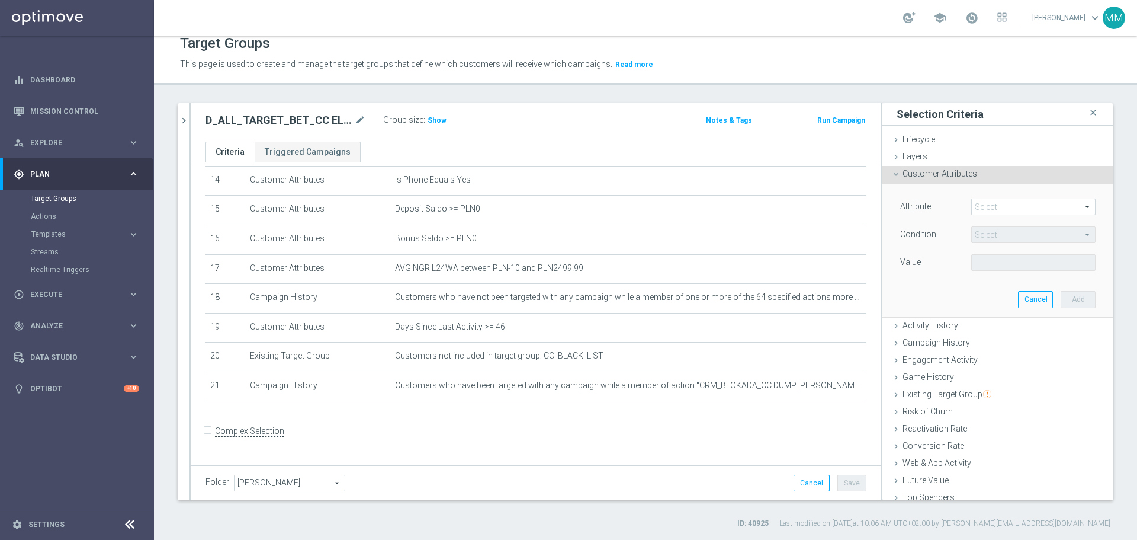
click at [994, 207] on span at bounding box center [1033, 206] width 123 height 15
click at [0, 0] on input "search" at bounding box center [0, 0] width 0 height 0
type input "Lifetime Activ"
click at [1028, 224] on span "Lifetime Activity Ratio" at bounding box center [1033, 224] width 113 height 9
type input "Lifetime Activity Ratio"
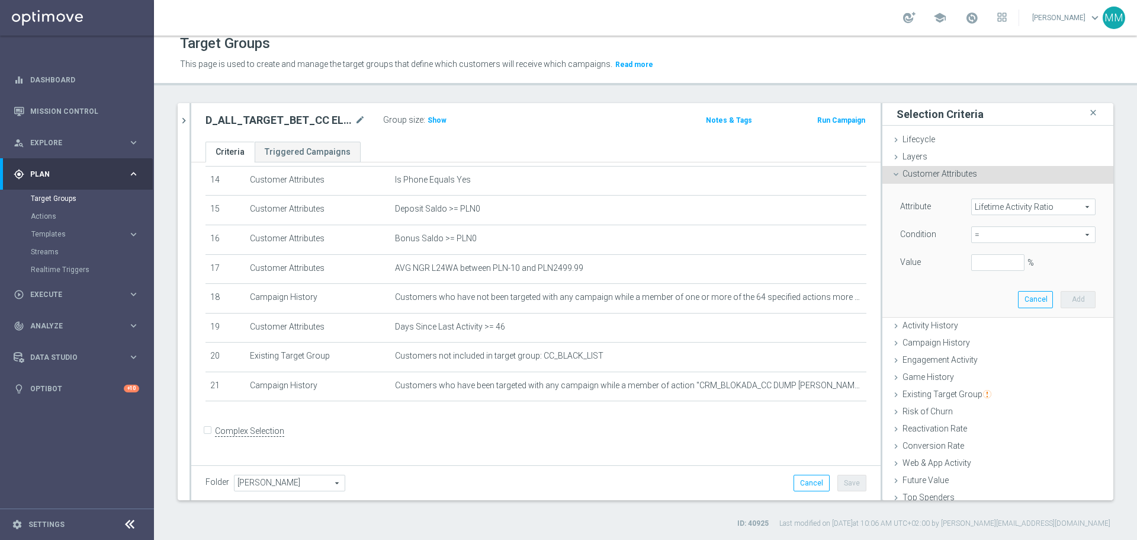
click at [1073, 235] on span "=" at bounding box center [1033, 234] width 123 height 15
click at [985, 328] on span ">=" at bounding box center [1033, 329] width 113 height 9
type input ">="
click at [982, 265] on input "%" at bounding box center [997, 262] width 53 height 17
click at [1061, 298] on button "Add" at bounding box center [1078, 299] width 35 height 17
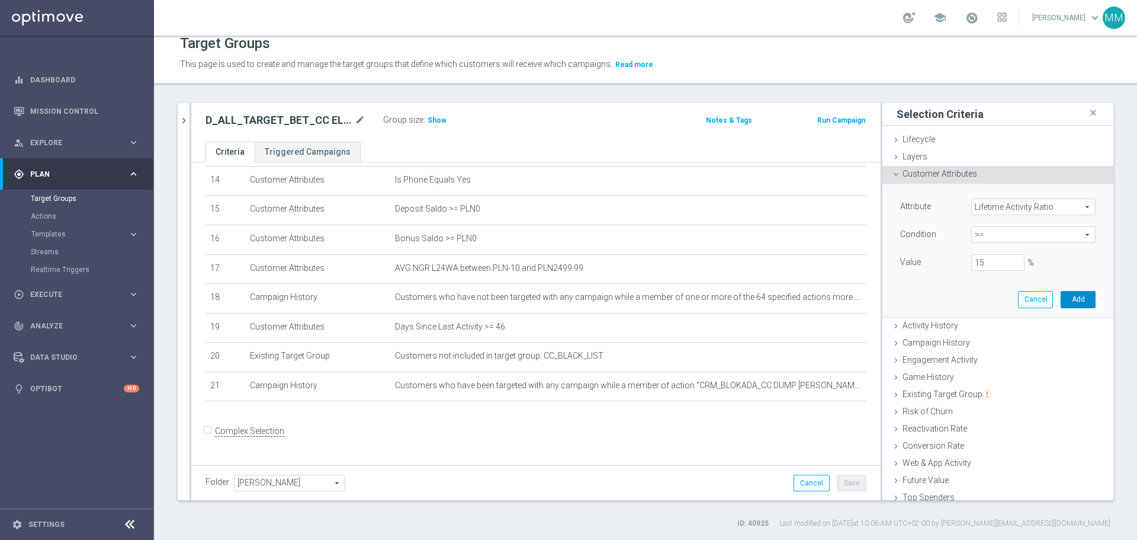
type input "0.15"
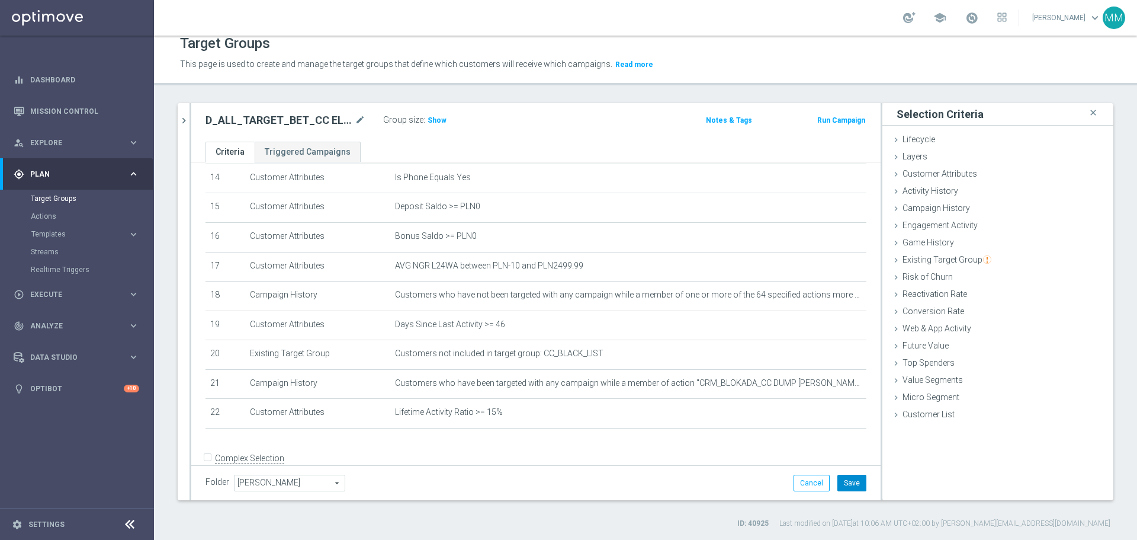
click at [839, 483] on button "Save" at bounding box center [852, 482] width 29 height 17
click at [435, 121] on span "Show" at bounding box center [437, 120] width 19 height 8
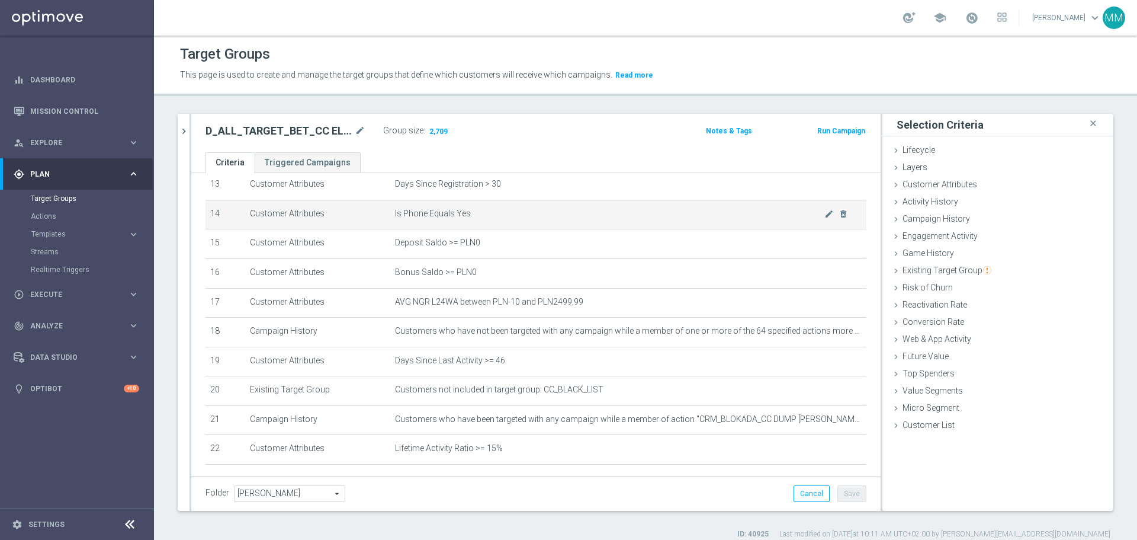
scroll to position [415, 0]
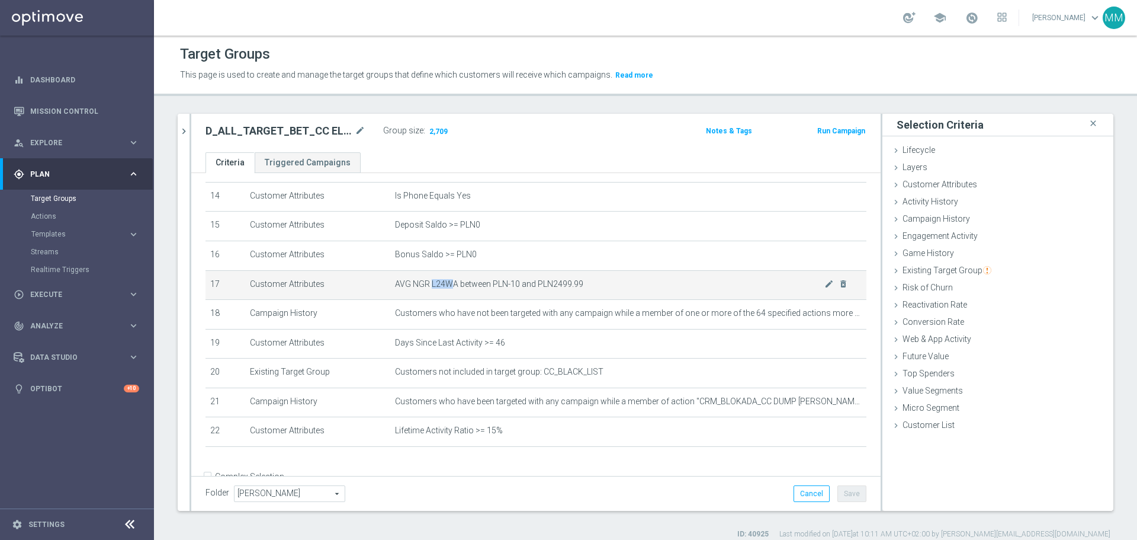
click at [445, 289] on span "AVG NGR L24WA between PLN-10 and PLN2499.99" at bounding box center [609, 284] width 429 height 10
click at [435, 289] on span "AVG NGR L24WA between PLN-10 and PLN2499.99" at bounding box center [609, 284] width 429 height 10
drag, startPoint x: 434, startPoint y: 291, endPoint x: 442, endPoint y: 291, distance: 8.3
click at [442, 289] on span "AVG NGR L24WA between PLN-10 and PLN2499.99" at bounding box center [609, 284] width 429 height 10
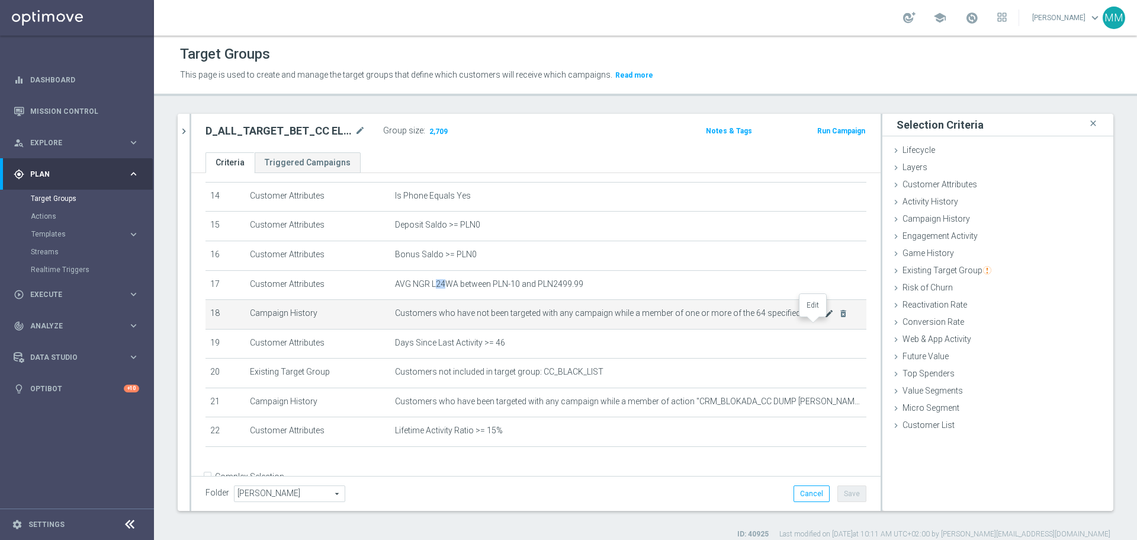
click at [824, 318] on icon "mode_edit" at bounding box center [828, 313] width 9 height 9
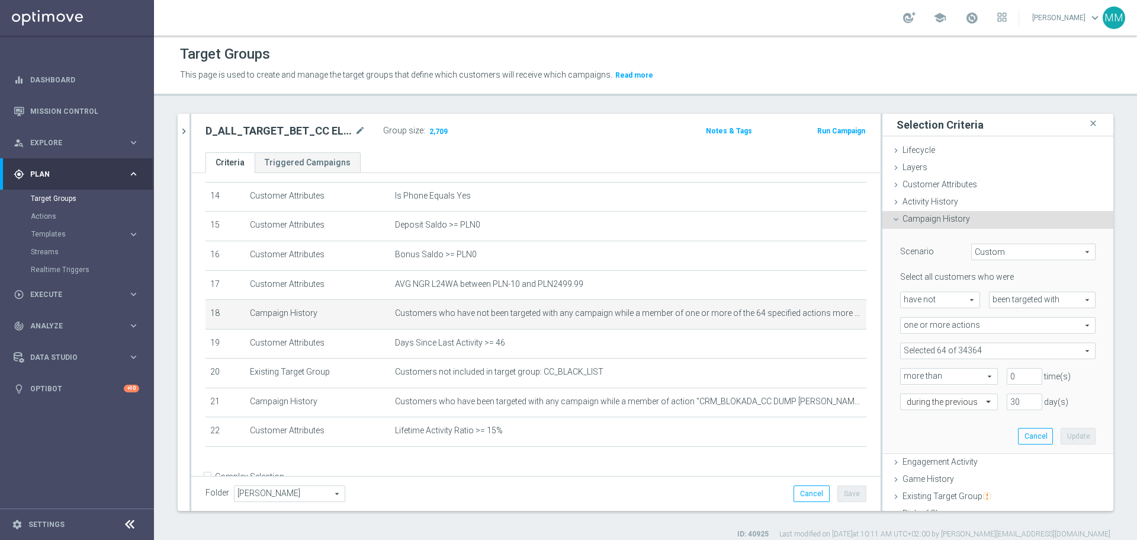
click at [962, 346] on span at bounding box center [998, 350] width 194 height 15
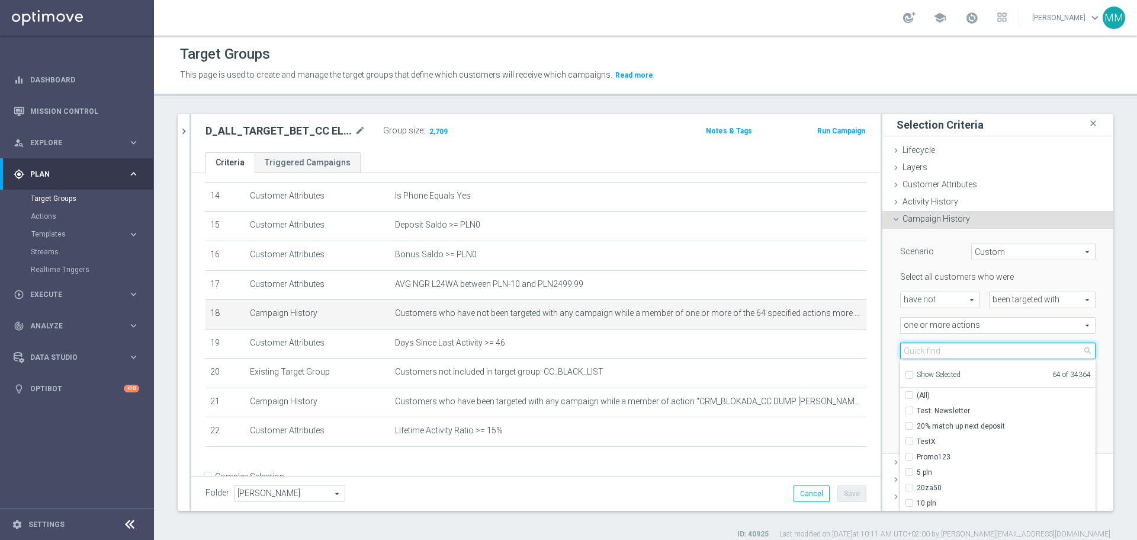
click at [958, 348] on input "search" at bounding box center [997, 350] width 195 height 17
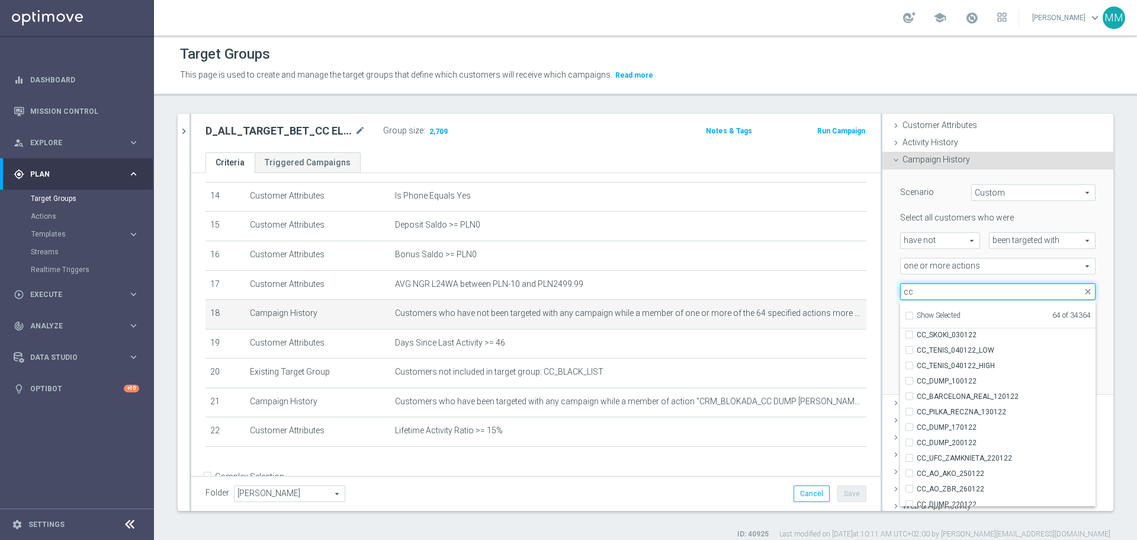
scroll to position [533, 0]
type input "cc"
drag, startPoint x: 1082, startPoint y: 408, endPoint x: 1076, endPoint y: 485, distance: 77.2
click at [1076, 394] on div "Scenario Custom Custom arrow_drop_down search Select all customers who were hav…" at bounding box center [997, 281] width 213 height 224
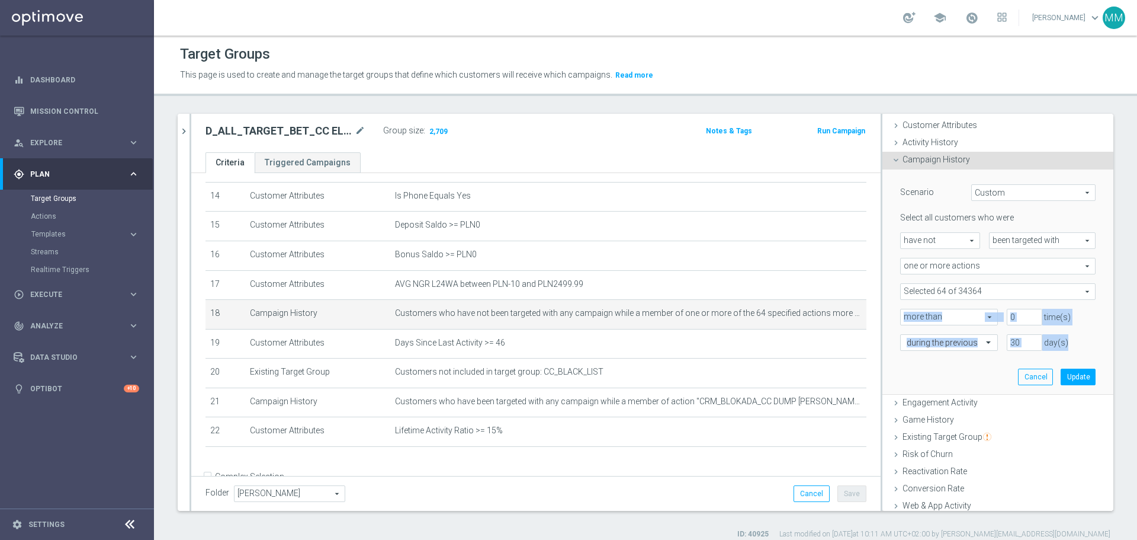
click at [982, 290] on span at bounding box center [998, 291] width 194 height 15
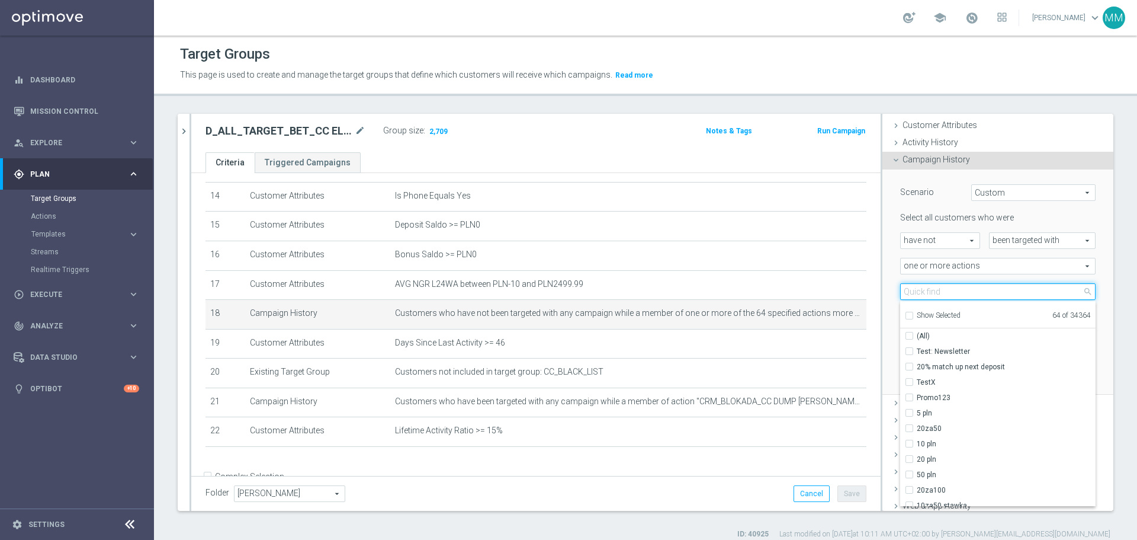
click at [971, 294] on input "search" at bounding box center [997, 291] width 195 height 17
type input "CC"
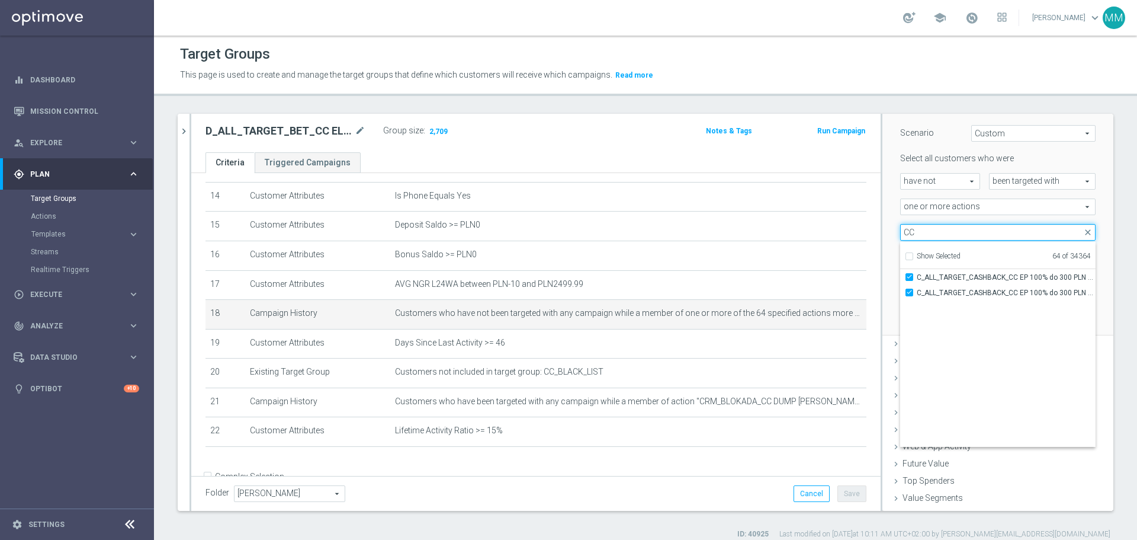
scroll to position [36386, 0]
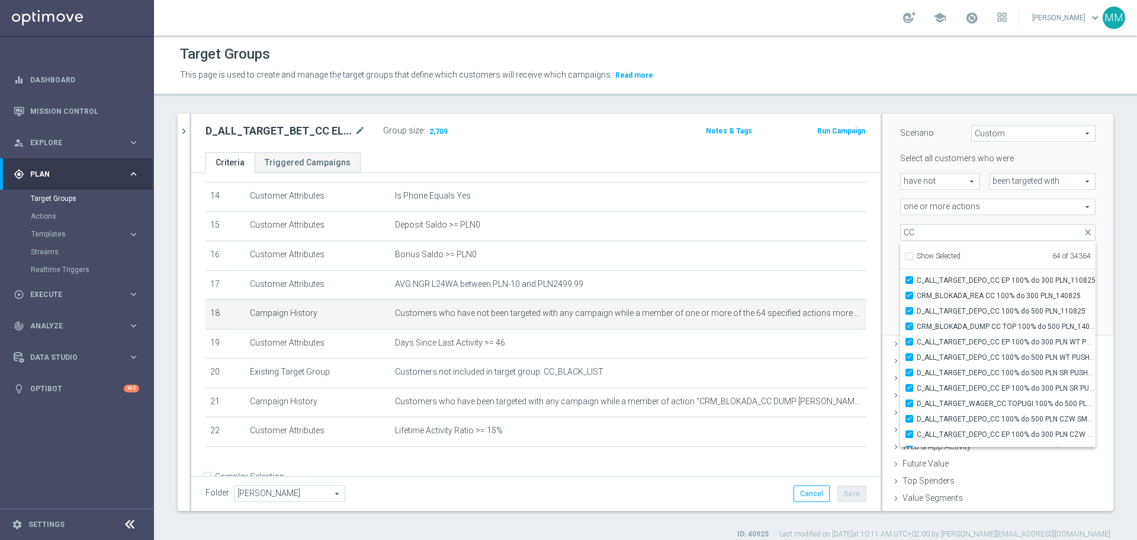
click at [891, 284] on div "during the previous" at bounding box center [944, 283] width 107 height 17
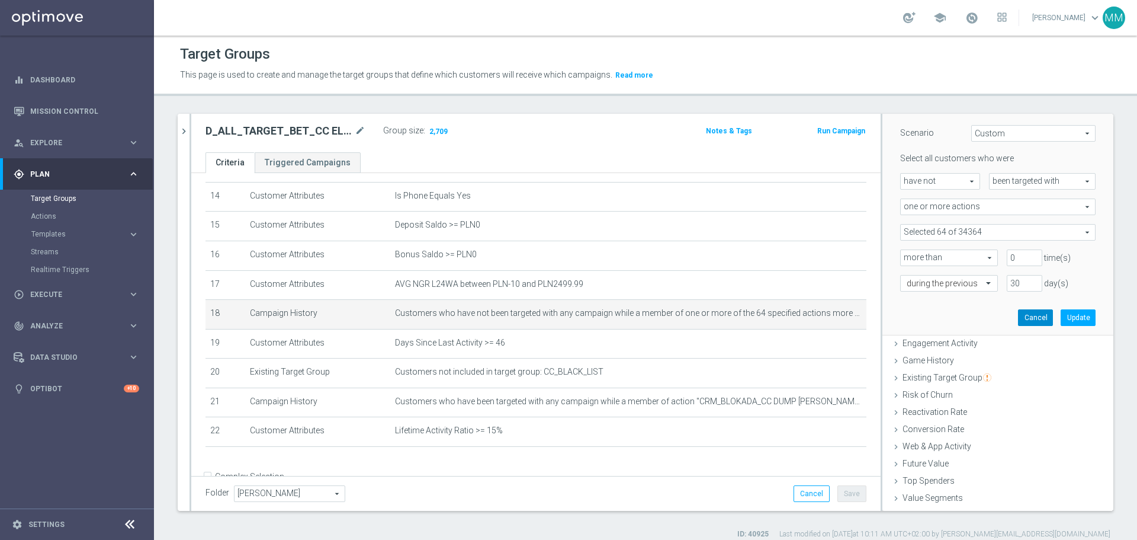
click at [1018, 322] on button "Cancel" at bounding box center [1035, 317] width 35 height 17
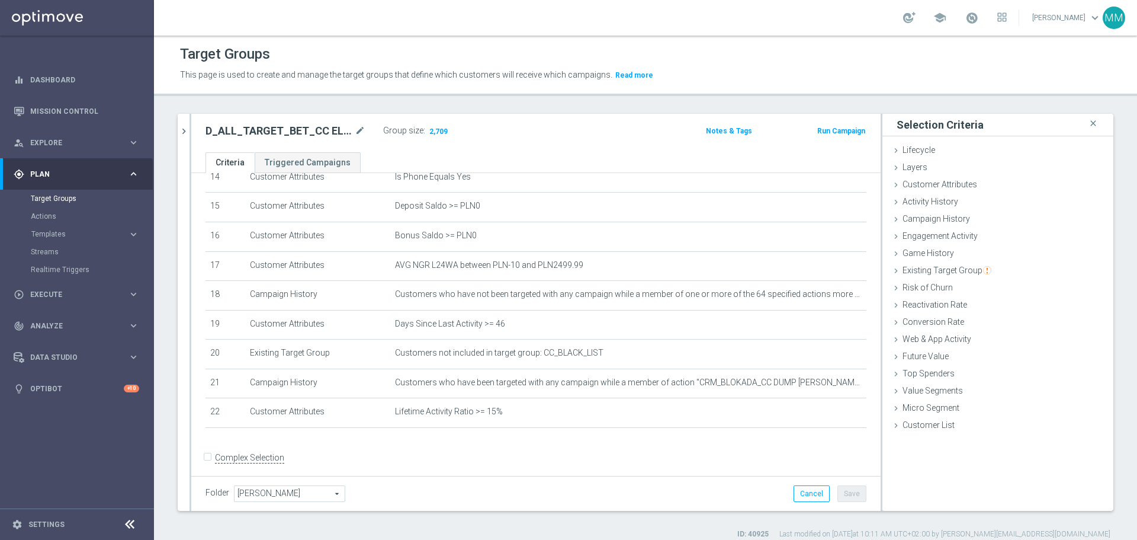
scroll to position [453, 0]
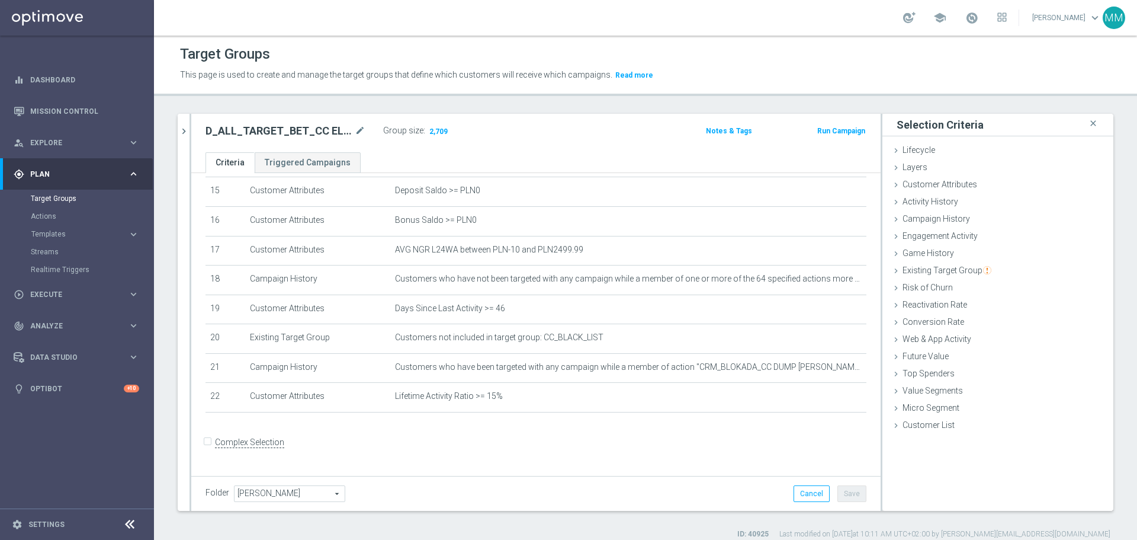
click at [322, 130] on h2 "D_ALL_TARGET_BET_CC EL MS 100% do 500 PLN_040925" at bounding box center [279, 131] width 147 height 14
copy div "D_ALL_TARGET_BET_CC EL MS 100% do 500 PLN_040925"
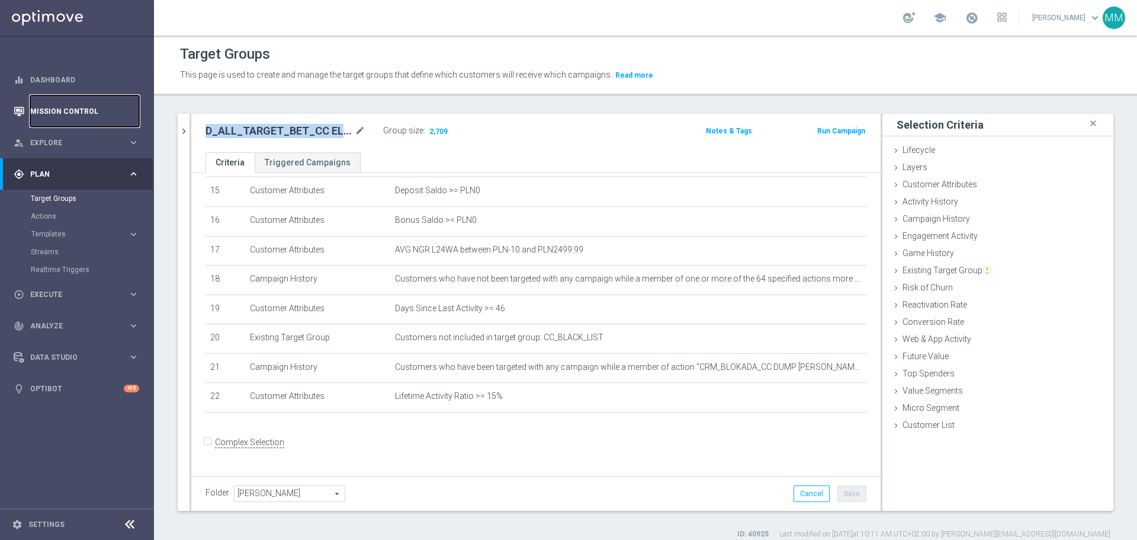
click at [60, 108] on link "Mission Control" at bounding box center [84, 110] width 109 height 31
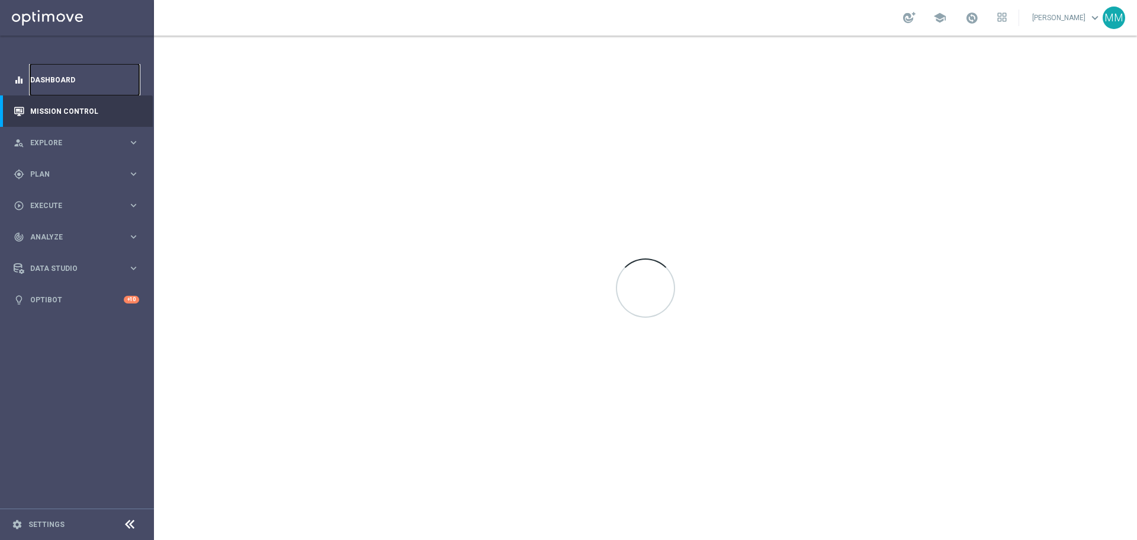
click at [57, 76] on link "Dashboard" at bounding box center [84, 79] width 109 height 31
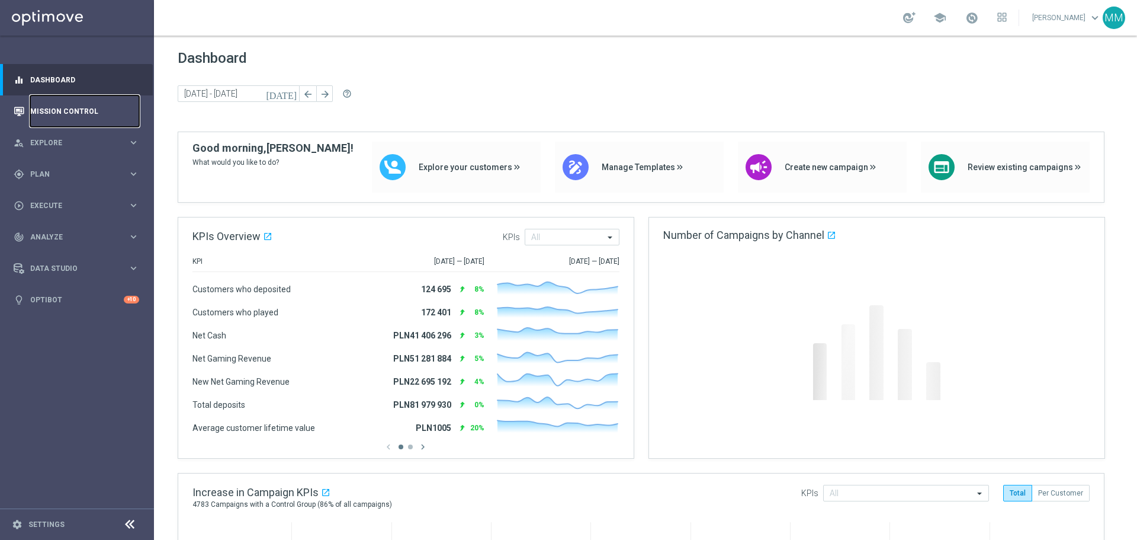
click at [59, 114] on link "Mission Control" at bounding box center [84, 110] width 109 height 31
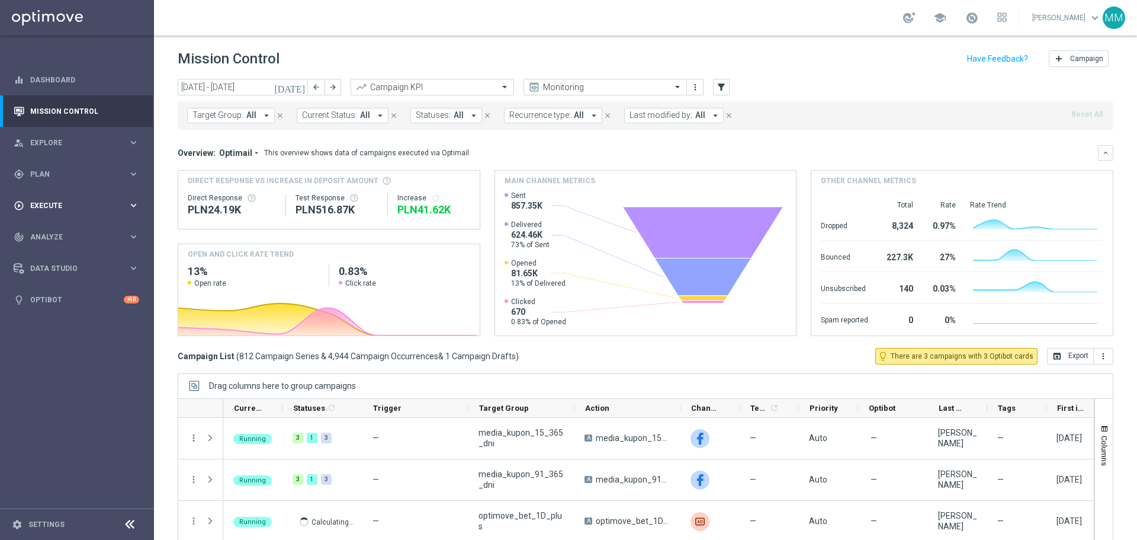
click at [53, 205] on span "Execute" at bounding box center [79, 205] width 98 height 7
click at [67, 232] on link "Campaign Builder" at bounding box center [77, 229] width 92 height 9
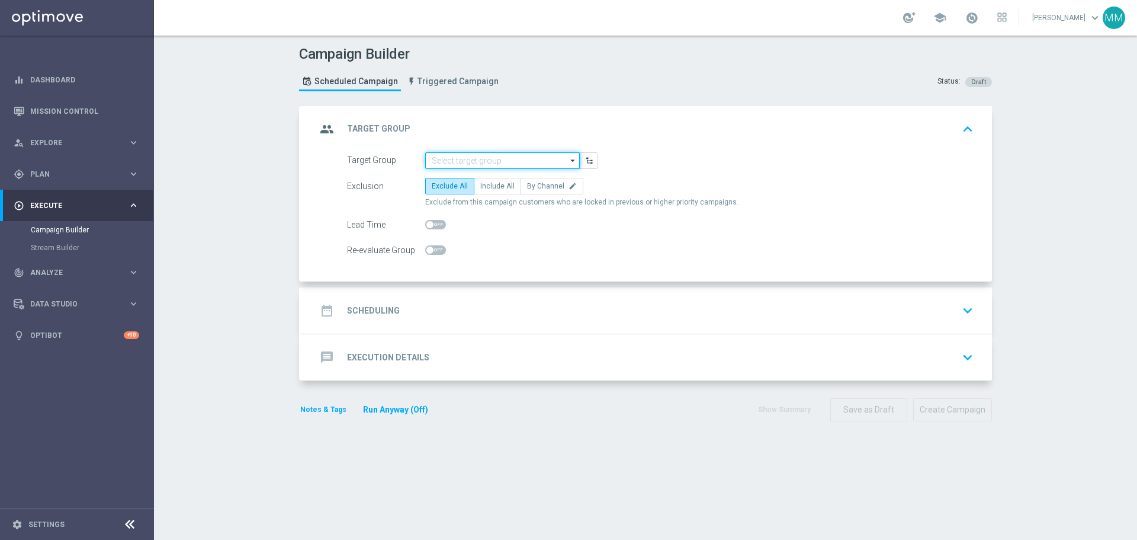
click at [477, 159] on input at bounding box center [502, 160] width 155 height 17
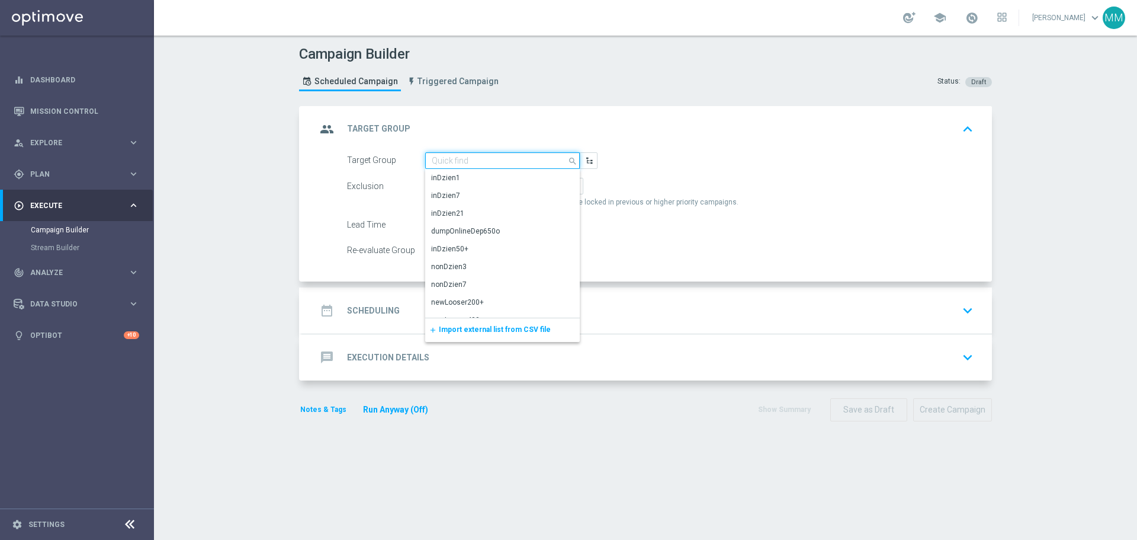
paste input "D_ALL_TARGET_BET_CC EL MS 100% do 500 PLN_040925"
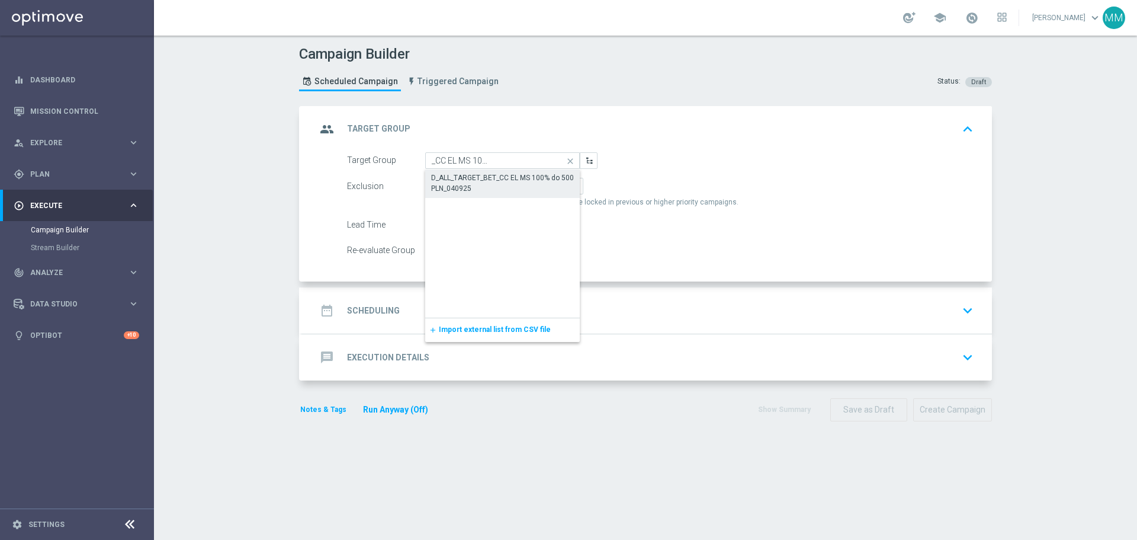
click at [474, 184] on div "D_ALL_TARGET_BET_CC EL MS 100% do 500 PLN_040925" at bounding box center [502, 182] width 143 height 21
type input "D_ALL_TARGET_BET_CC EL MS 100% do 500 PLN_040925"
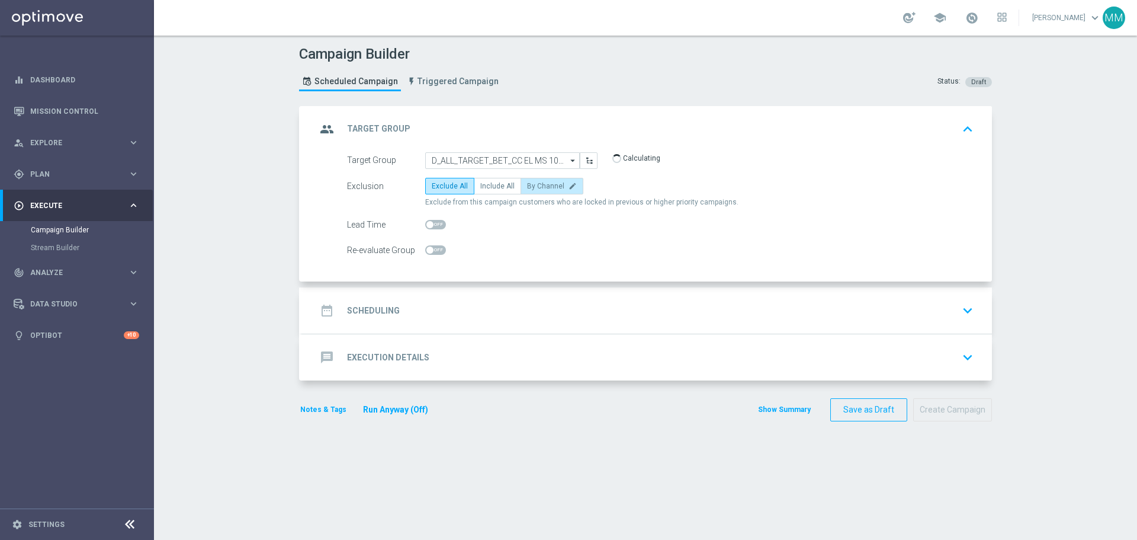
click at [543, 190] on span "By Channel" at bounding box center [545, 186] width 37 height 8
click at [535, 190] on input "By Channel edit" at bounding box center [531, 188] width 8 height 8
radio input "true"
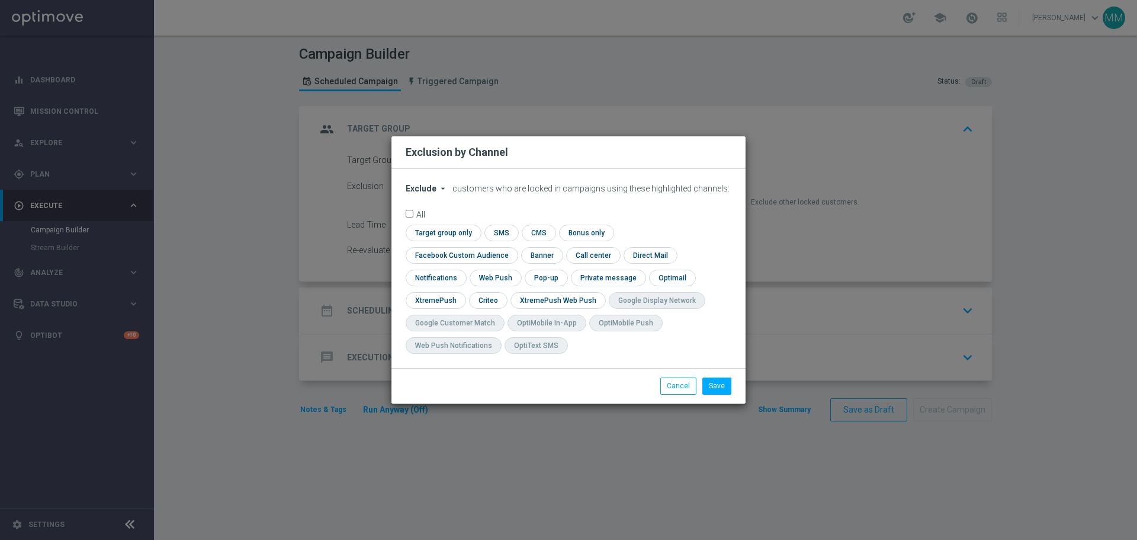
click at [420, 193] on span "Exclude" at bounding box center [421, 188] width 31 height 9
click at [0, 0] on span "Include" at bounding box center [0, 0] width 0 height 0
click at [506, 292] on input "checkbox" at bounding box center [487, 300] width 37 height 16
checkbox input "true"
click at [513, 247] on input "checkbox" at bounding box center [459, 255] width 107 height 16
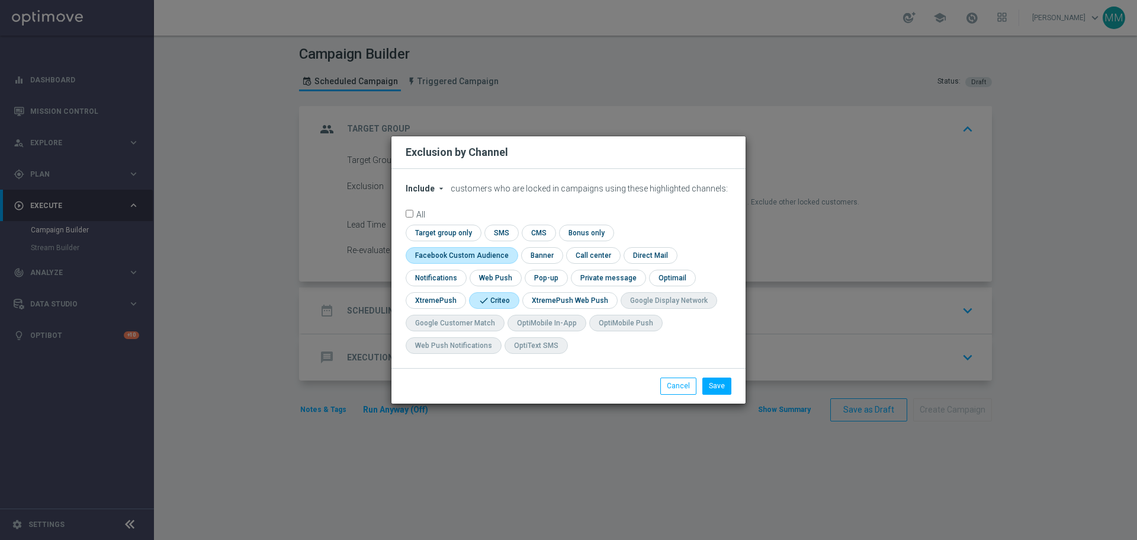
checkbox input "true"
click at [721, 389] on button "Save" at bounding box center [716, 385] width 29 height 17
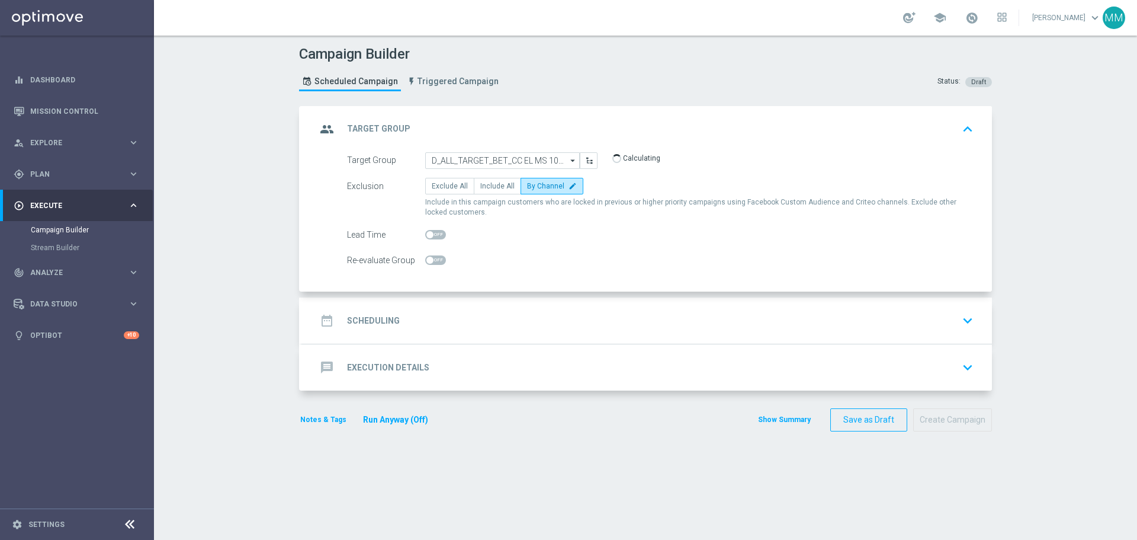
click at [514, 313] on div "date_range Scheduling keyboard_arrow_down" at bounding box center [647, 320] width 662 height 23
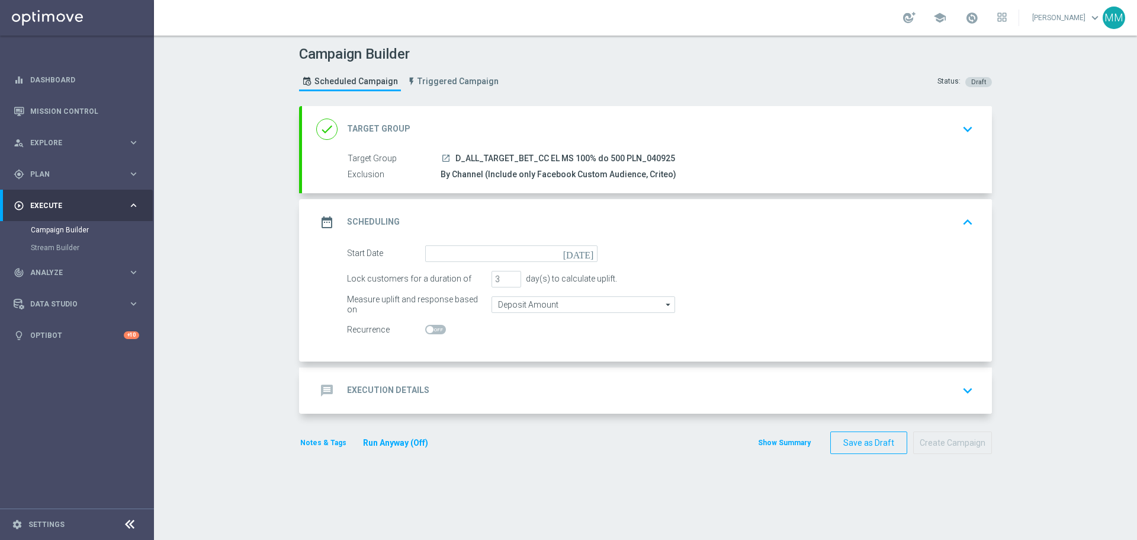
click at [583, 258] on icon "[DATE]" at bounding box center [580, 251] width 35 height 13
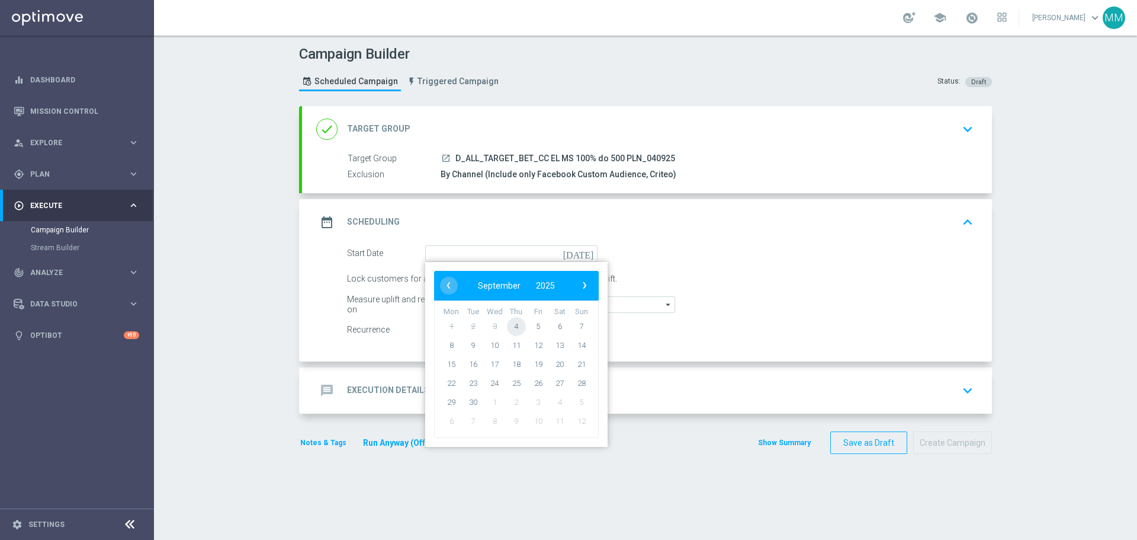
click at [512, 326] on span "4" at bounding box center [516, 325] width 19 height 19
type input "[DATE]"
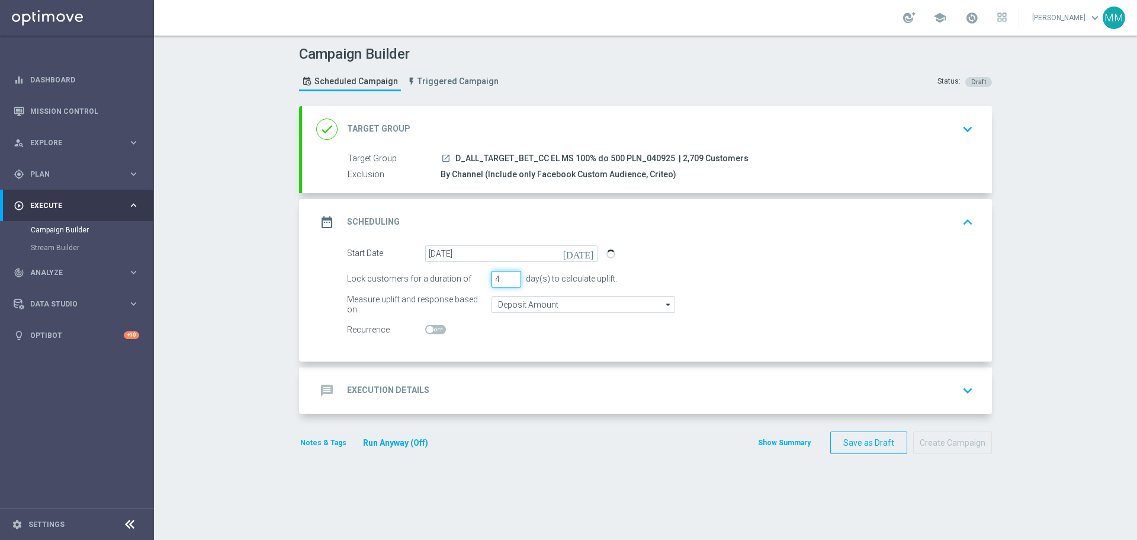
type input "4"
click at [508, 274] on input "4" at bounding box center [507, 279] width 30 height 17
click at [480, 167] on div "Target Group launch D_ALL_TARGET_BET_CC EL MS 100% do 500 PLN_040925 | 2,709 Cu…" at bounding box center [647, 166] width 690 height 29
click at [527, 165] on div "Target Group launch D_ALL_TARGET_BET_CC EL MS 100% do 500 PLN_040925 | 2,709 Cu…" at bounding box center [658, 158] width 621 height 13
click at [952, 152] on div "launch D_ALL_TARGET_BET_CC EL MS 100% do 500 PLN_040925 | 2,709 Customers" at bounding box center [705, 158] width 528 height 12
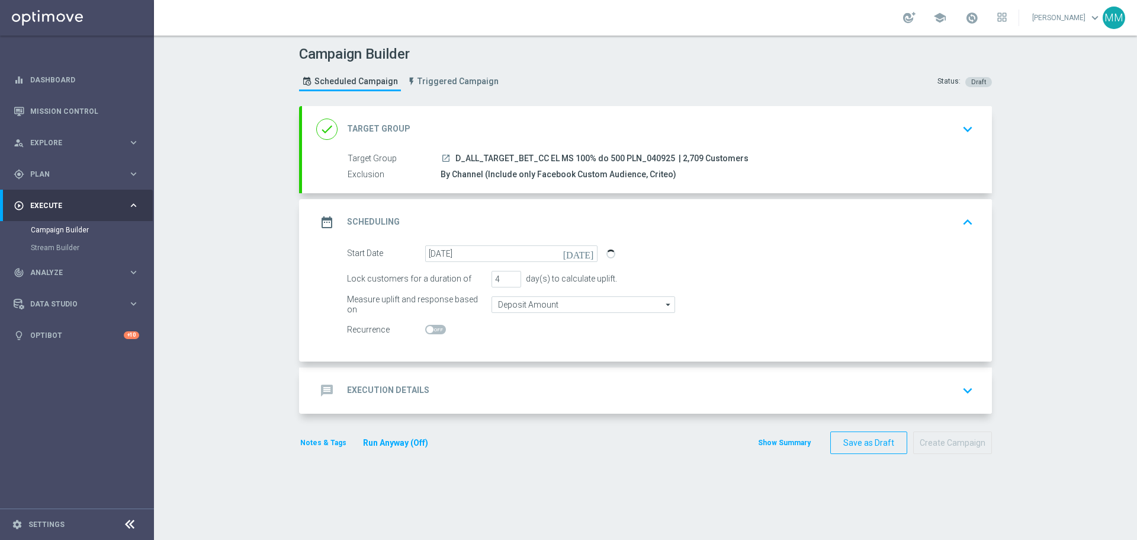
click at [952, 152] on div "launch D_ALL_TARGET_BET_CC EL MS 100% do 500 PLN_040925 | 2,709 Customers" at bounding box center [705, 158] width 528 height 12
drag, startPoint x: 550, startPoint y: 134, endPoint x: 510, endPoint y: 129, distance: 40.0
click at [544, 133] on div "done Target Group keyboard_arrow_down" at bounding box center [647, 129] width 662 height 23
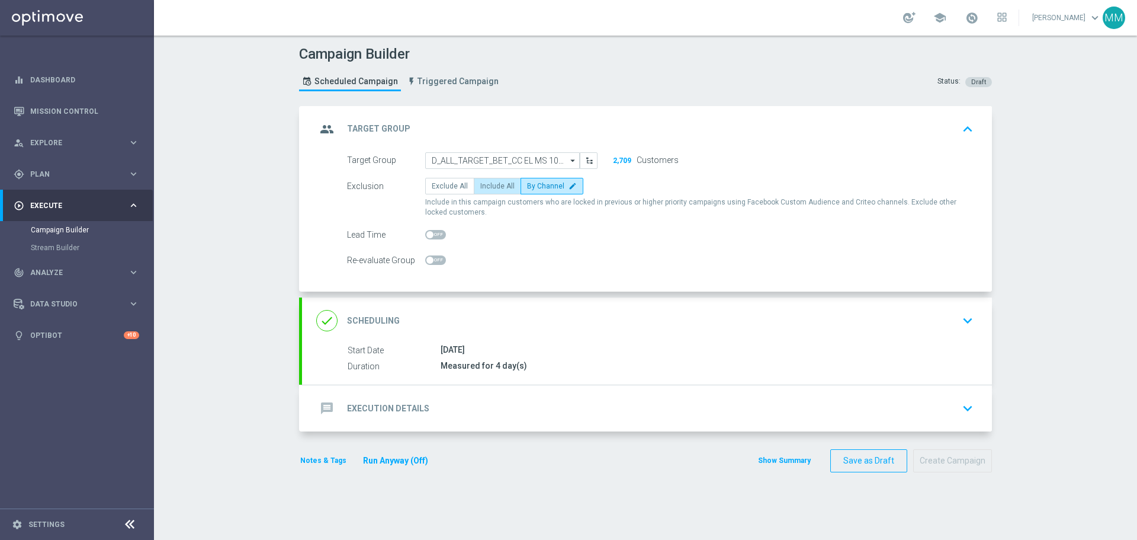
click at [503, 186] on span "Include All" at bounding box center [497, 186] width 34 height 8
click at [488, 186] on input "Include All" at bounding box center [484, 188] width 8 height 8
radio input "true"
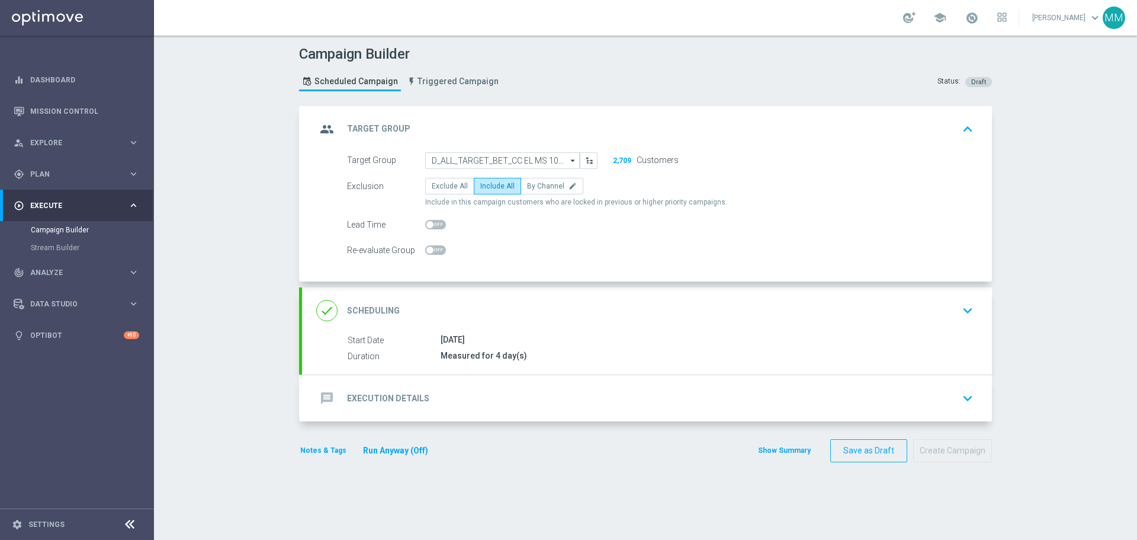
click at [571, 317] on div "done Scheduling keyboard_arrow_down" at bounding box center [647, 310] width 662 height 23
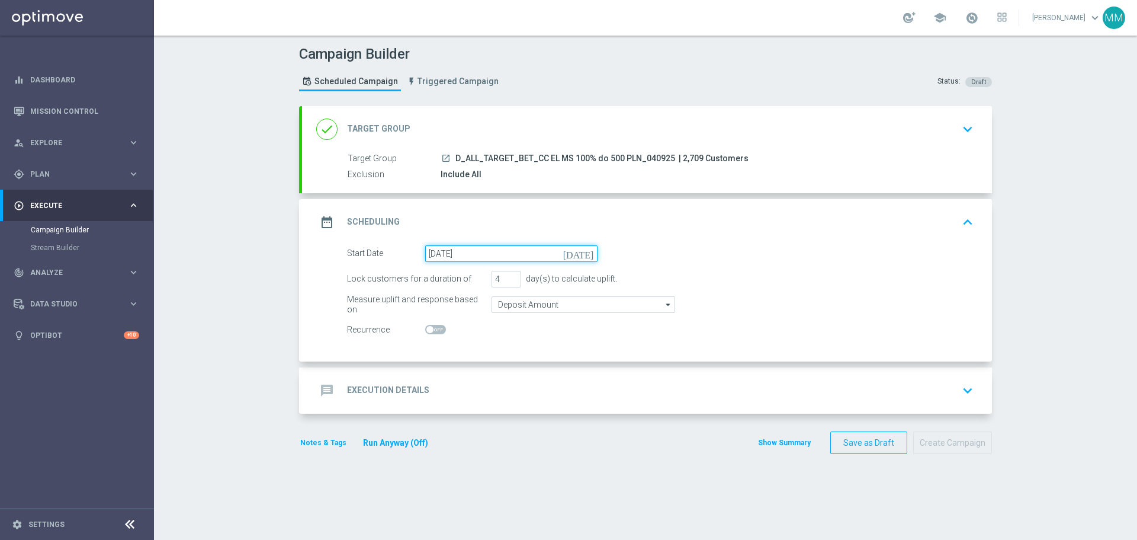
click at [513, 256] on input "[DATE]" at bounding box center [511, 253] width 172 height 17
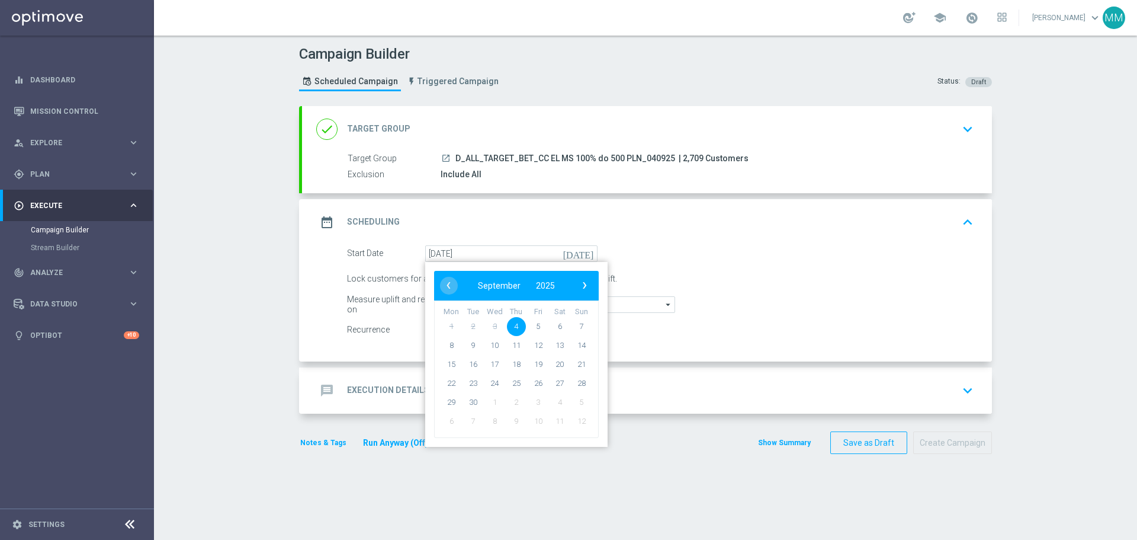
click at [514, 322] on span "4" at bounding box center [516, 325] width 19 height 19
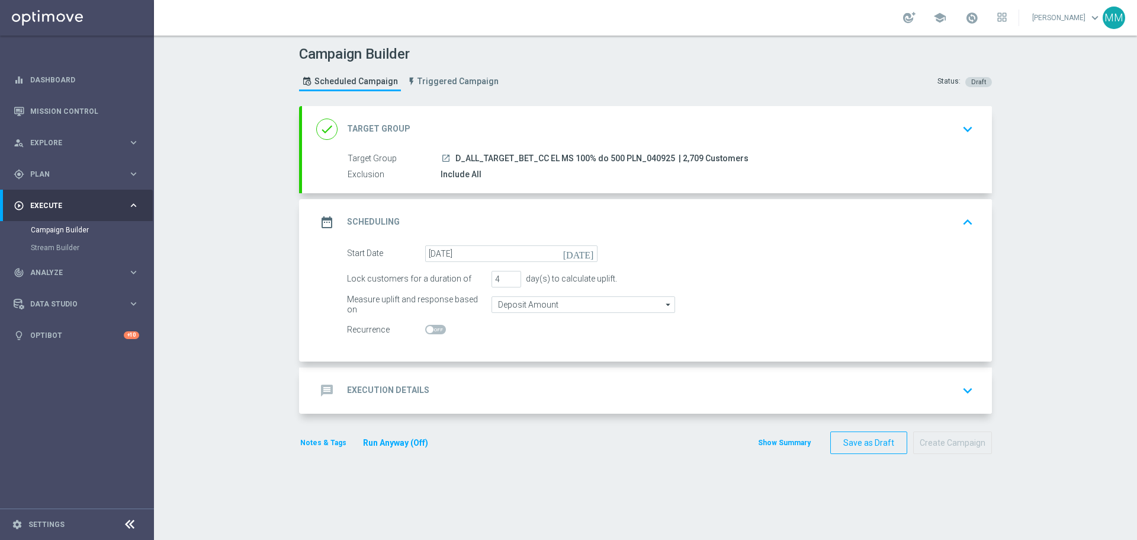
click at [643, 171] on div "Include All" at bounding box center [705, 174] width 528 height 12
click at [534, 229] on div "date_range Scheduling keyboard_arrow_up" at bounding box center [647, 222] width 662 height 23
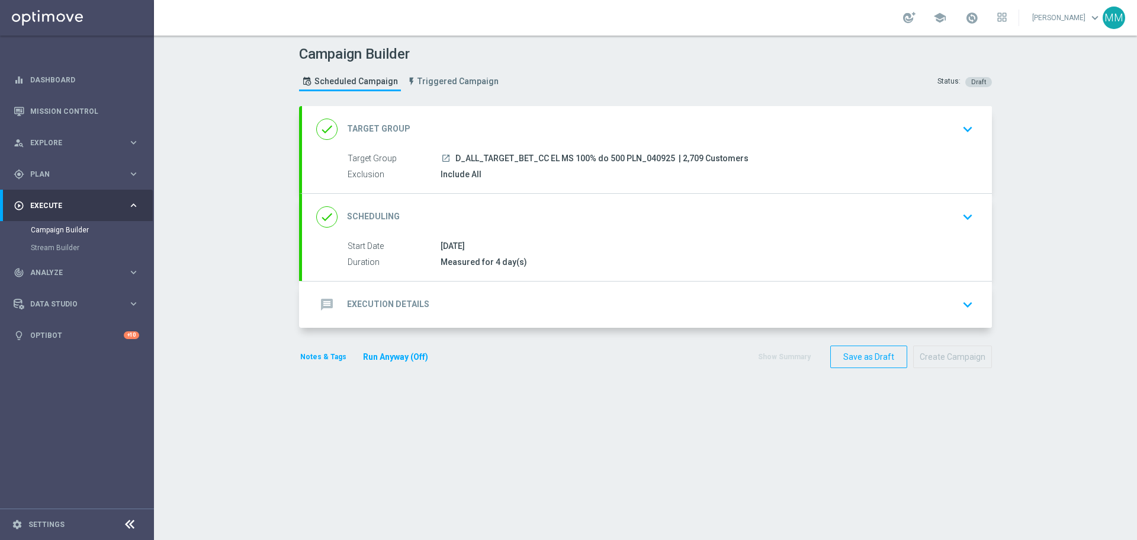
click at [543, 258] on div "Measured for 4 day(s)" at bounding box center [705, 262] width 528 height 12
click at [965, 219] on icon "keyboard_arrow_down" at bounding box center [968, 217] width 18 height 18
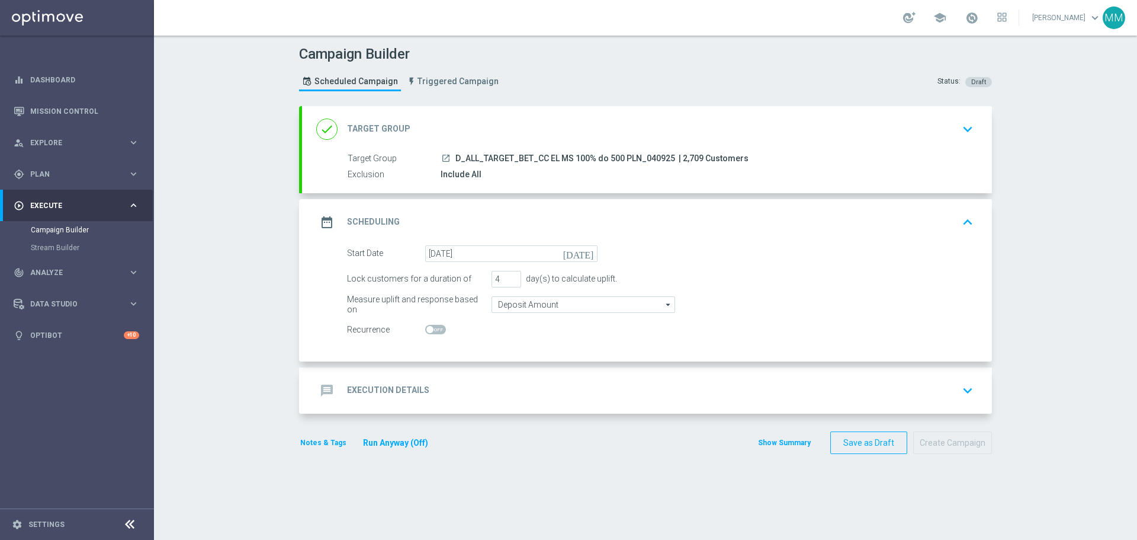
click at [679, 158] on span "| 2,709 Customers" at bounding box center [714, 158] width 70 height 11
click at [493, 380] on div "message Execution Details keyboard_arrow_down" at bounding box center [647, 390] width 662 height 23
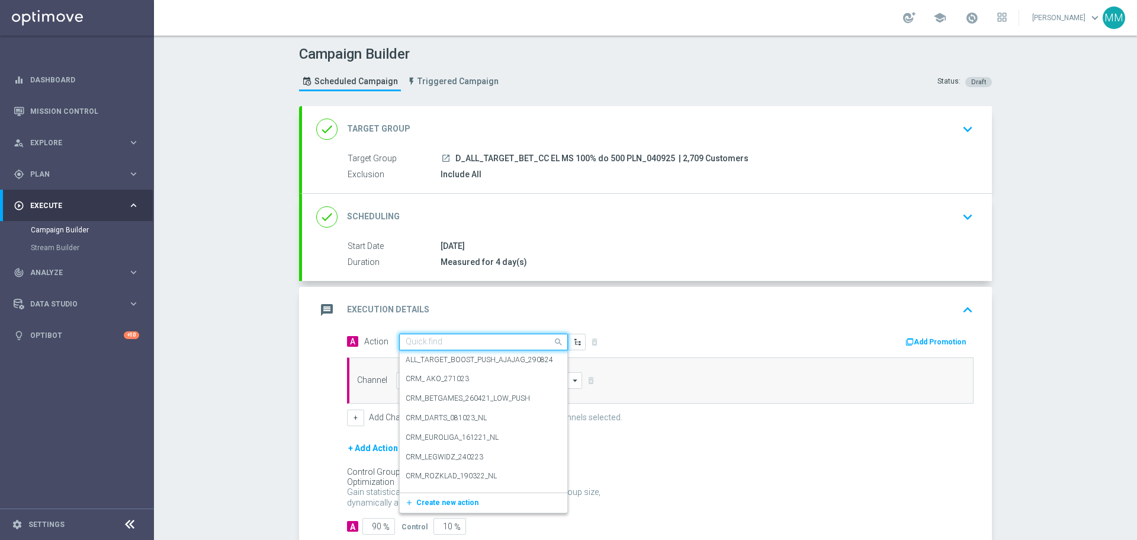
click at [464, 339] on input "text" at bounding box center [472, 342] width 132 height 10
click at [452, 501] on span "Create new action" at bounding box center [447, 502] width 62 height 8
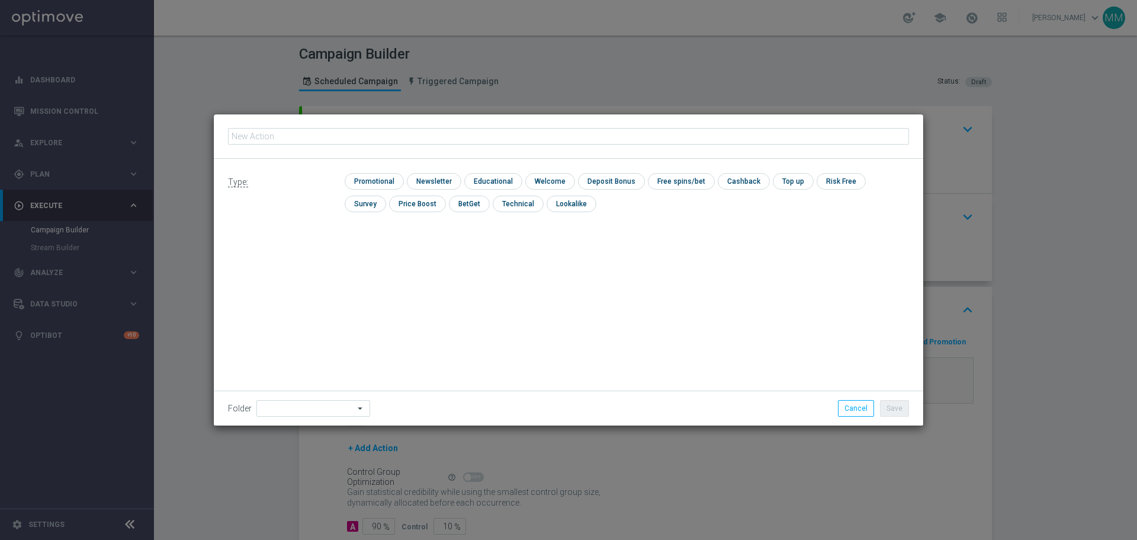
click at [348, 136] on input "text" at bounding box center [568, 136] width 681 height 17
type input "D_ALL_TARGET_BET_CC EL MS 100% do 500 PLN_040925"
click at [375, 178] on input "checkbox" at bounding box center [373, 181] width 56 height 16
checkbox input "true"
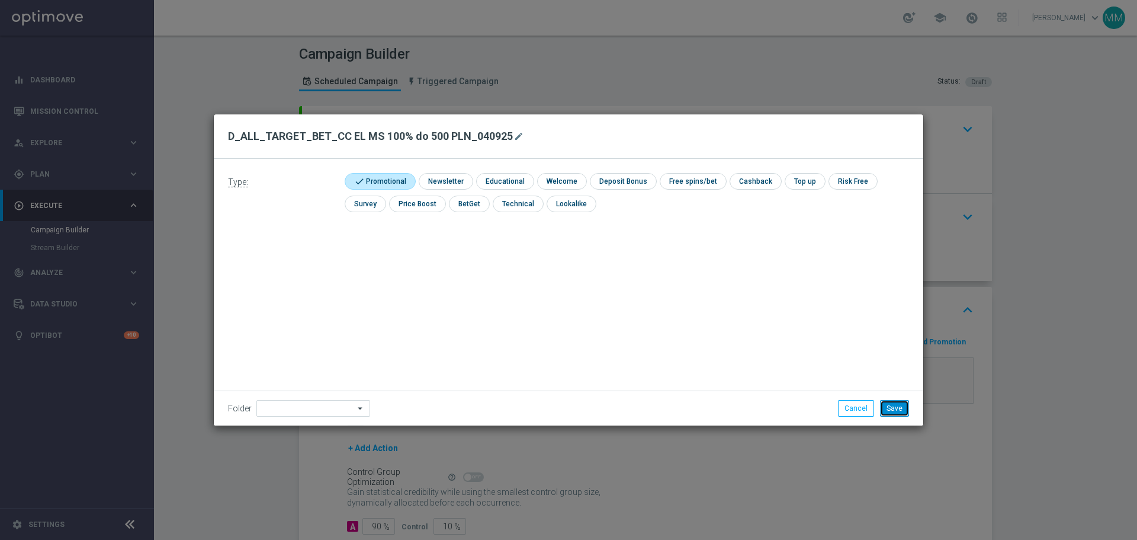
click at [892, 412] on button "Save" at bounding box center [894, 408] width 29 height 17
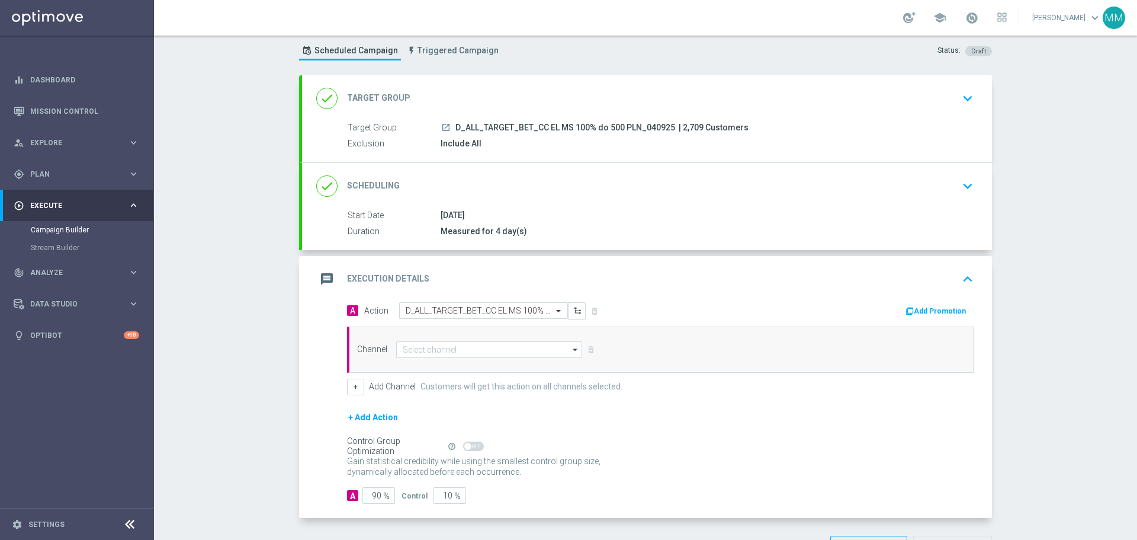
scroll to position [59, 0]
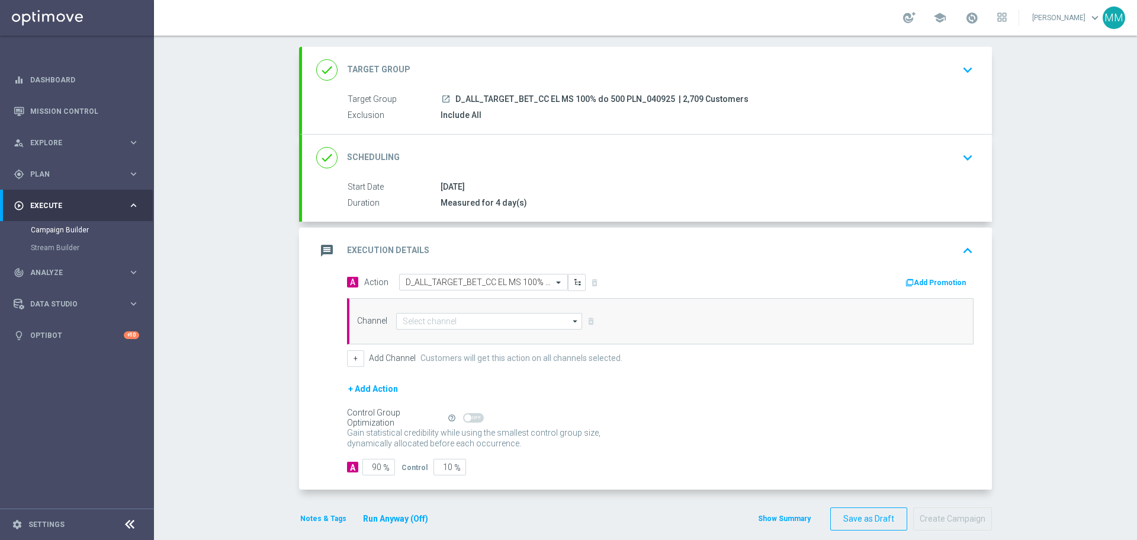
click at [575, 322] on icon "arrow_drop_down" at bounding box center [576, 320] width 12 height 15
click at [678, 322] on div "Channel search Drag here to set row groups Drag here to set column labels Show …" at bounding box center [658, 321] width 620 height 17
click at [512, 322] on input at bounding box center [489, 321] width 186 height 17
click at [450, 441] on div "Call center" at bounding box center [484, 445] width 177 height 17
type input "Call center"
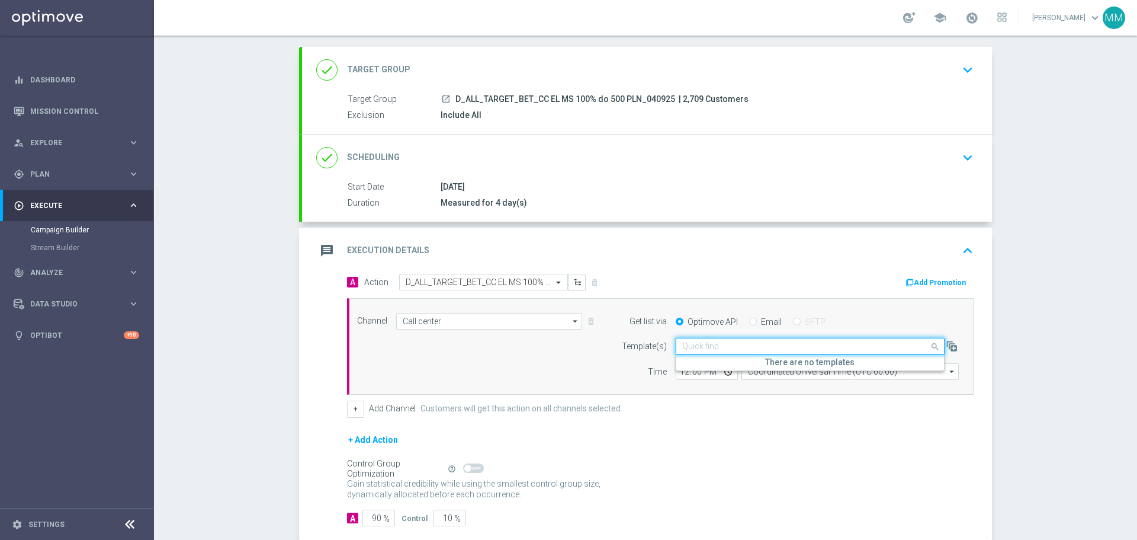
click at [700, 344] on input "text" at bounding box center [798, 346] width 232 height 10
click at [508, 361] on div "Channel Call center Call center arrow_drop_down Drag here to set row groups Dra…" at bounding box center [658, 347] width 620 height 68
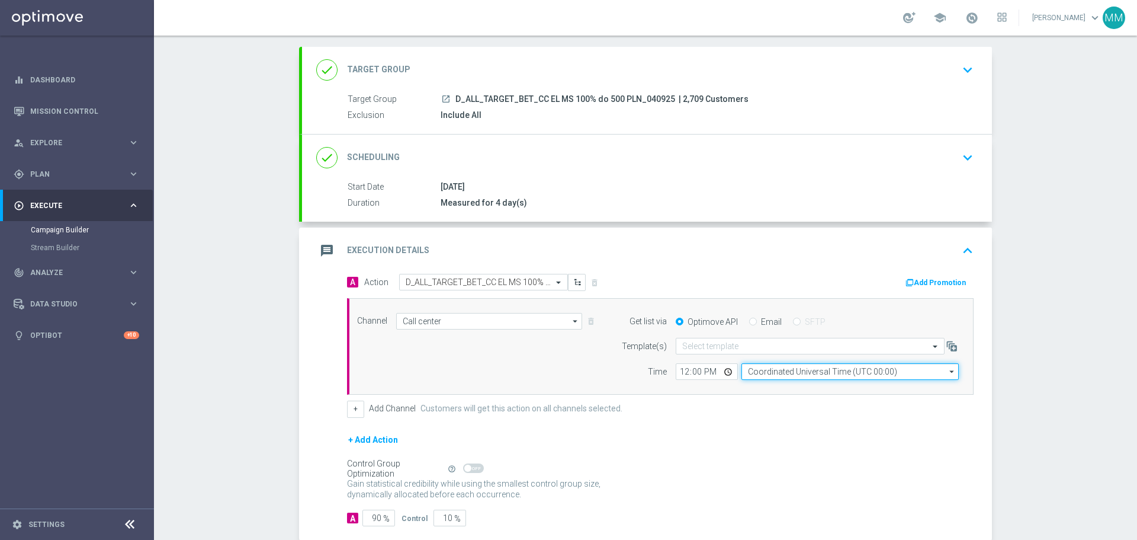
click at [805, 373] on input "Coordinated Universal Time (UTC 00:00)" at bounding box center [850, 371] width 217 height 17
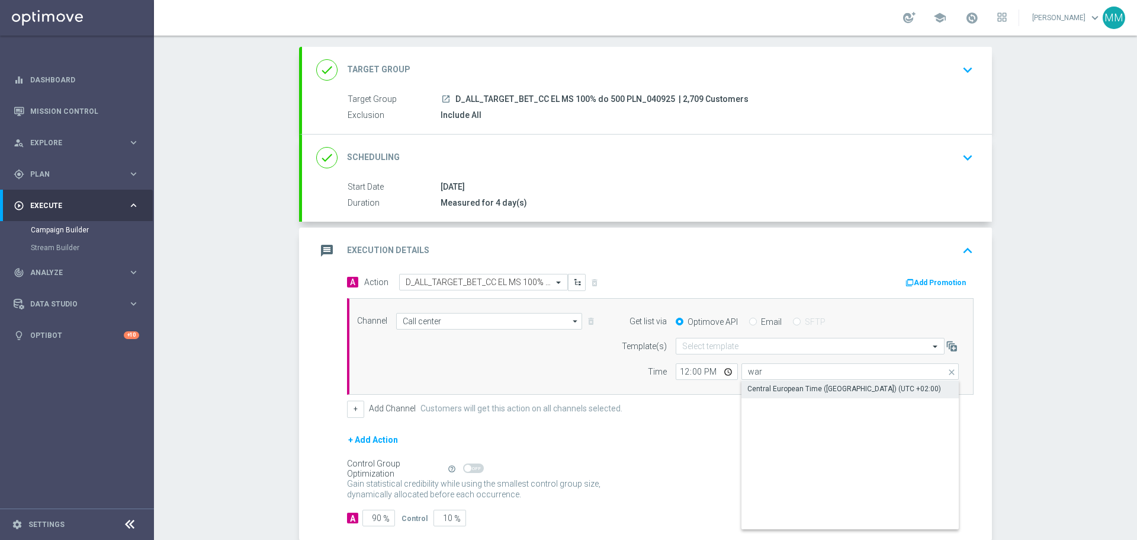
click at [822, 389] on div "Central European Time ([GEOGRAPHIC_DATA]) (UTC +02:00)" at bounding box center [844, 388] width 194 height 11
type input "Central European Time ([GEOGRAPHIC_DATA]) (UTC +02:00)"
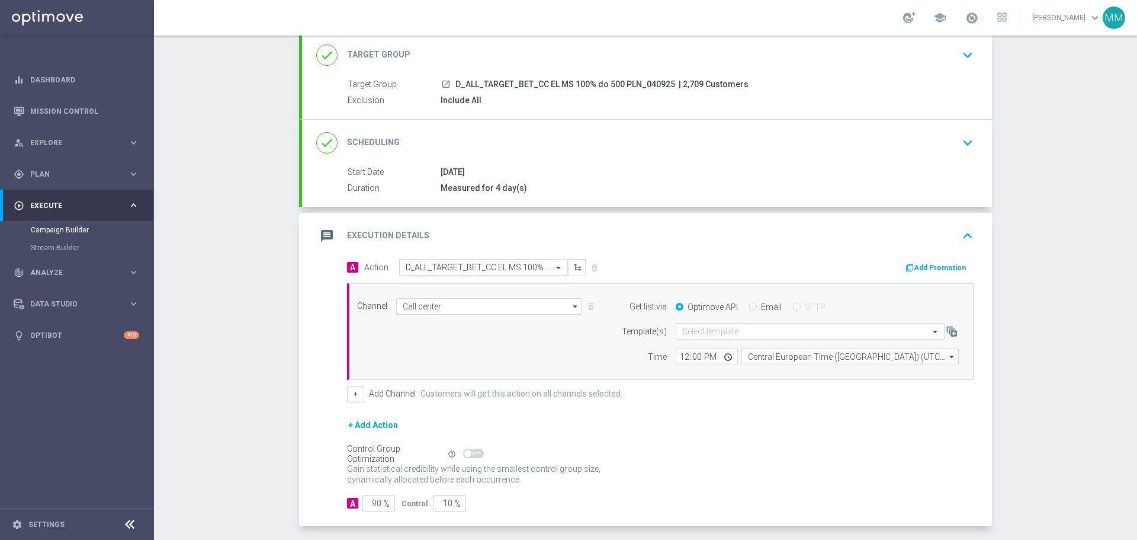
scroll to position [118, 0]
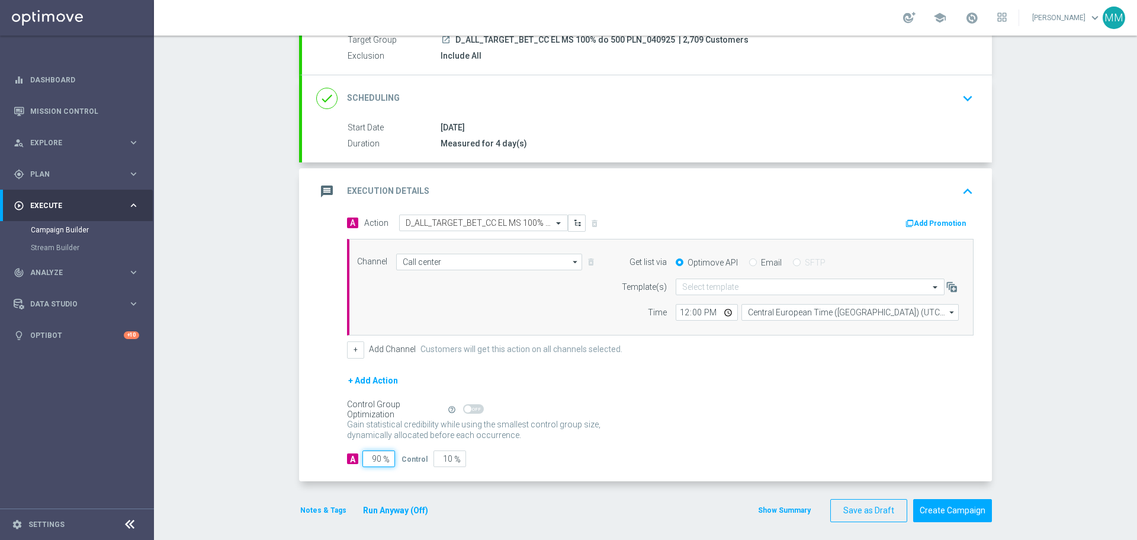
click at [374, 456] on input "90" at bounding box center [378, 458] width 33 height 17
type input "95"
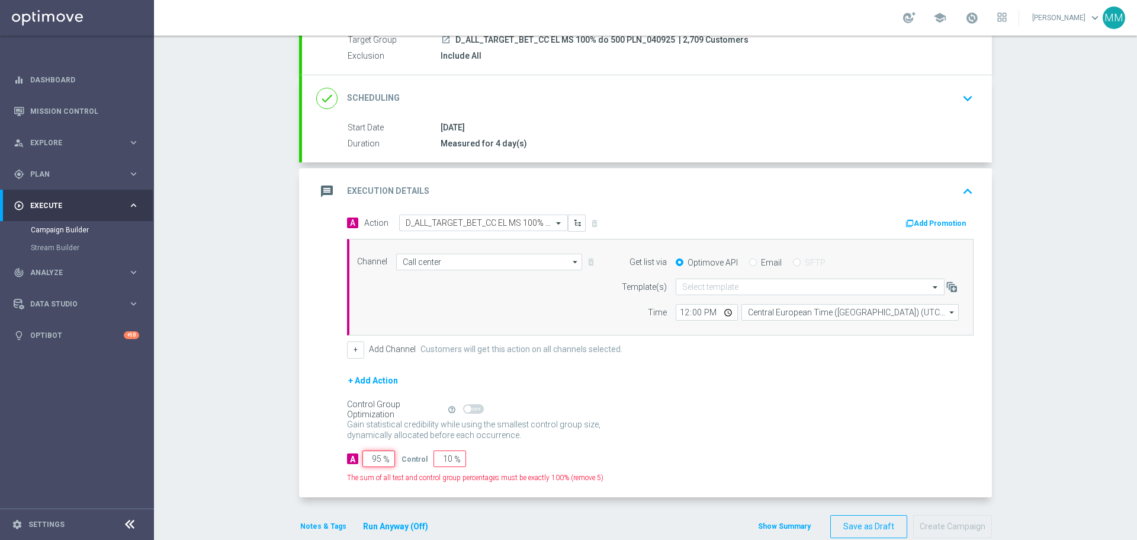
type input "5"
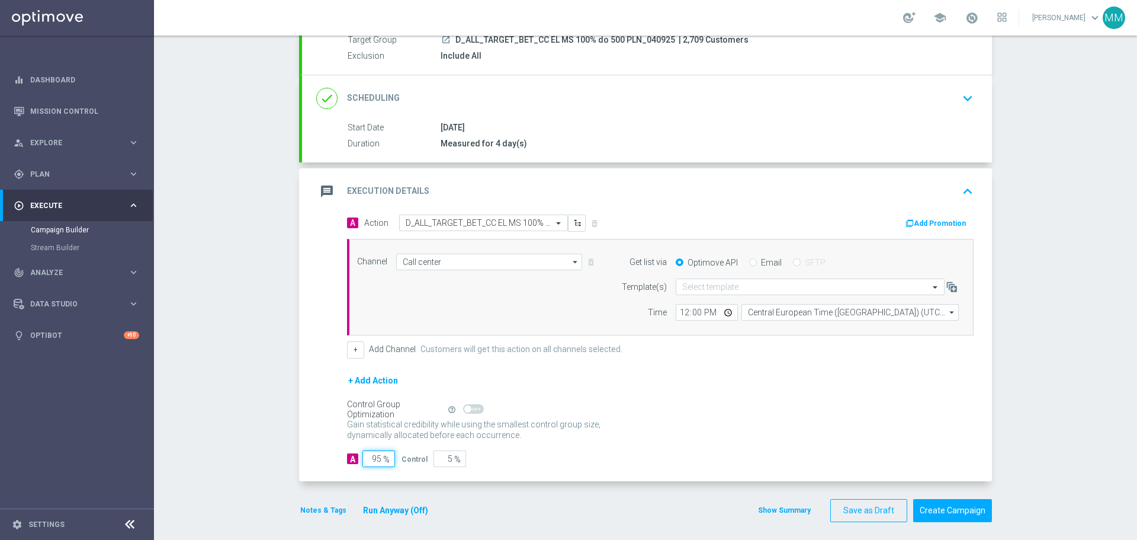
scroll to position [124, 0]
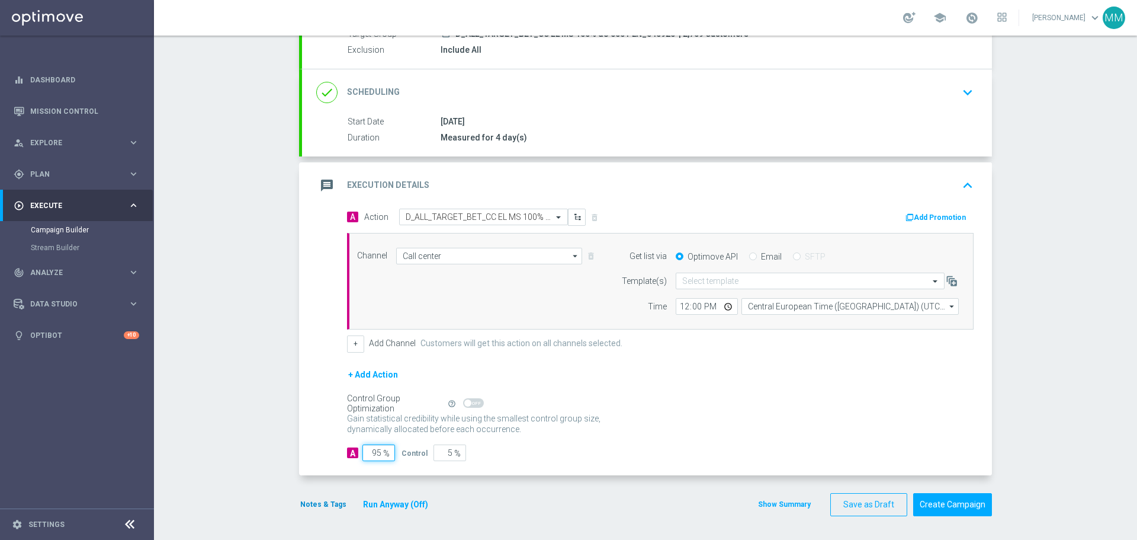
type input "95"
click at [315, 505] on button "Notes & Tags" at bounding box center [323, 504] width 49 height 13
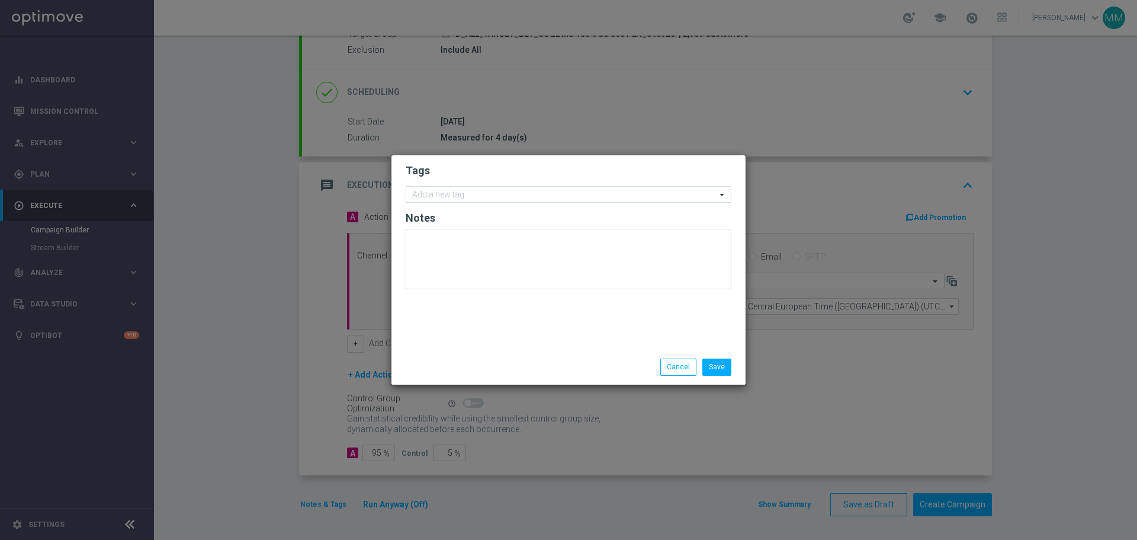
click at [524, 195] on input "text" at bounding box center [564, 195] width 304 height 10
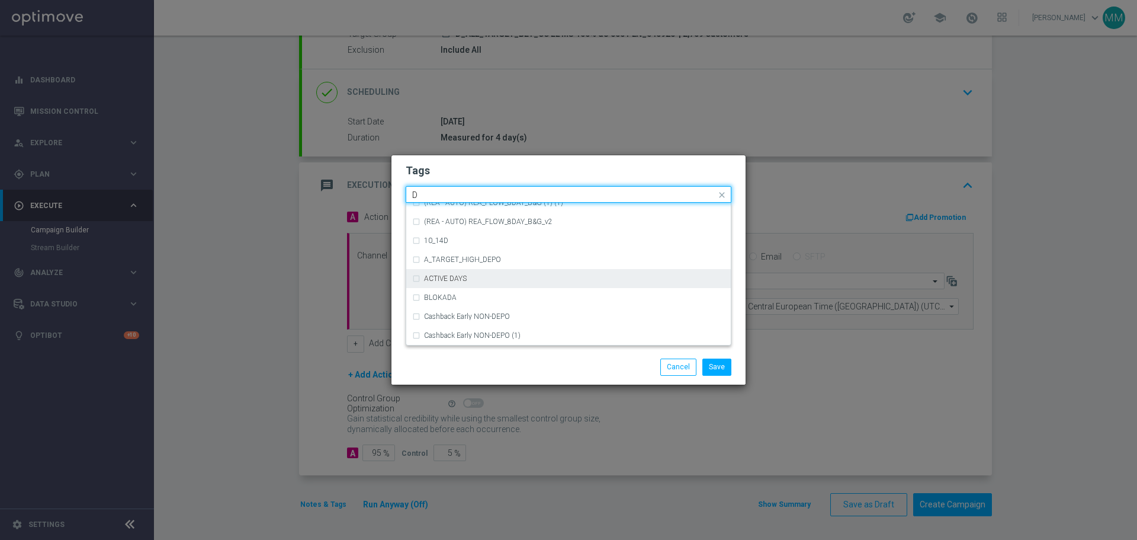
scroll to position [1244, 0]
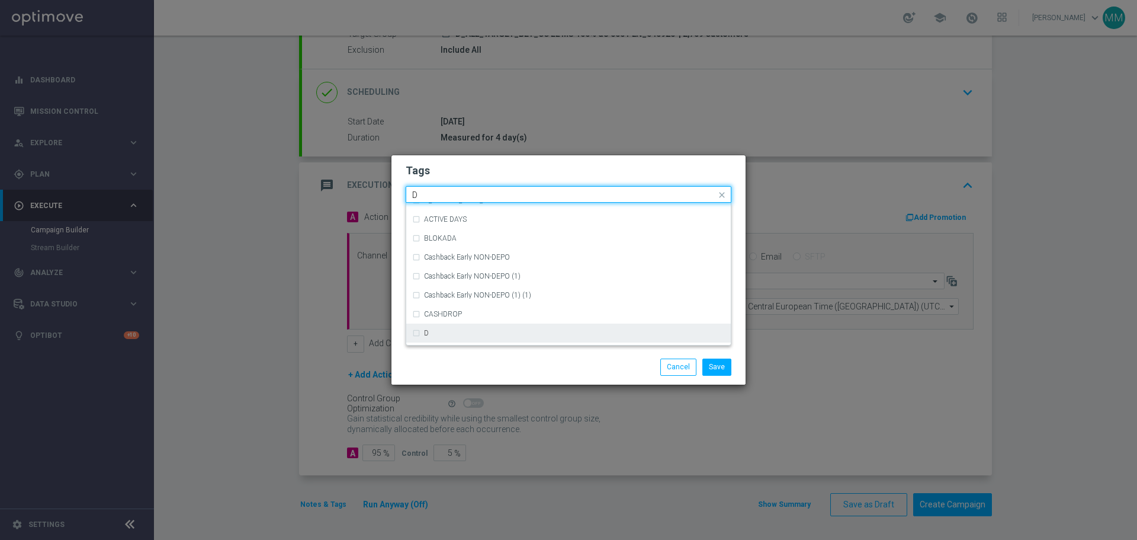
click at [435, 331] on div "D" at bounding box center [574, 332] width 301 height 7
type input "D"
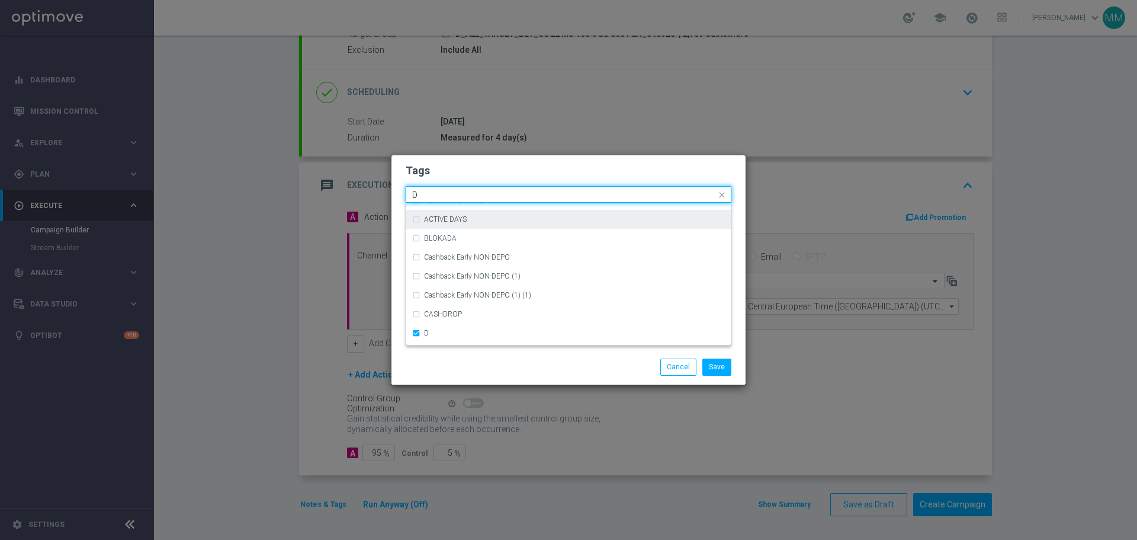
click at [476, 190] on div "Quick find × D D" at bounding box center [561, 194] width 310 height 15
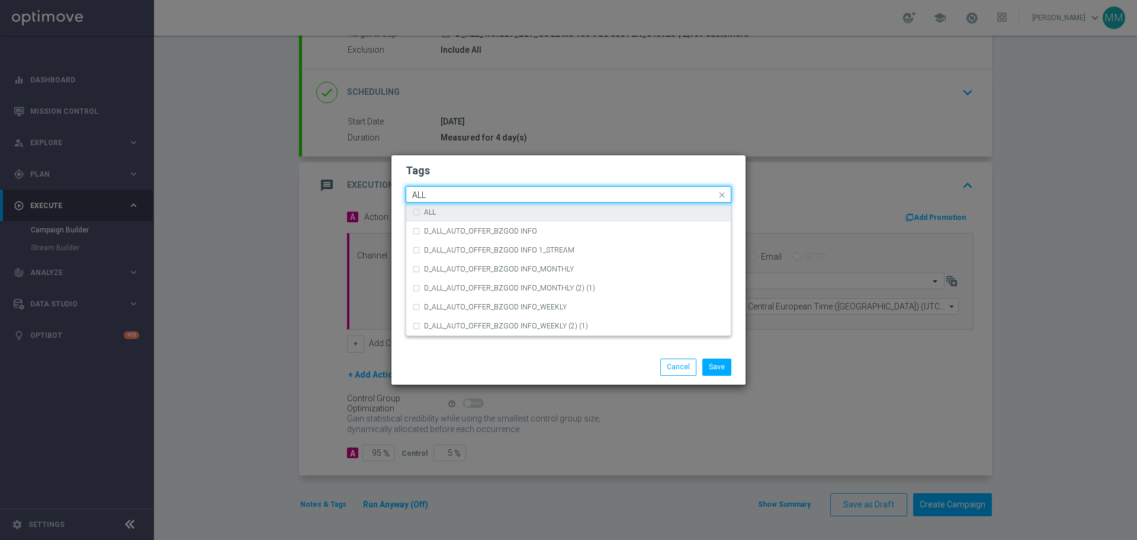
click at [416, 211] on div "ALL" at bounding box center [568, 212] width 313 height 19
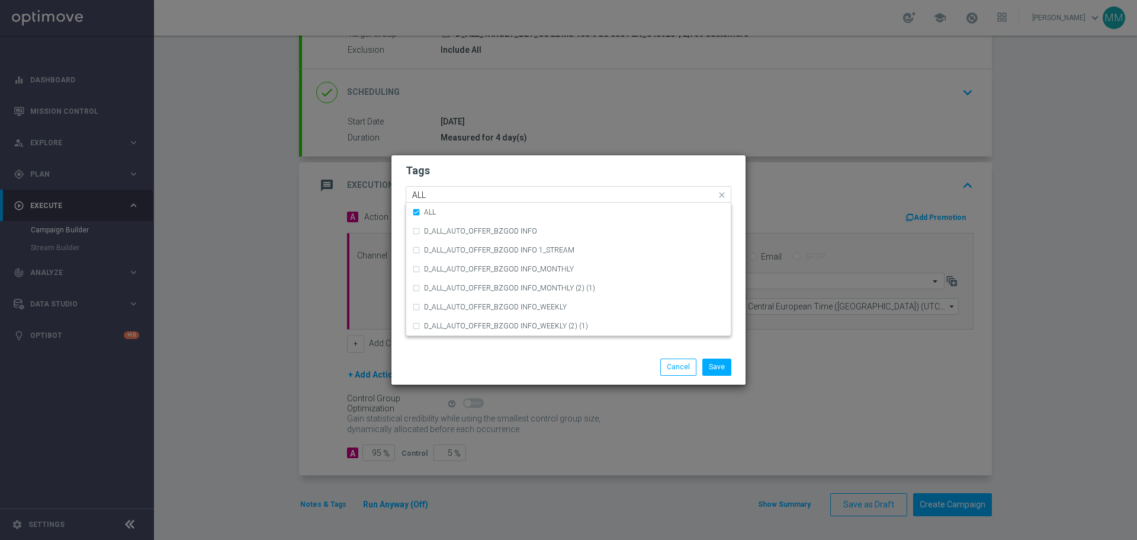
click at [477, 192] on input "ALL" at bounding box center [564, 195] width 304 height 10
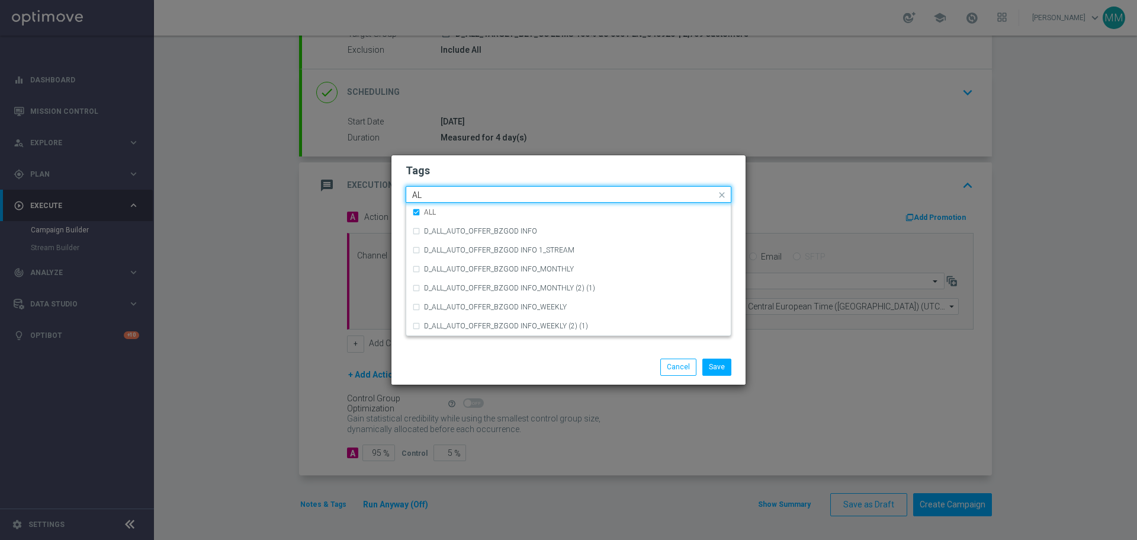
type input "A"
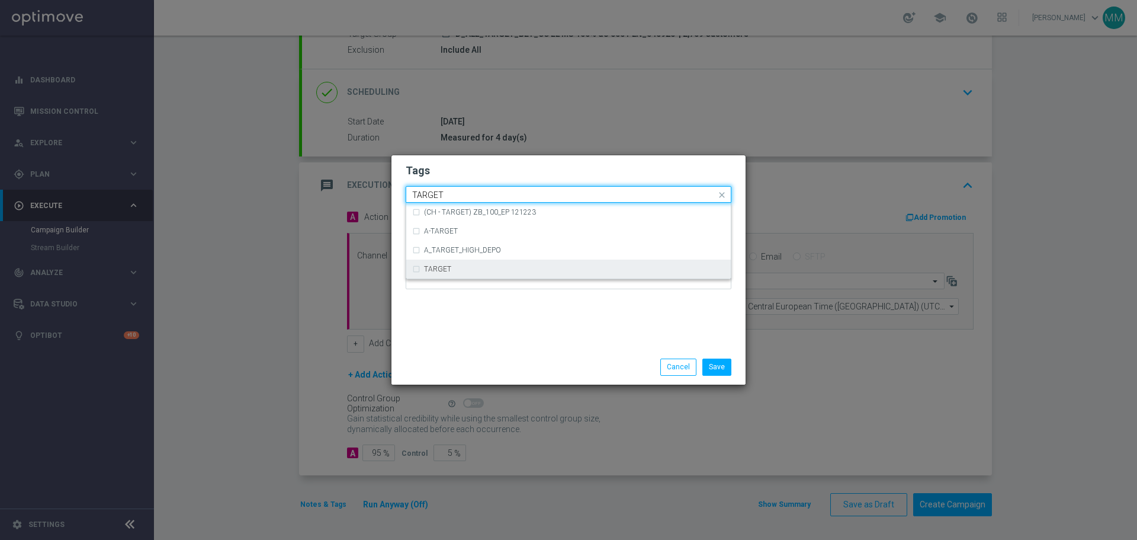
click at [416, 269] on div "TARGET" at bounding box center [568, 268] width 313 height 19
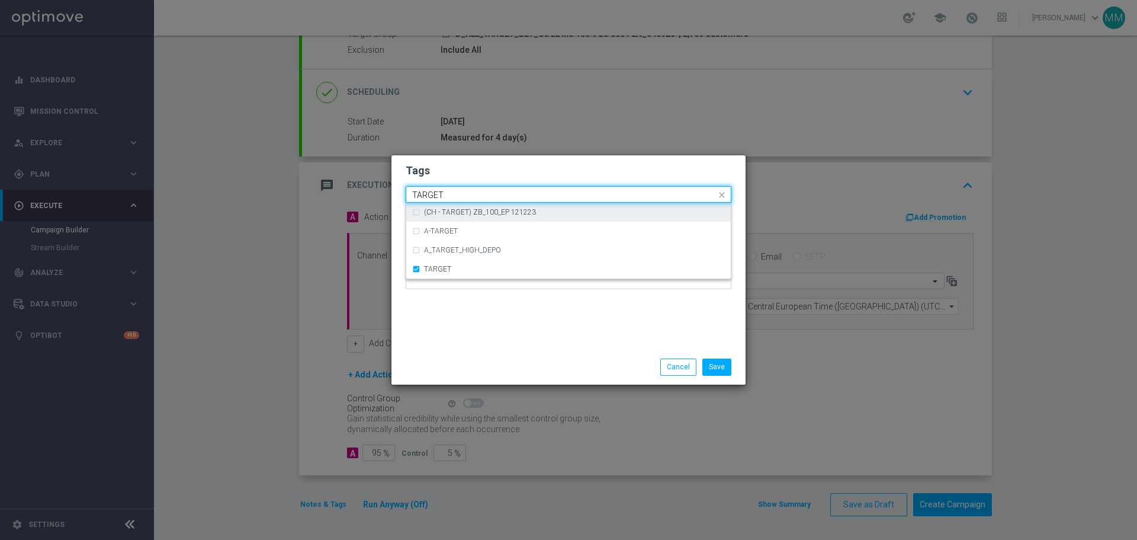
click at [531, 190] on div "Quick find × D × ALL × TARGET TARGET" at bounding box center [561, 194] width 310 height 15
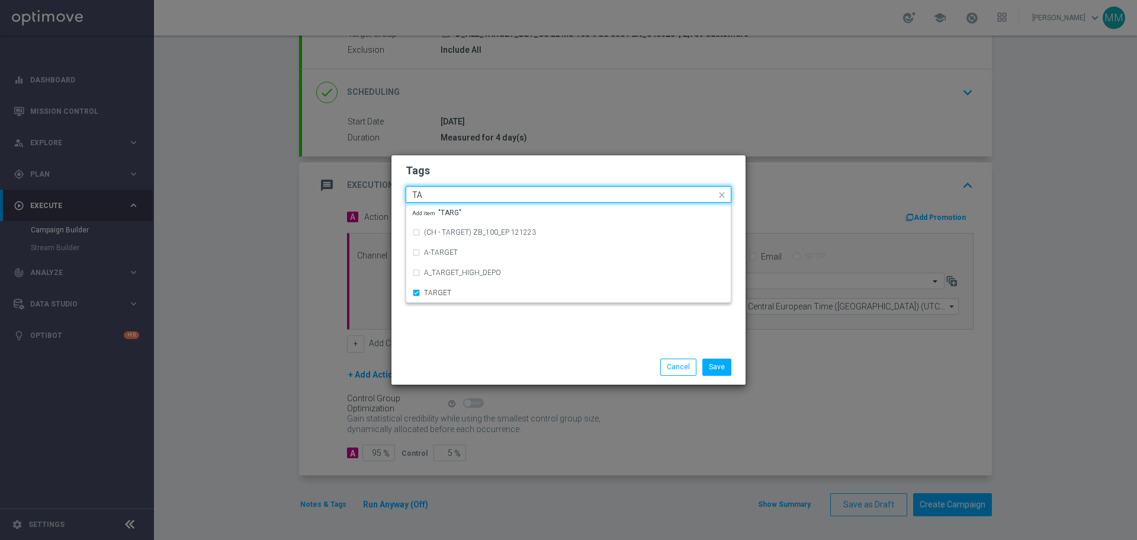
type input "T"
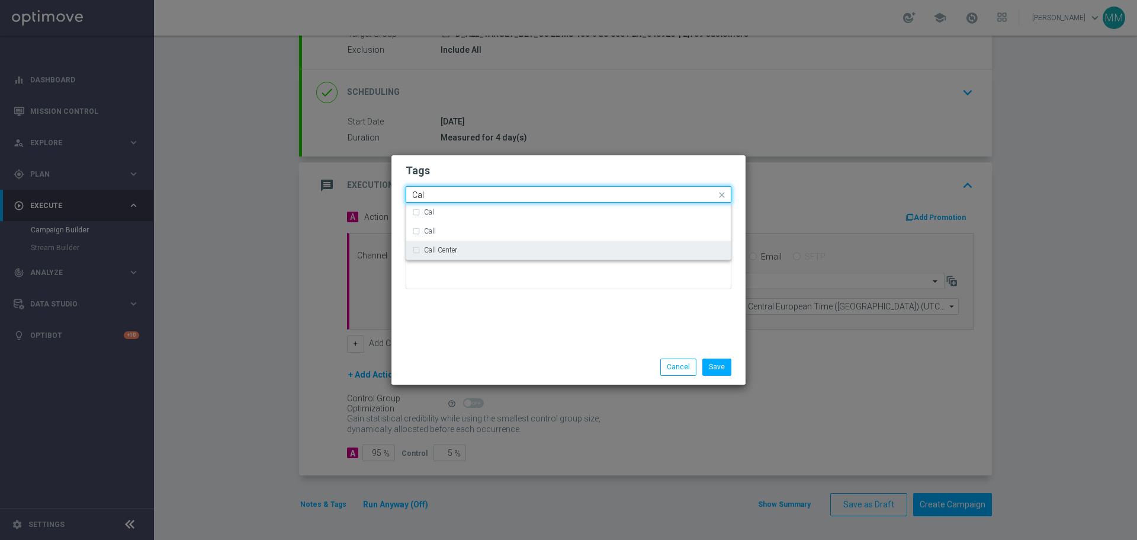
click at [433, 252] on label "Call Center" at bounding box center [440, 249] width 33 height 7
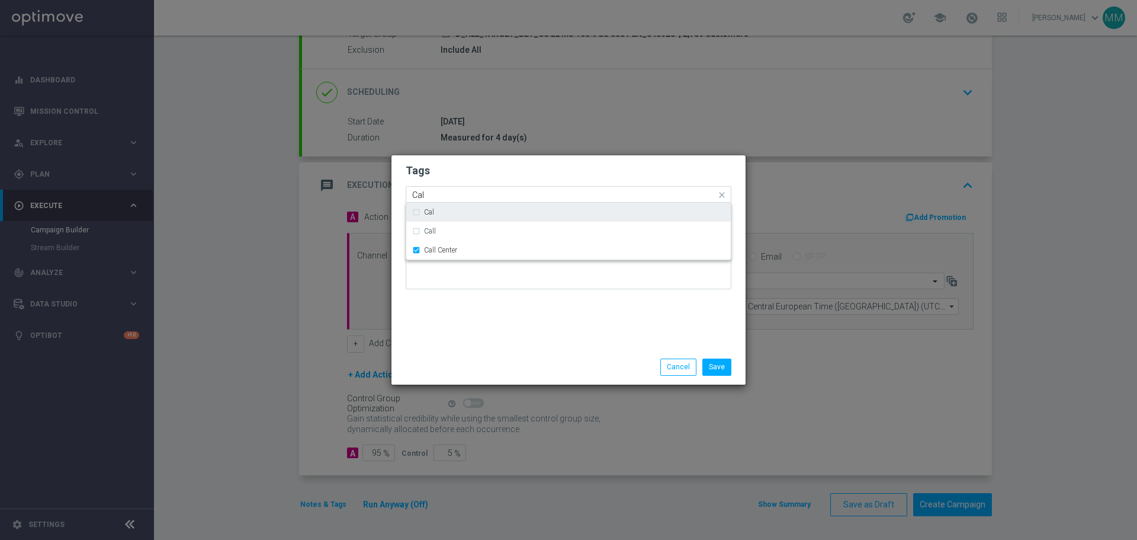
click at [469, 192] on input "Cal" at bounding box center [564, 195] width 304 height 10
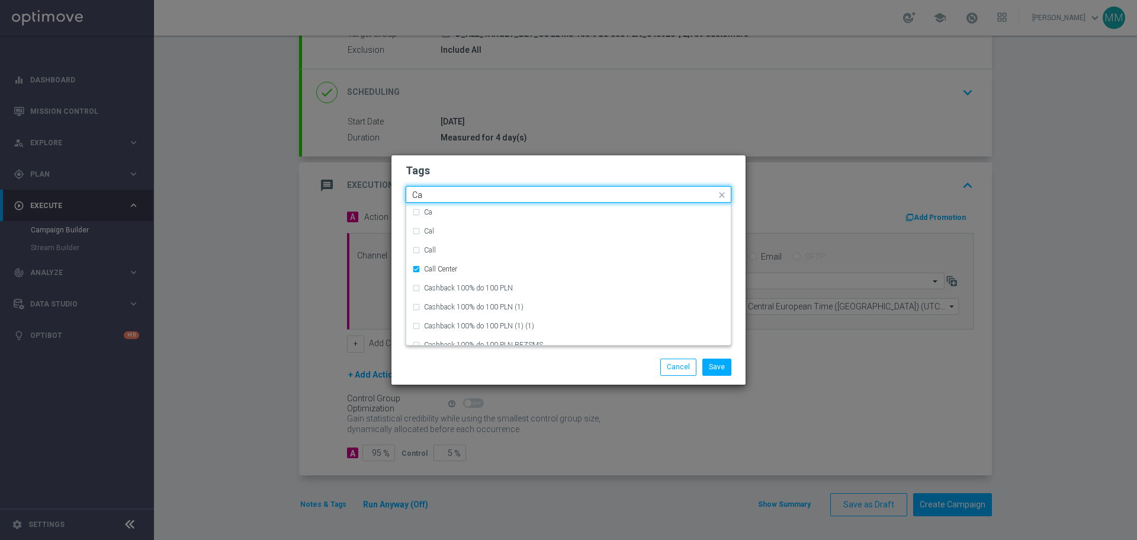
type input "C"
click at [414, 233] on div "BET" at bounding box center [568, 231] width 313 height 19
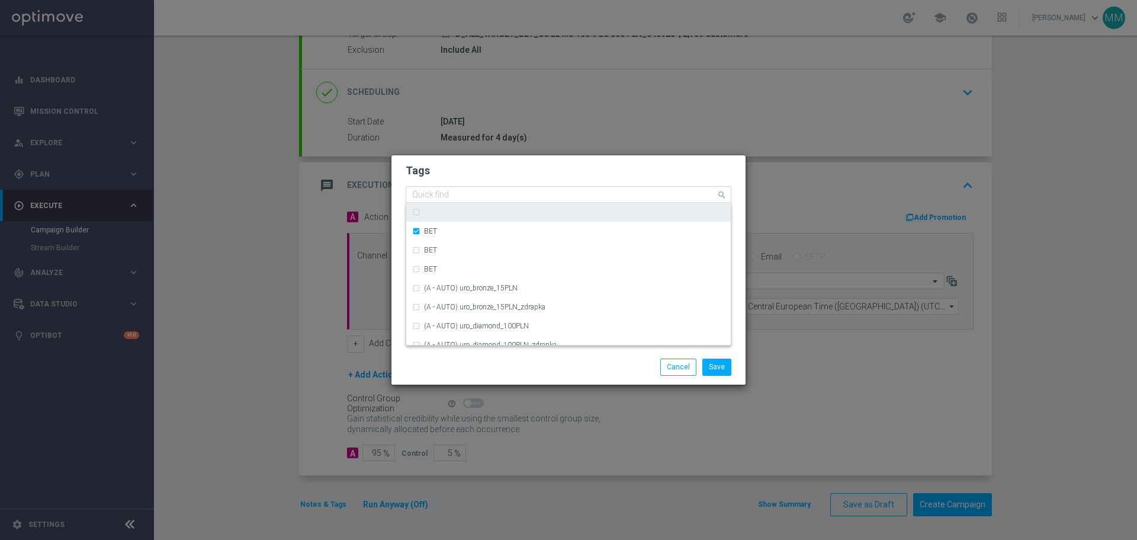
click at [537, 192] on input "text" at bounding box center [564, 195] width 304 height 10
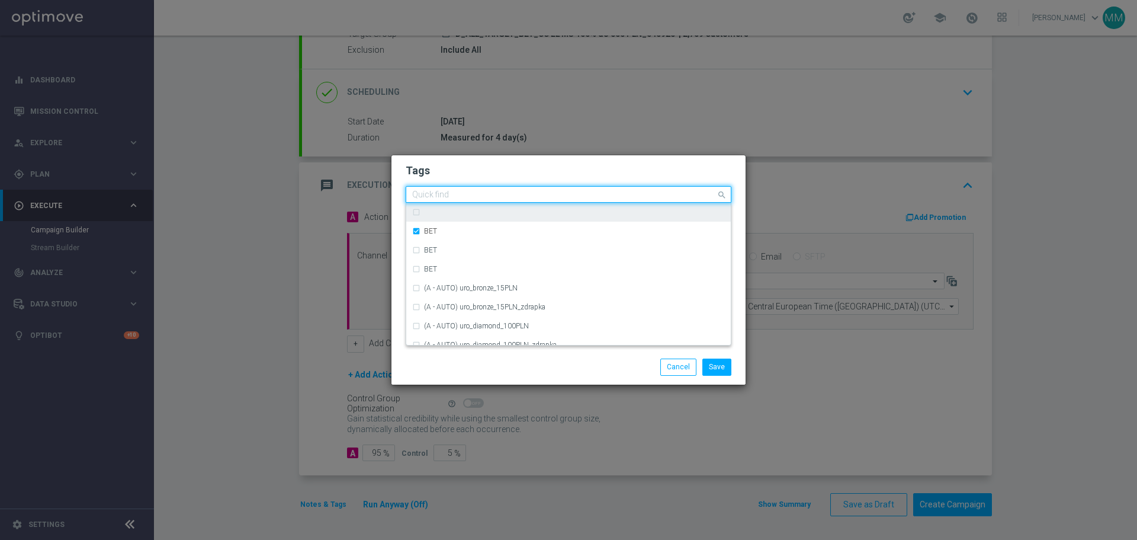
click at [554, 194] on input "text" at bounding box center [564, 195] width 304 height 10
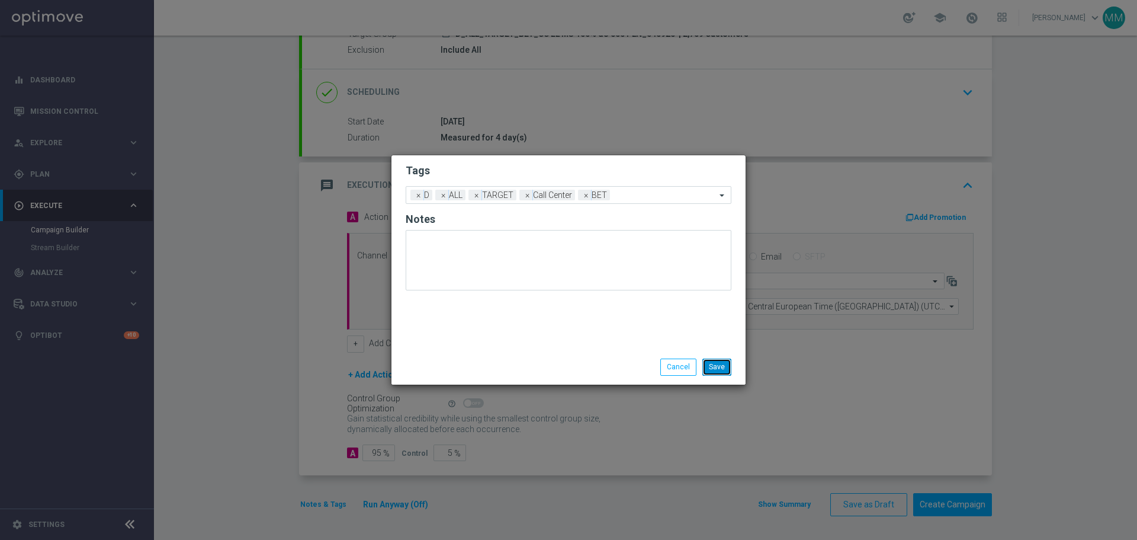
click at [721, 368] on button "Save" at bounding box center [716, 366] width 29 height 17
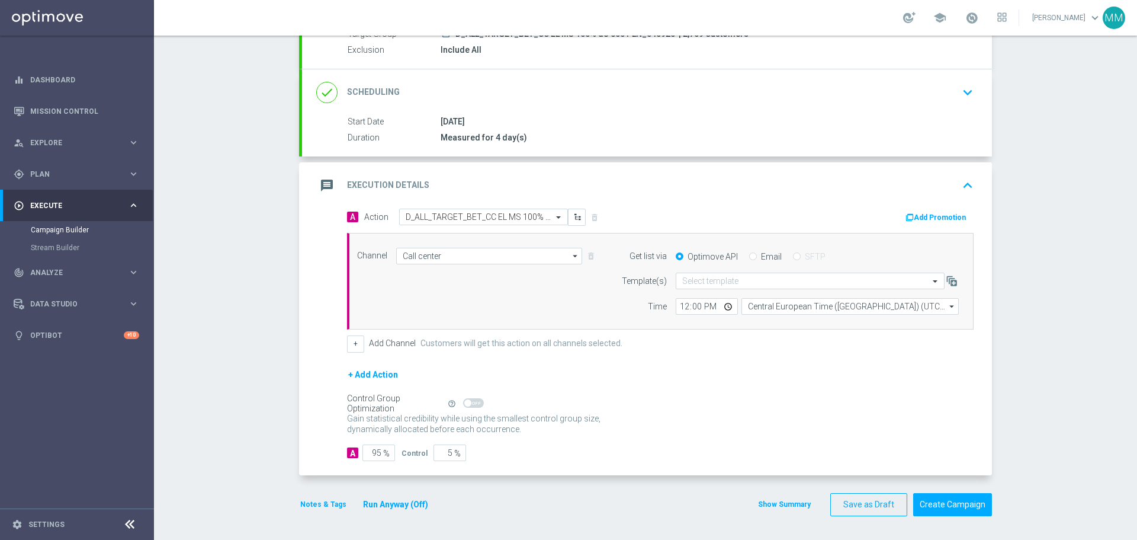
click at [319, 505] on button "Notes & Tags" at bounding box center [323, 504] width 49 height 13
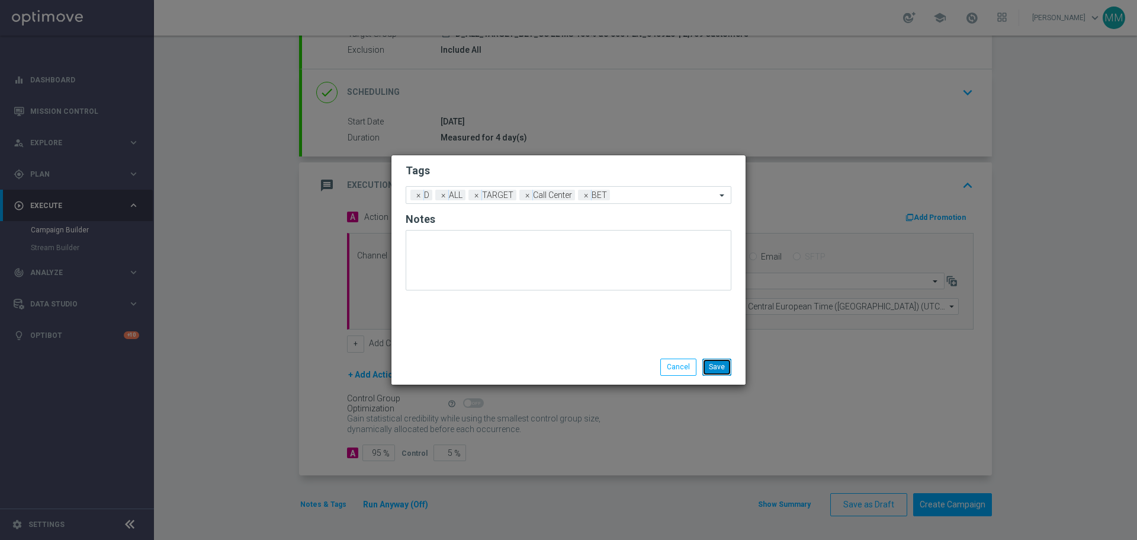
click at [720, 368] on button "Save" at bounding box center [716, 366] width 29 height 17
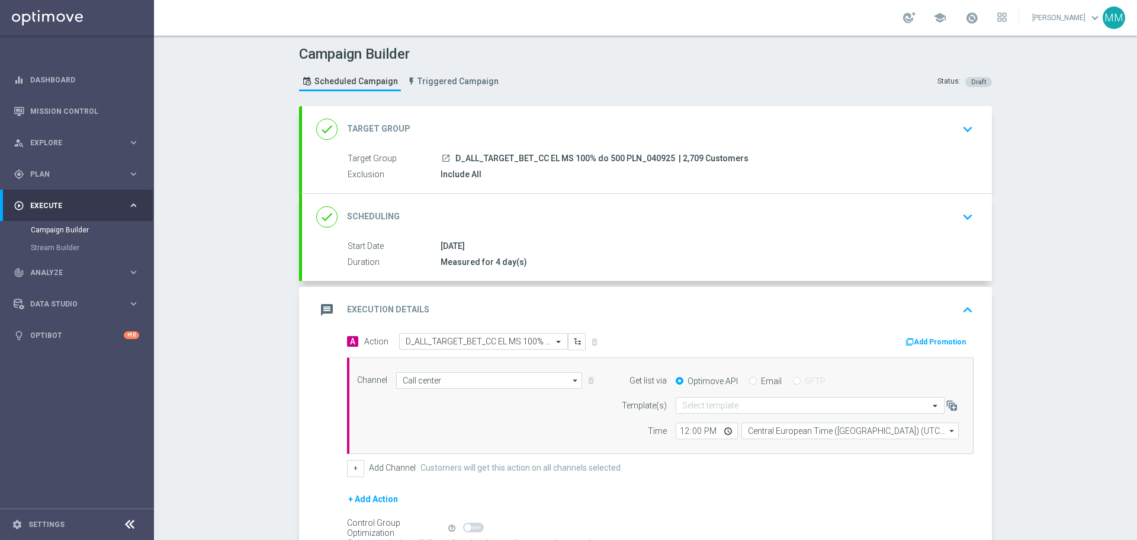
click at [564, 166] on div "Target Group launch D_ALL_TARGET_BET_CC EL MS 100% do 500 PLN_040925 | 2,709 Cu…" at bounding box center [647, 166] width 690 height 29
click at [967, 131] on icon "keyboard_arrow_down" at bounding box center [968, 129] width 18 height 18
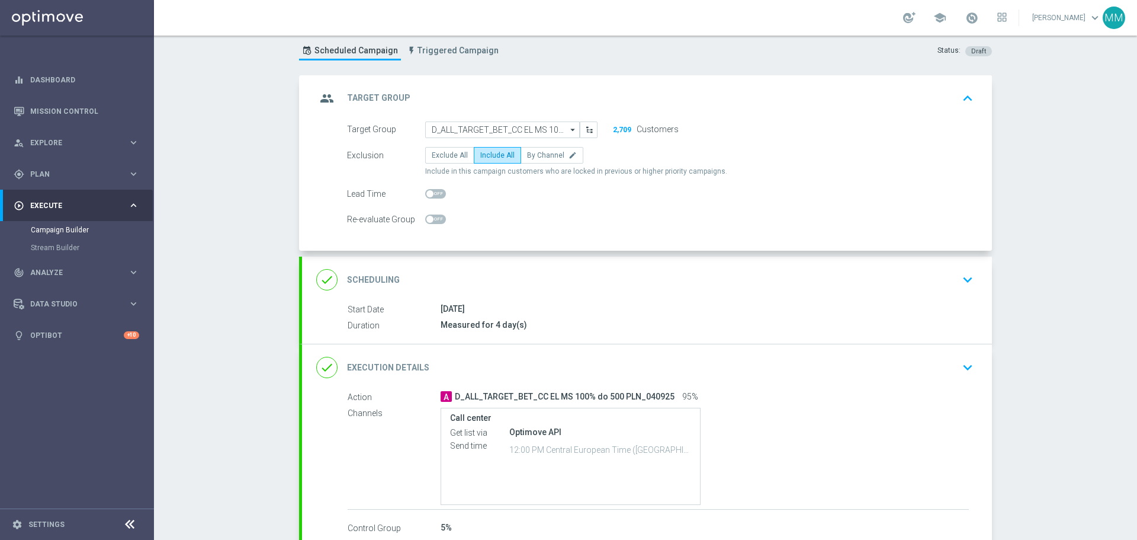
scroll to position [59, 0]
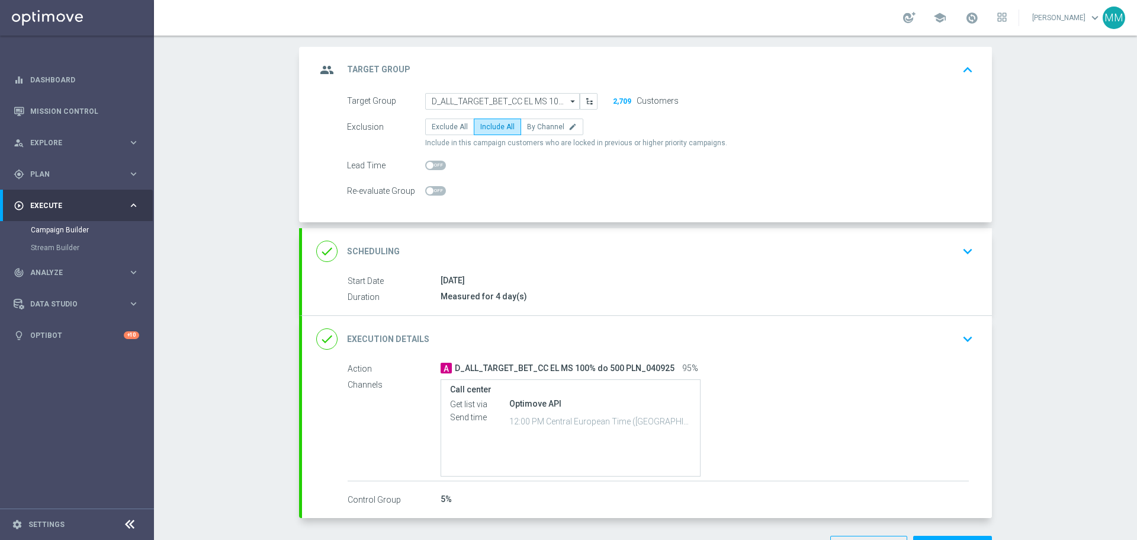
click at [569, 263] on div "done Scheduling keyboard_arrow_down" at bounding box center [647, 251] width 690 height 46
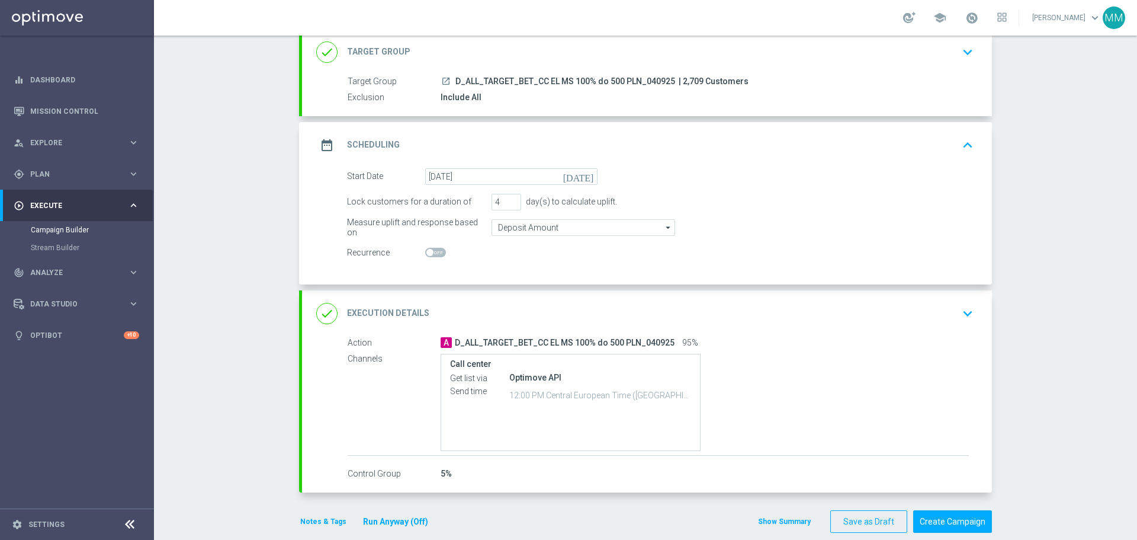
scroll to position [94, 0]
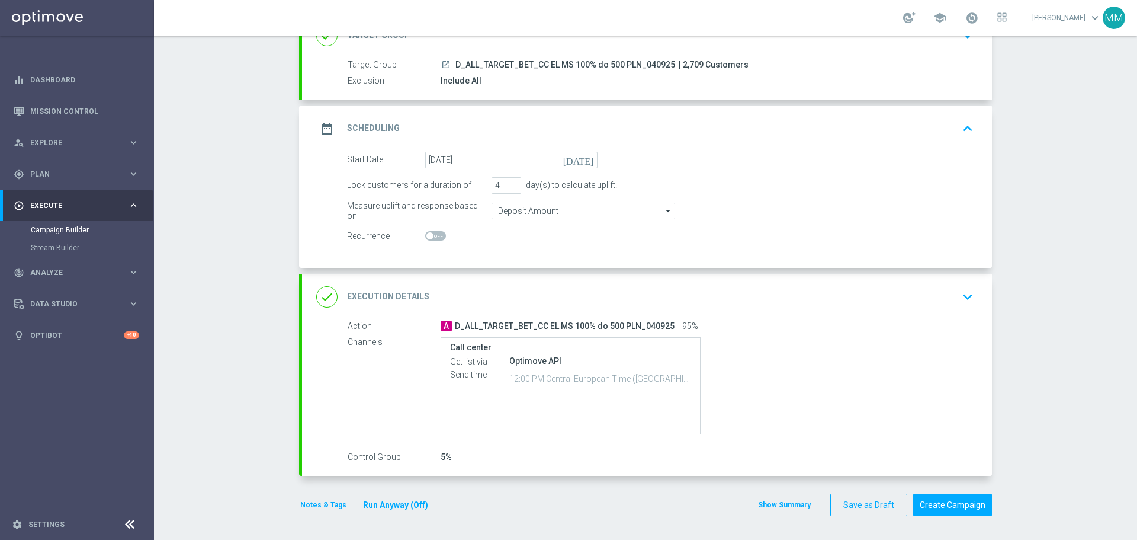
click at [760, 382] on div "Call center Get list via Optimove API Send time 12:00 PM Central European Time …" at bounding box center [705, 385] width 528 height 97
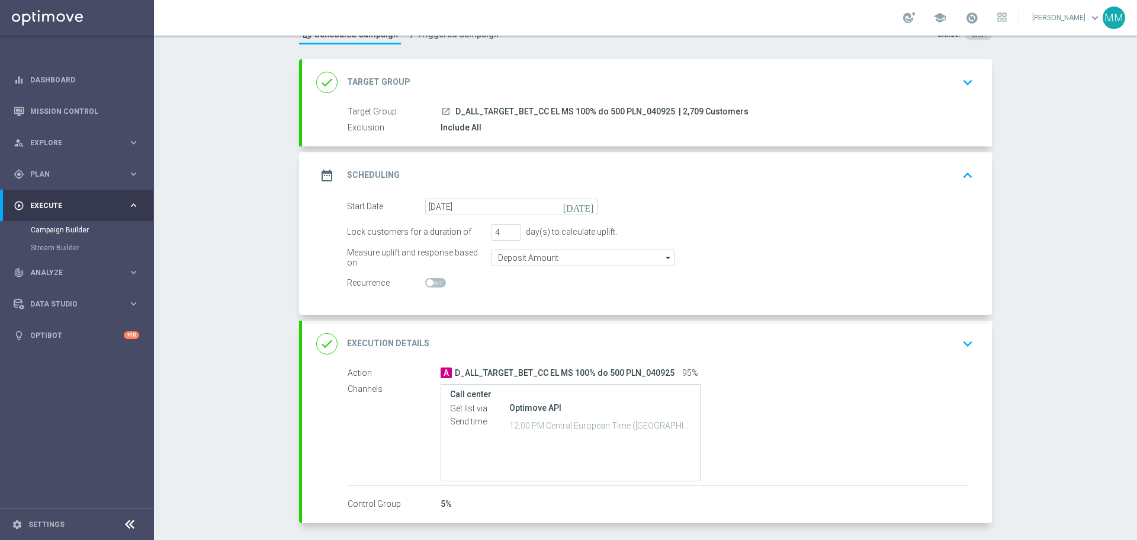
scroll to position [0, 0]
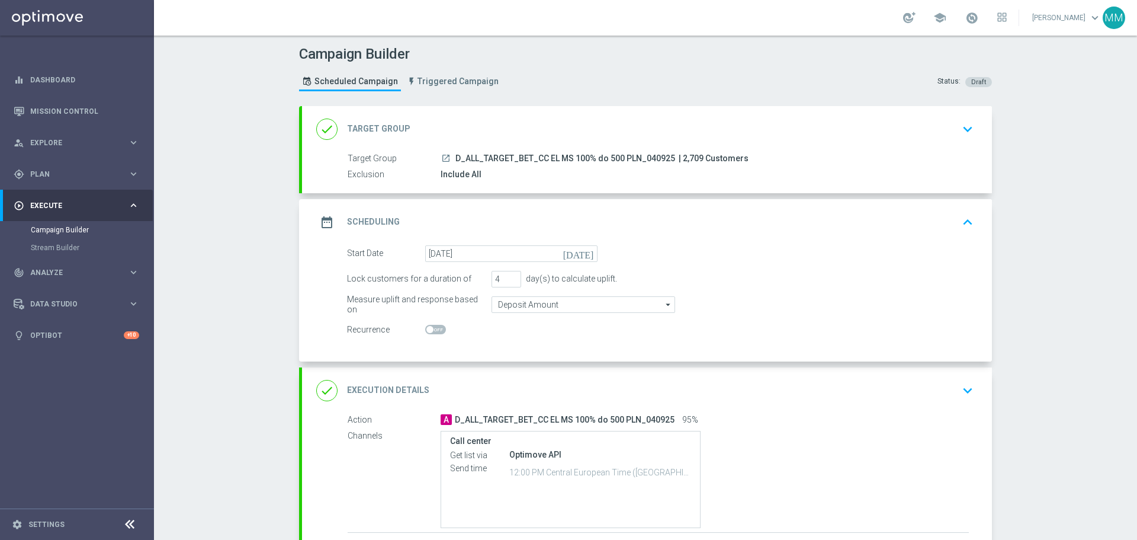
click at [616, 156] on span "D_ALL_TARGET_BET_CC EL MS 100% do 500 PLN_040925" at bounding box center [565, 158] width 220 height 11
click at [967, 127] on icon "keyboard_arrow_down" at bounding box center [968, 129] width 18 height 18
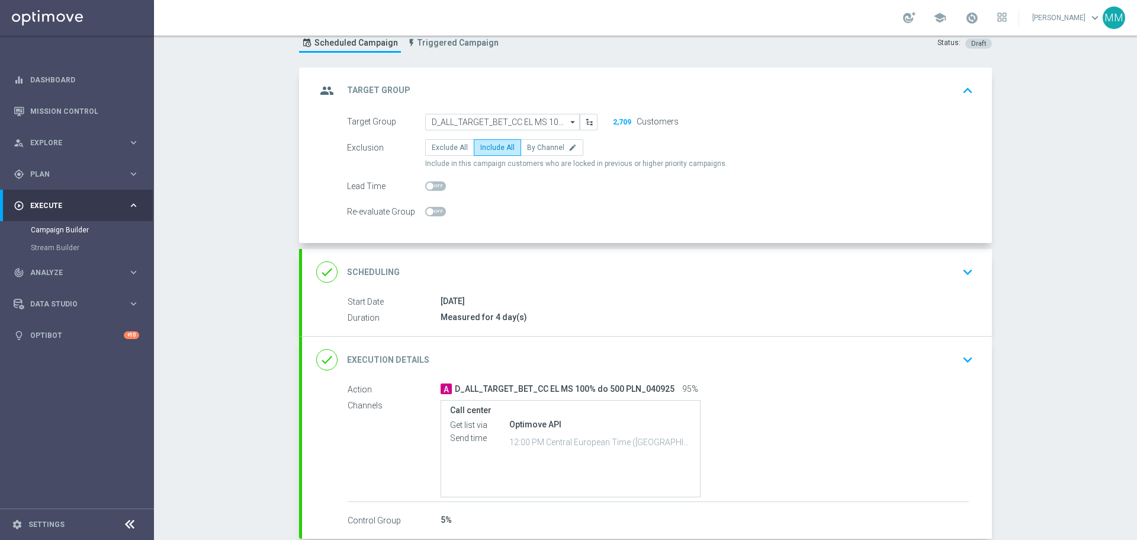
scroll to position [59, 0]
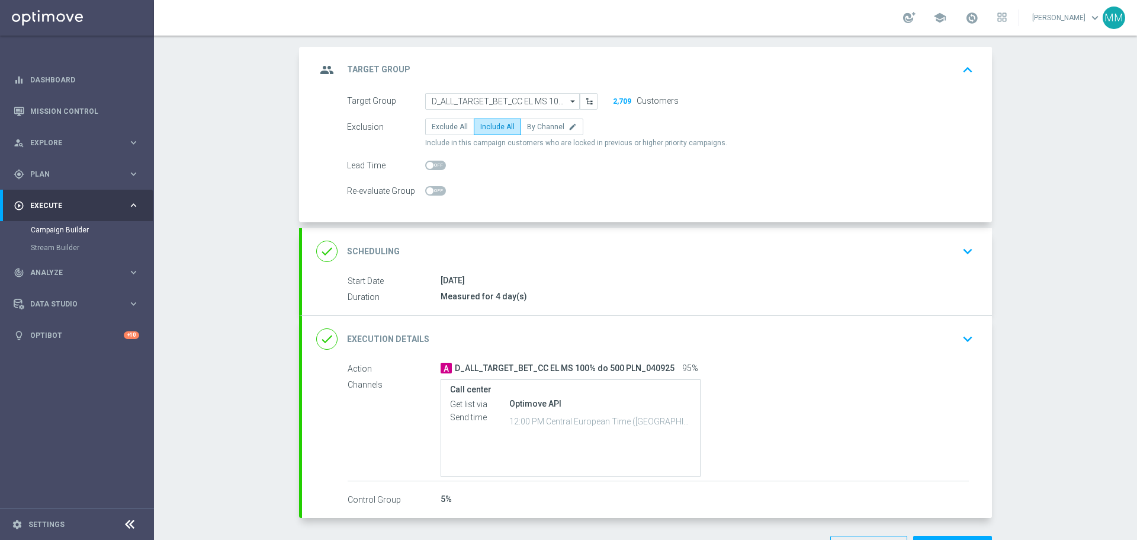
click at [975, 256] on div "done Scheduling keyboard_arrow_down" at bounding box center [647, 251] width 690 height 46
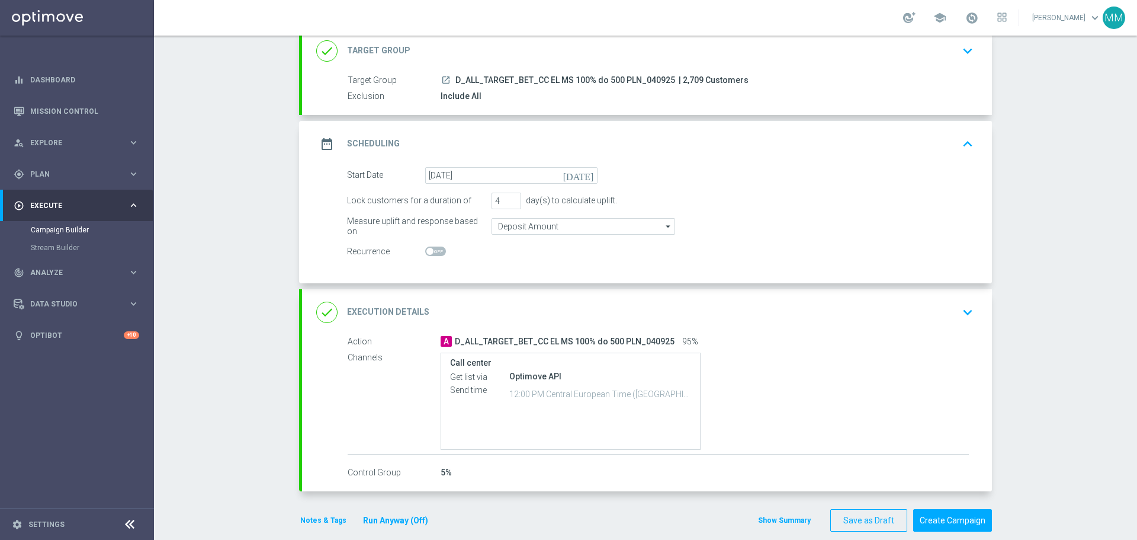
scroll to position [94, 0]
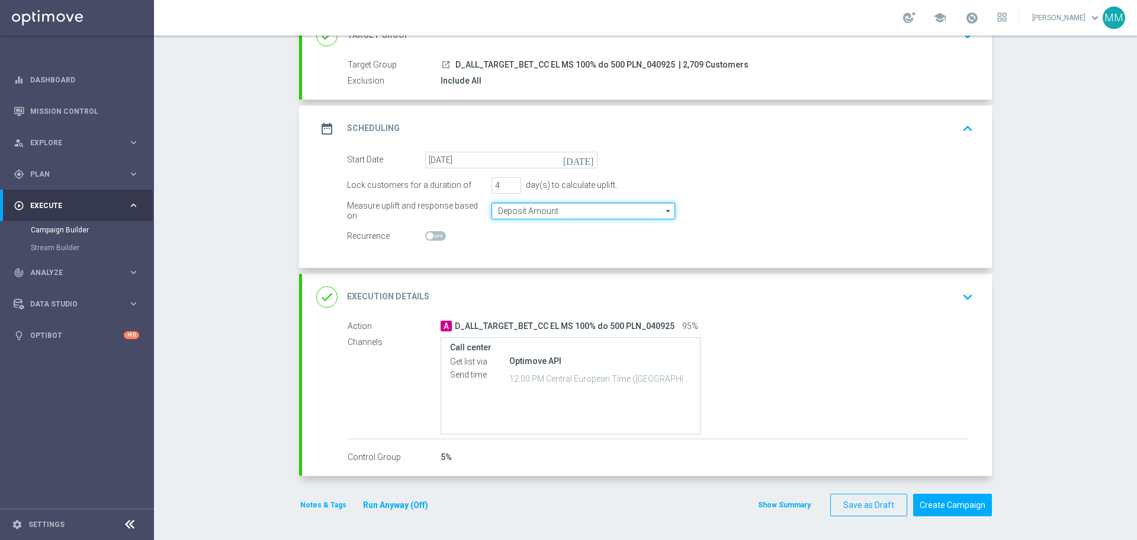
click at [609, 211] on input "Deposit Amount" at bounding box center [584, 211] width 184 height 17
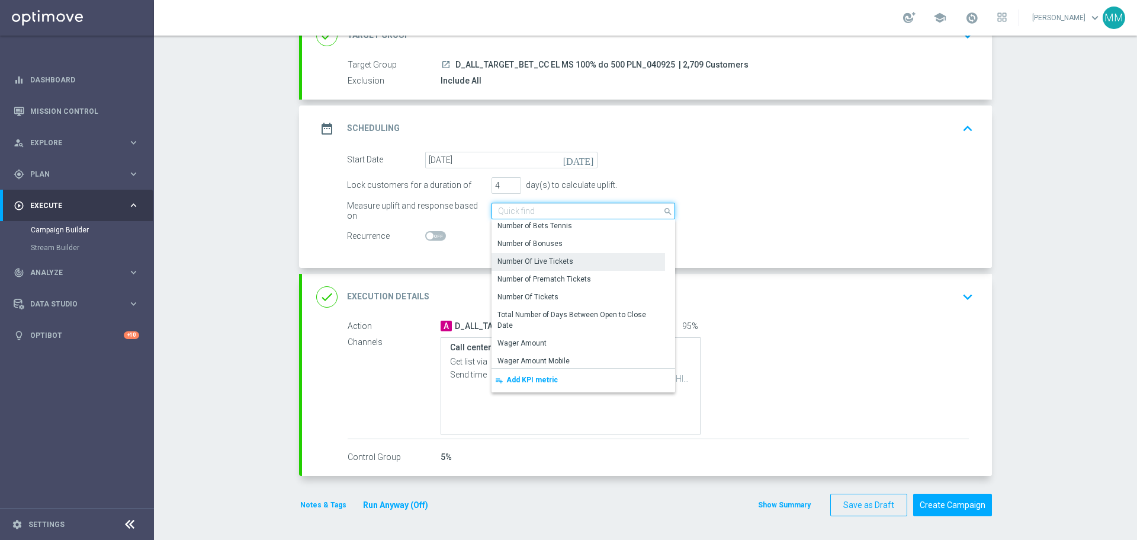
scroll to position [178, 0]
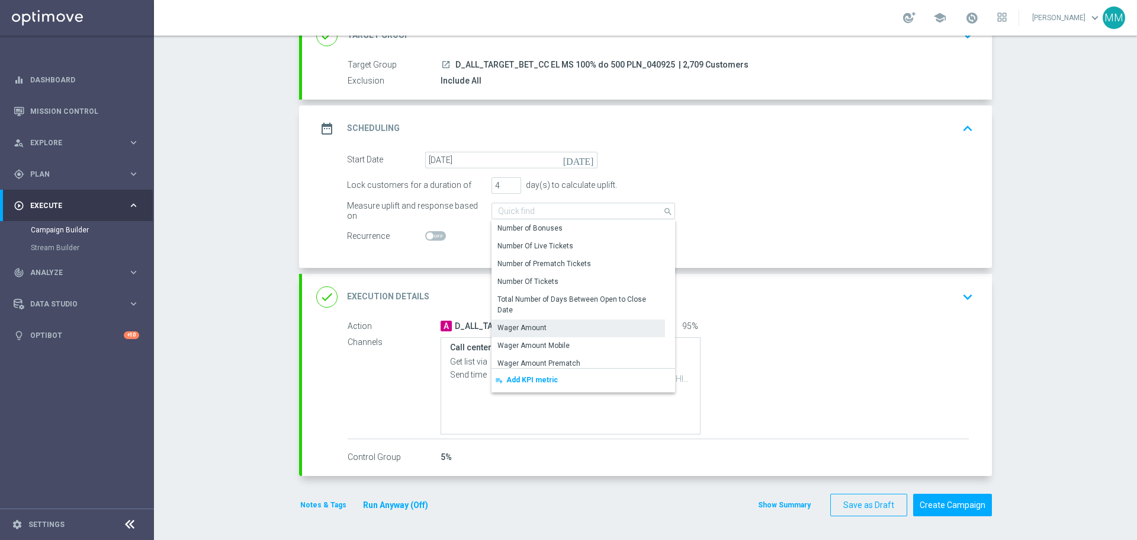
click at [559, 327] on div "Wager Amount" at bounding box center [579, 327] width 174 height 17
type input "Wager Amount"
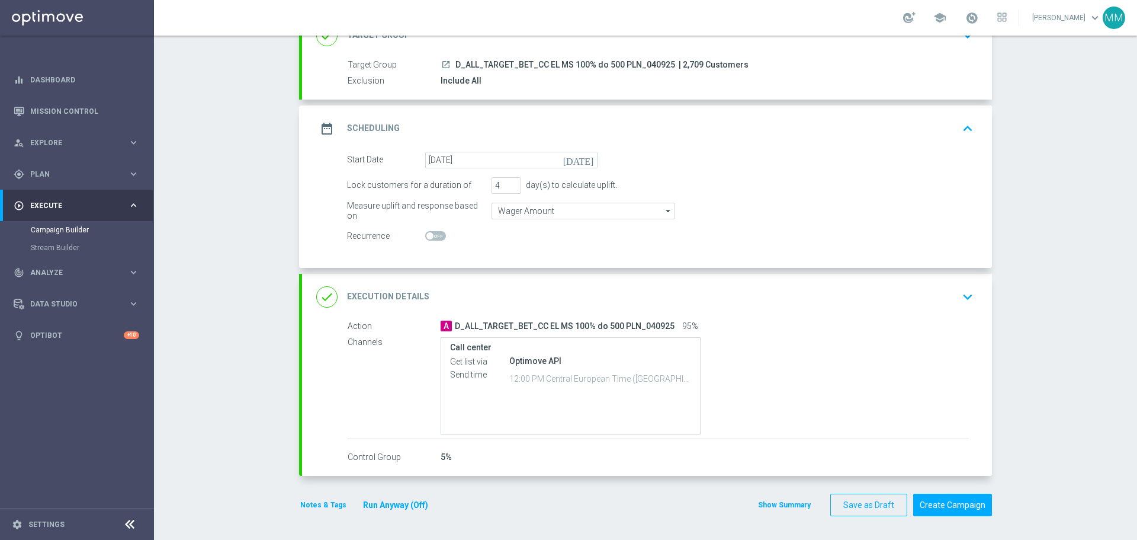
click at [576, 298] on div "done Execution Details keyboard_arrow_down" at bounding box center [647, 296] width 662 height 23
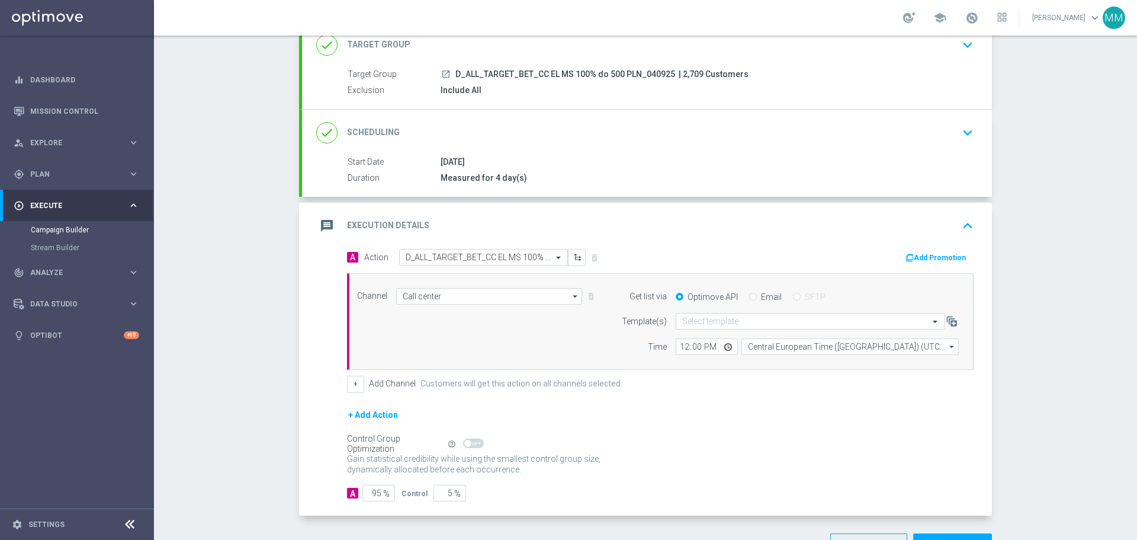
scroll to position [94, 0]
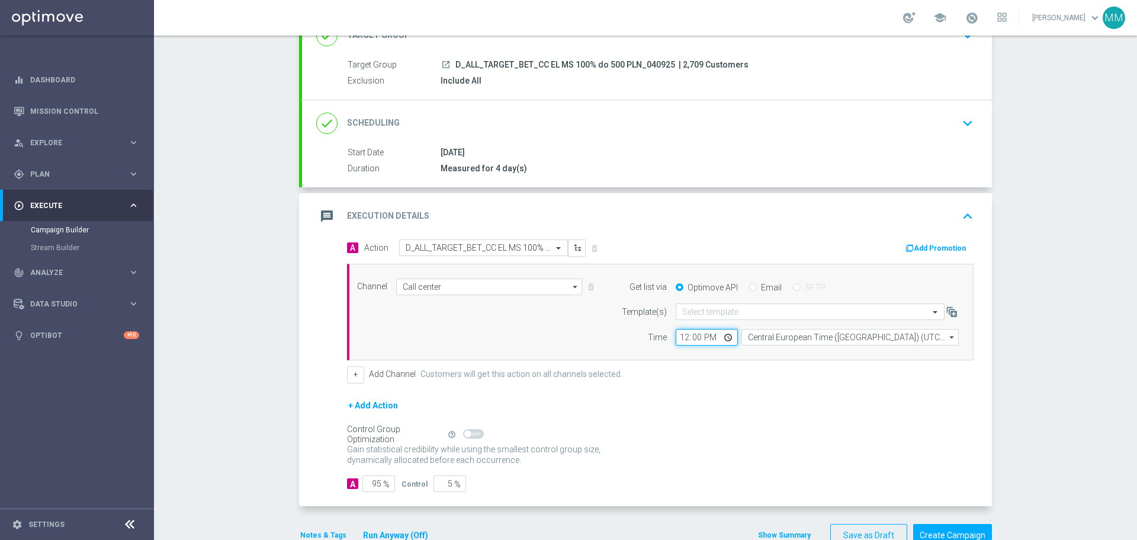
click at [701, 338] on input "12:00" at bounding box center [707, 337] width 62 height 17
type input "10:35"
click at [663, 381] on div "+ Add Channel Customers will get this action on all channels selected." at bounding box center [660, 374] width 627 height 17
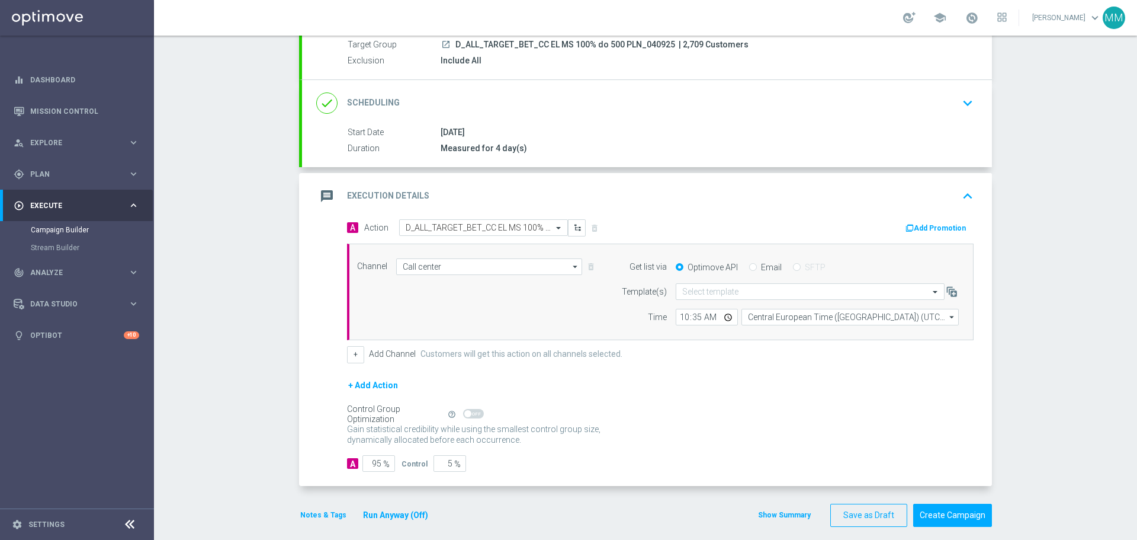
scroll to position [124, 0]
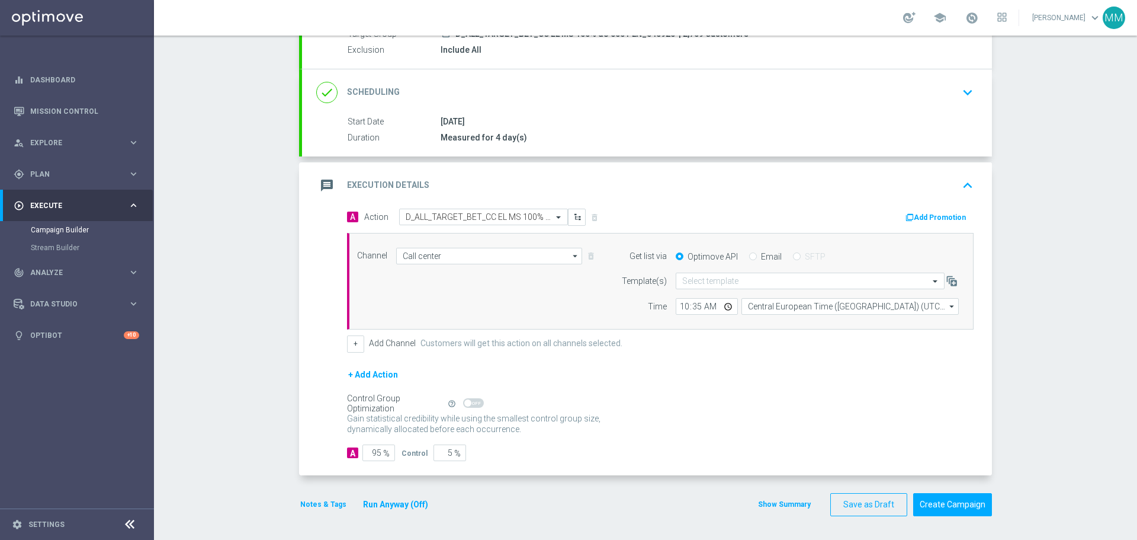
click at [316, 504] on button "Notes & Tags" at bounding box center [323, 504] width 49 height 13
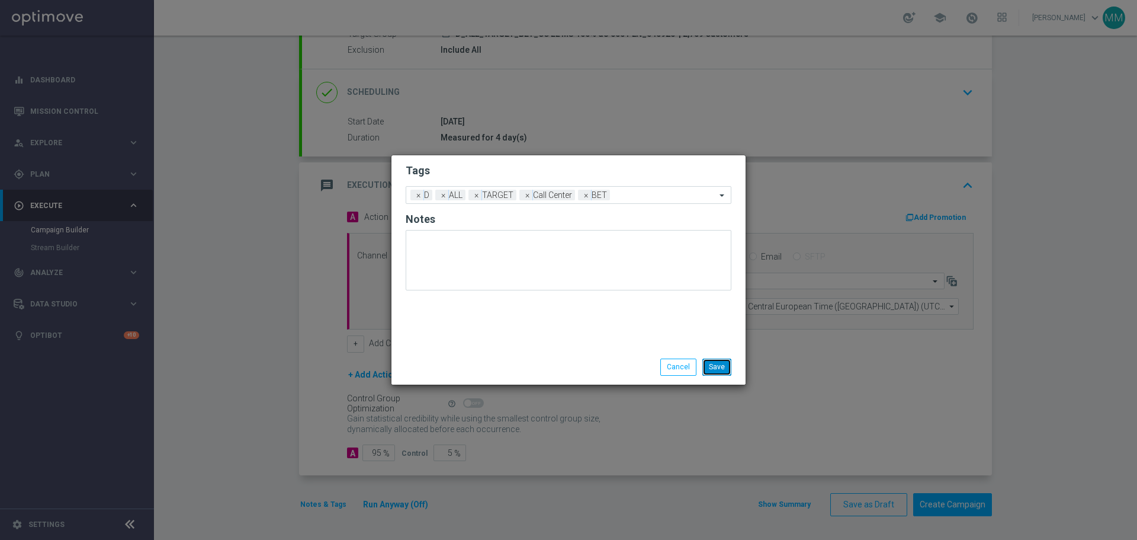
click at [714, 372] on button "Save" at bounding box center [716, 366] width 29 height 17
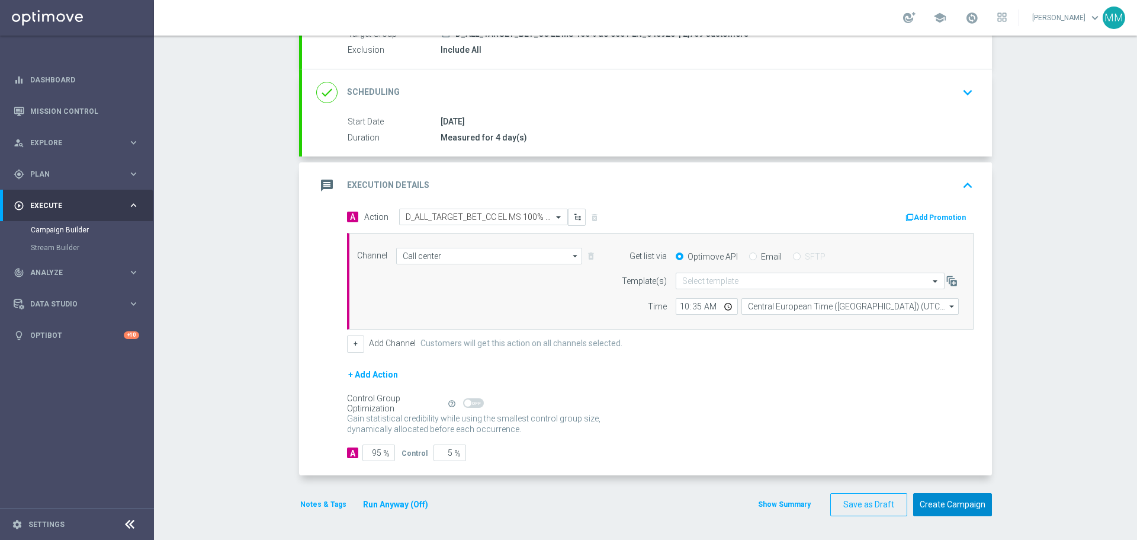
click at [933, 505] on button "Create Campaign" at bounding box center [952, 504] width 79 height 23
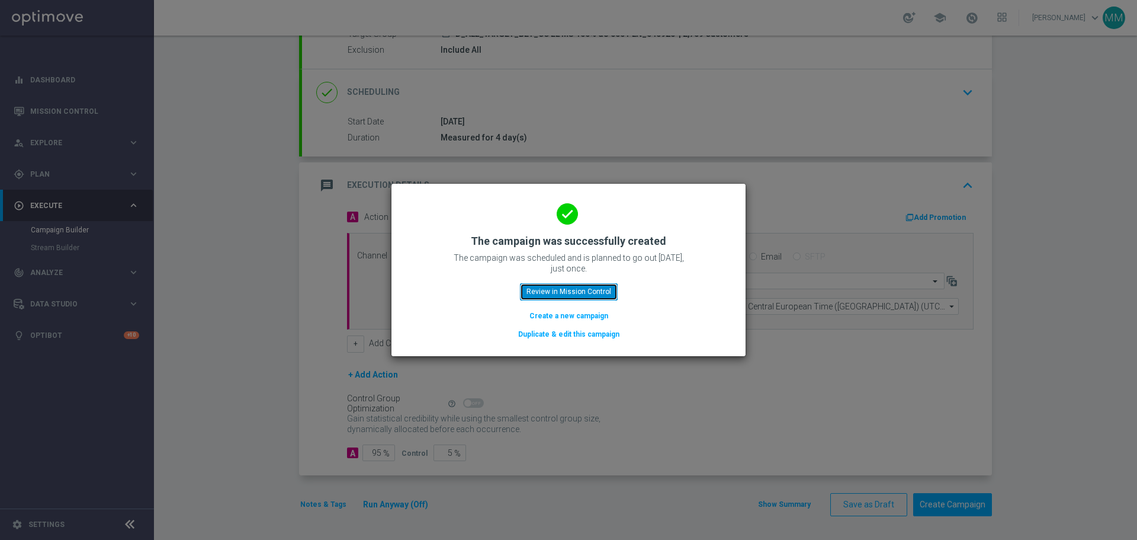
click at [589, 293] on button "Review in Mission Control" at bounding box center [569, 291] width 98 height 17
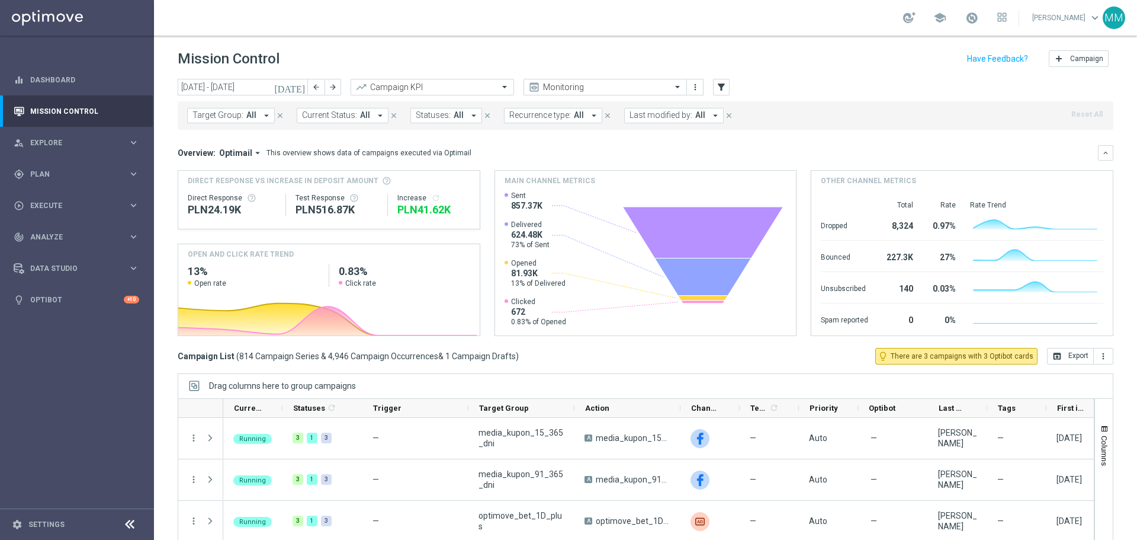
click at [301, 89] on icon "[DATE]" at bounding box center [290, 87] width 32 height 11
click at [301, 88] on icon "[DATE]" at bounding box center [290, 87] width 32 height 11
click at [299, 89] on icon "[DATE]" at bounding box center [290, 87] width 32 height 11
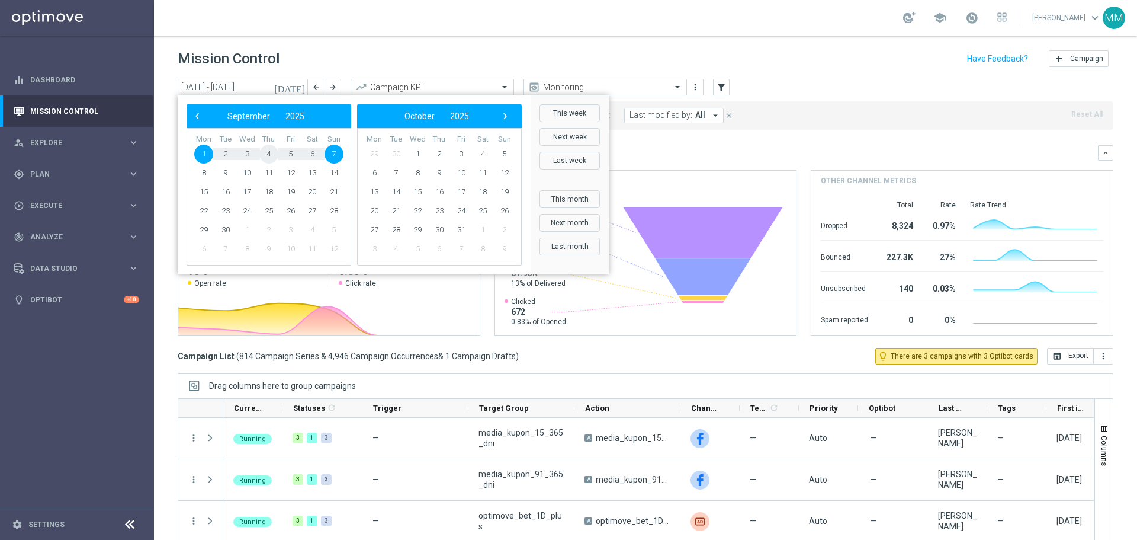
click at [268, 154] on span "4" at bounding box center [268, 154] width 19 height 19
type input "[DATE] - [DATE]"
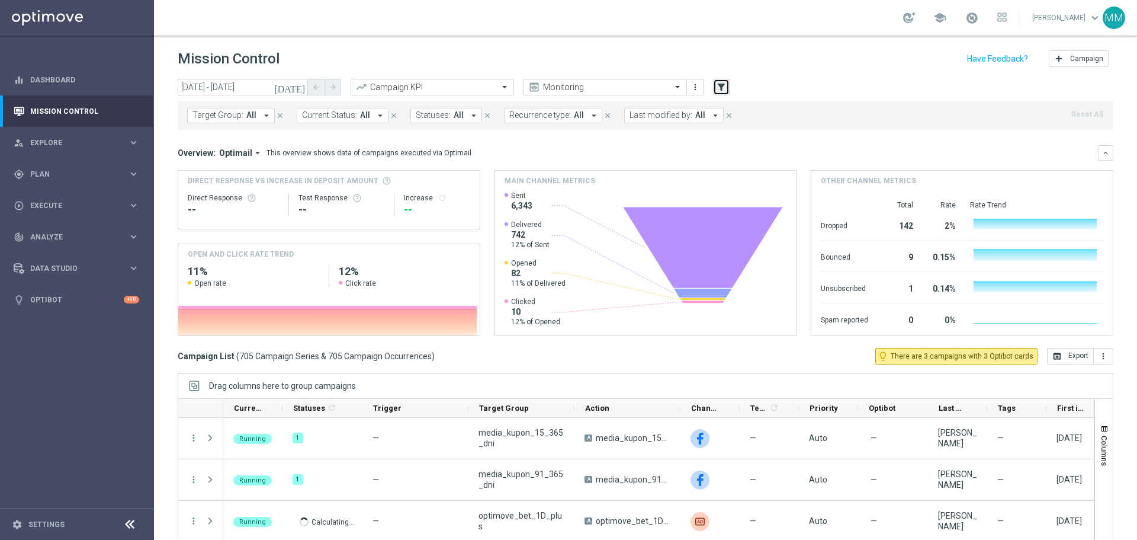
click at [724, 87] on icon "filter_alt" at bounding box center [721, 87] width 11 height 11
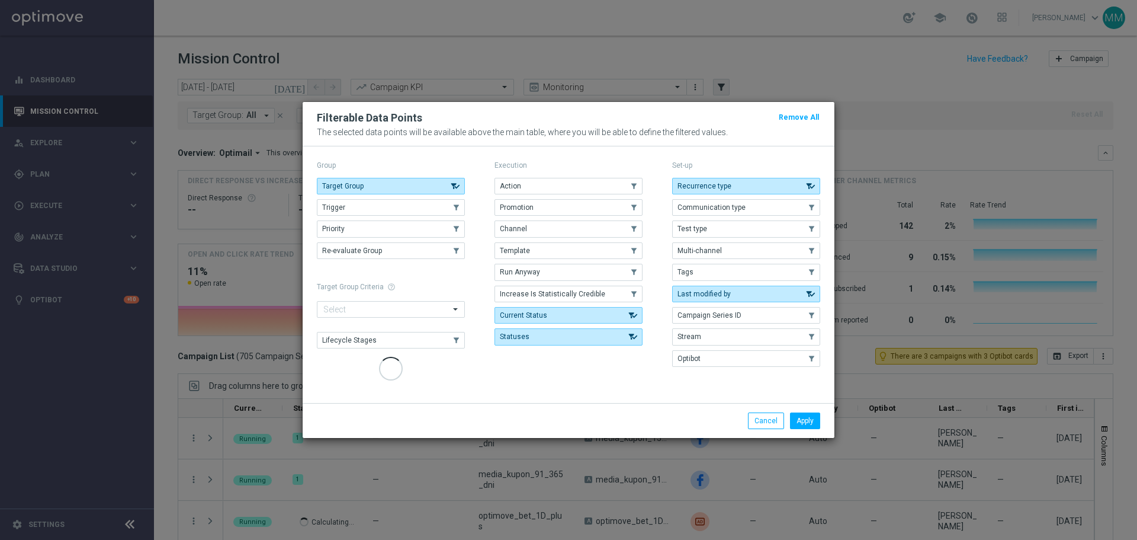
click at [724, 87] on modal-container "Filterable Data Points Remove All The selected data points will be available ab…" at bounding box center [568, 270] width 1137 height 540
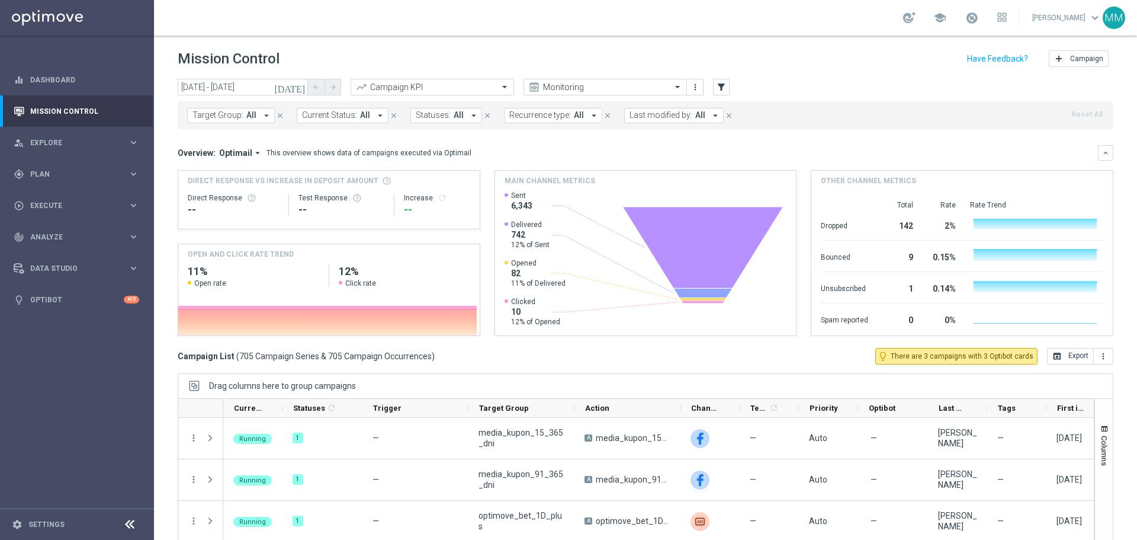
click at [701, 115] on button "Last modified by: All arrow_drop_down" at bounding box center [674, 115] width 100 height 15
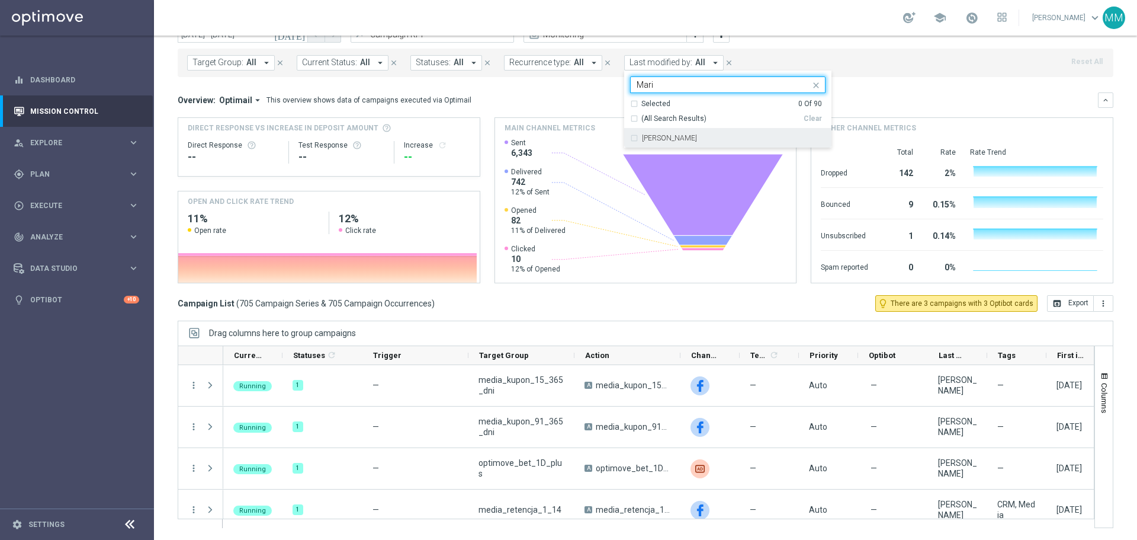
click at [689, 134] on label "[PERSON_NAME]" at bounding box center [669, 137] width 55 height 7
type input "Mari"
click at [689, 134] on label "[PERSON_NAME]" at bounding box center [669, 137] width 55 height 7
click at [630, 136] on div "[PERSON_NAME]" at bounding box center [727, 138] width 195 height 19
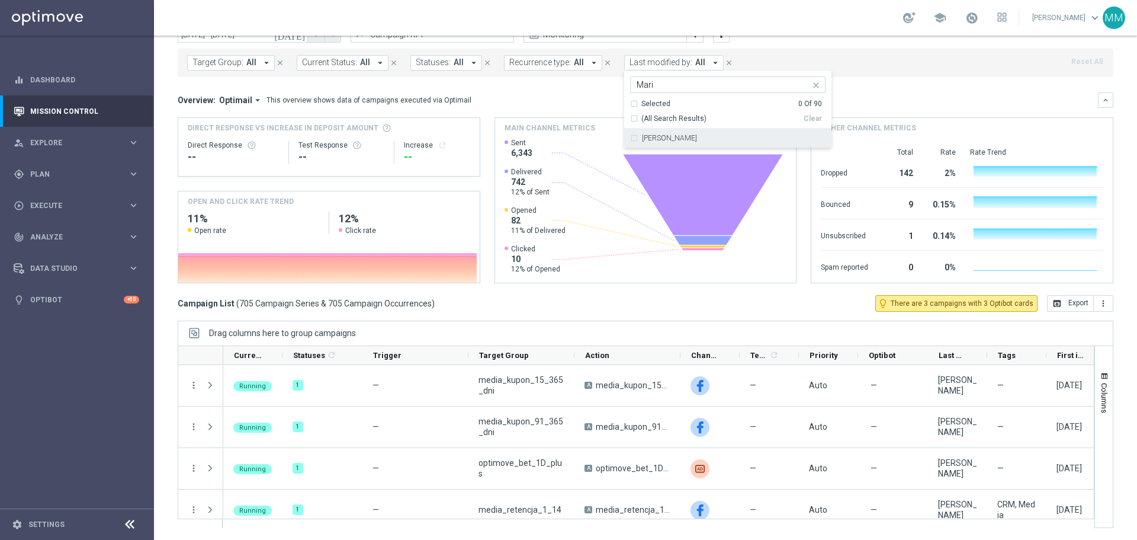
click at [630, 137] on div "[PERSON_NAME]" at bounding box center [727, 138] width 195 height 19
click at [881, 75] on div "Target Group: All arrow_drop_down close Current Status: All arrow_drop_down clo…" at bounding box center [646, 63] width 936 height 28
